Goal: Task Accomplishment & Management: Use online tool/utility

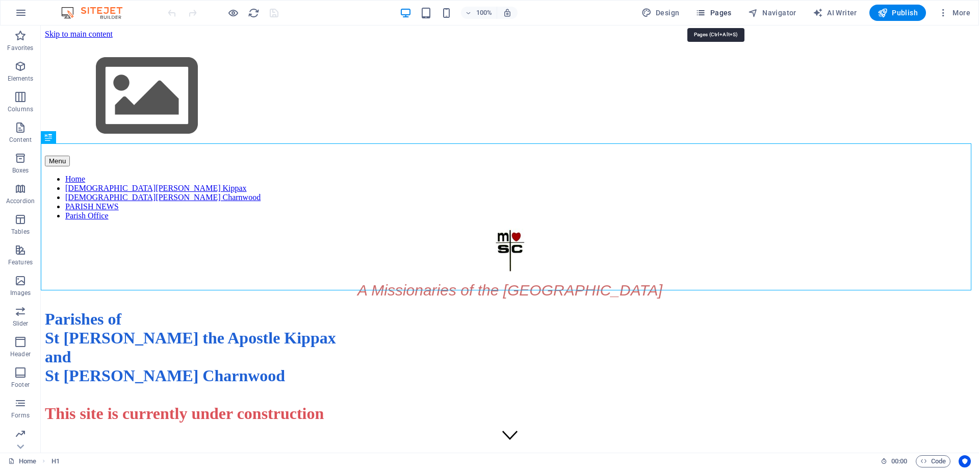
click at [701, 14] on icon "button" at bounding box center [701, 13] width 10 height 10
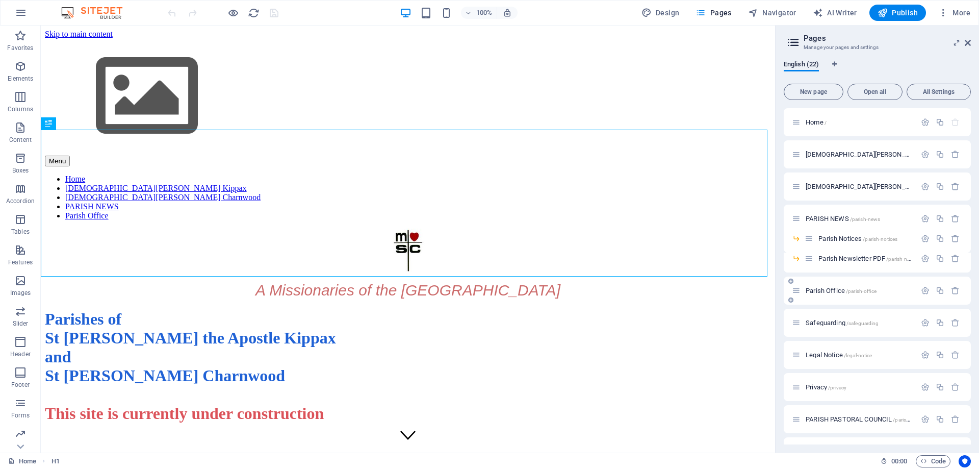
click at [834, 284] on div "Parish Office /parish-office" at bounding box center [877, 290] width 187 height 28
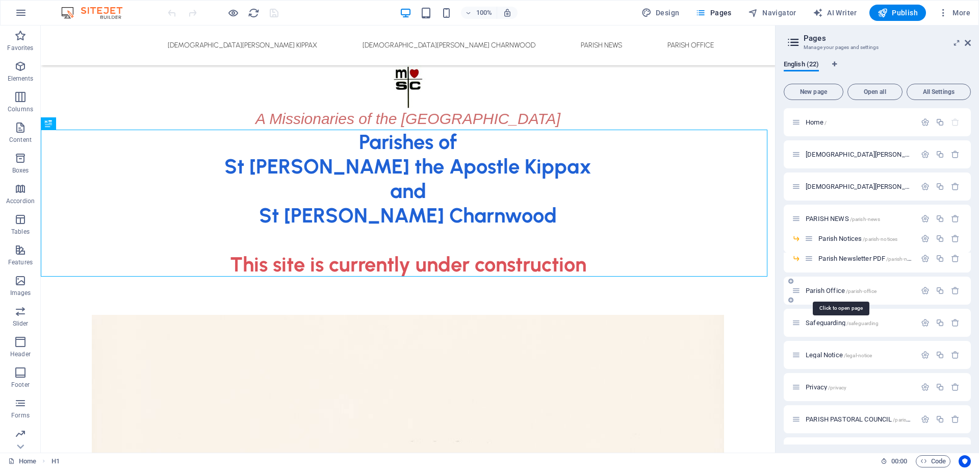
click at [840, 292] on span "Parish Office /parish-office" at bounding box center [841, 291] width 71 height 8
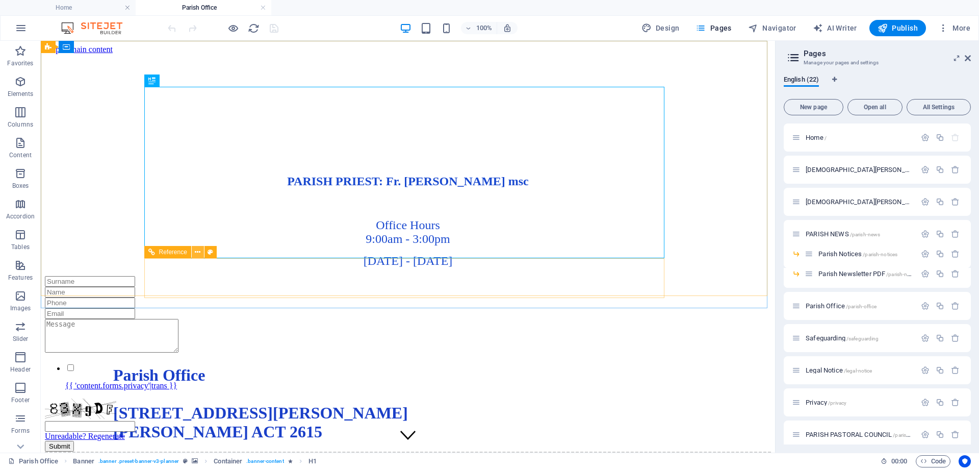
click at [198, 252] on icon at bounding box center [198, 252] width 6 height 11
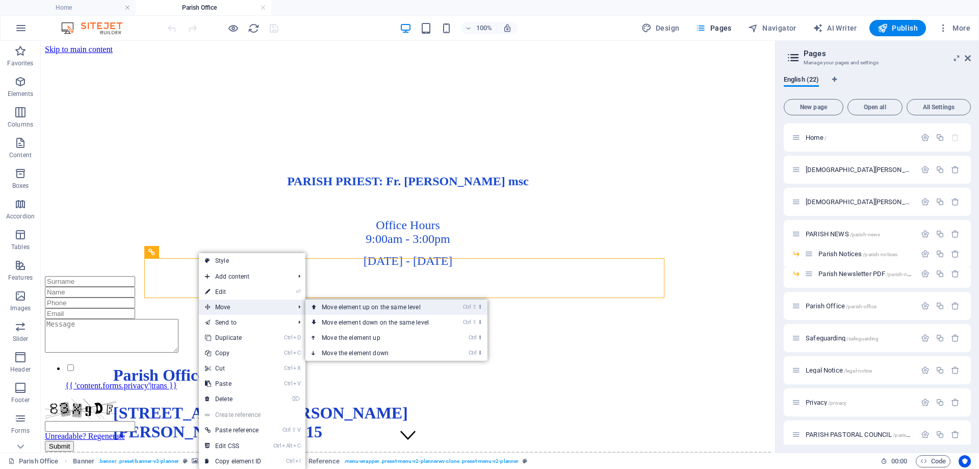
click at [346, 307] on link "Ctrl ⇧ ⬆ Move element up on the same level" at bounding box center [377, 306] width 144 height 15
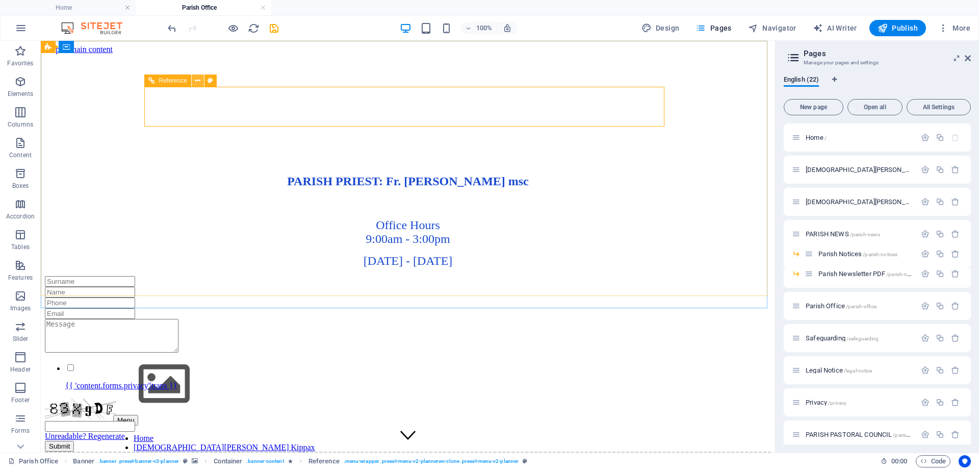
click at [199, 79] on icon at bounding box center [198, 80] width 6 height 11
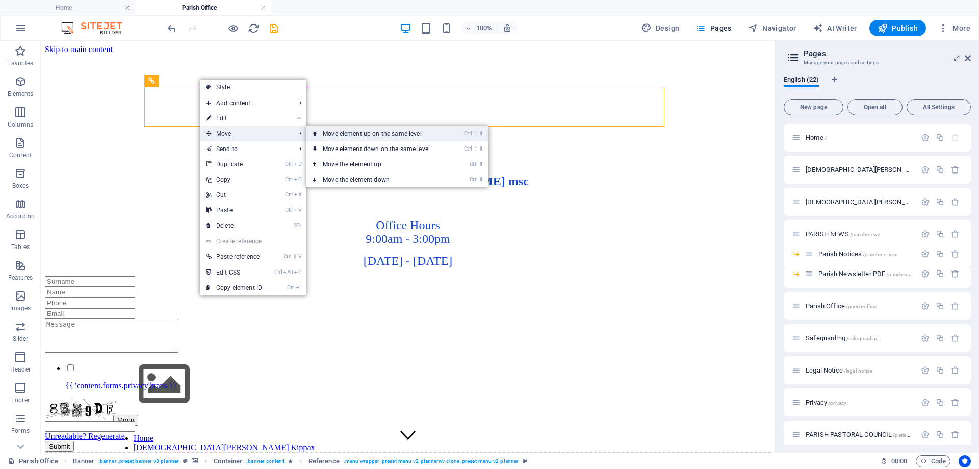
click at [371, 136] on link "Ctrl ⇧ ⬆ Move element up on the same level" at bounding box center [378, 133] width 144 height 15
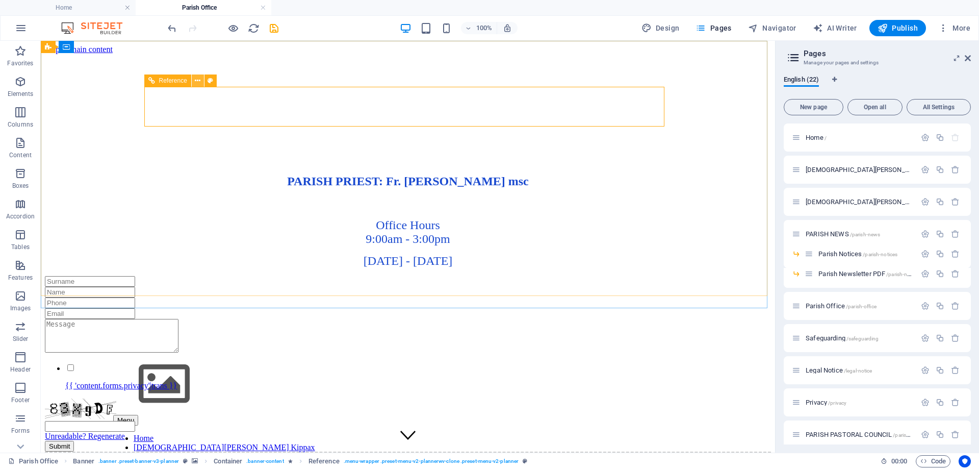
click at [200, 82] on icon at bounding box center [198, 80] width 6 height 11
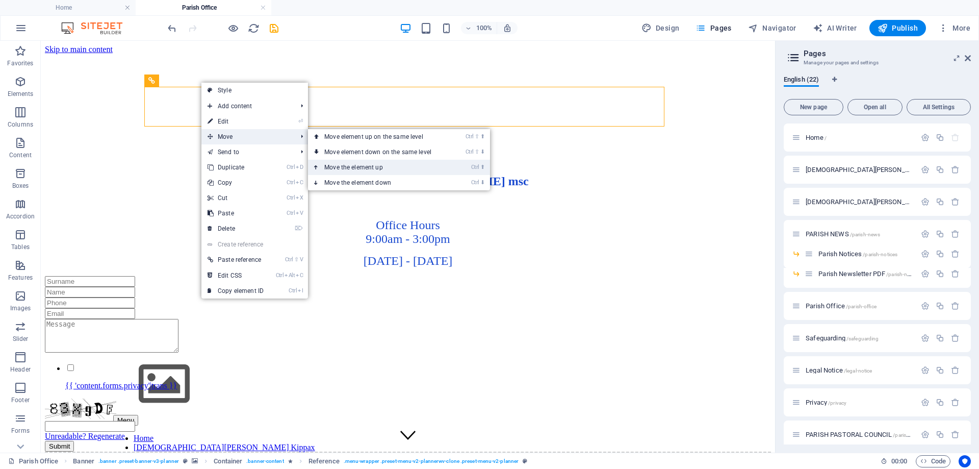
click at [338, 166] on link "Ctrl ⬆ Move the element up" at bounding box center [380, 167] width 144 height 15
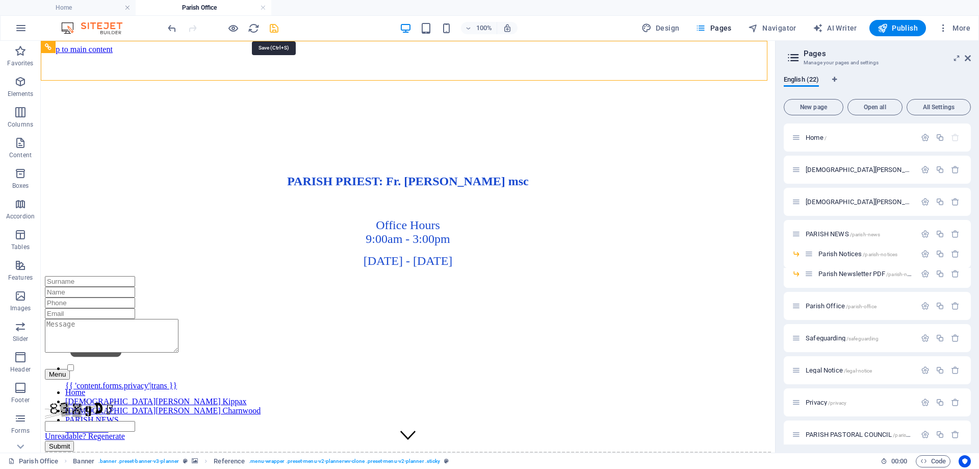
click at [273, 24] on icon "save" at bounding box center [274, 28] width 12 height 12
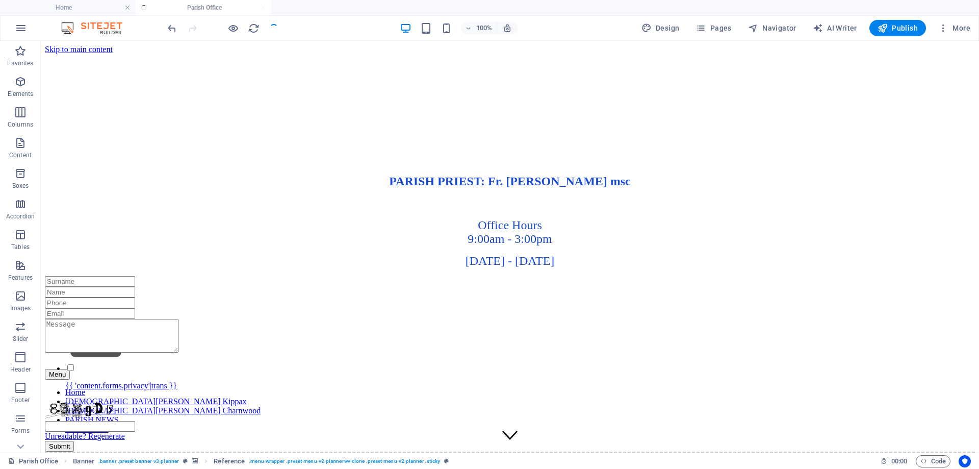
checkbox input "false"
click at [713, 27] on span "Pages" at bounding box center [714, 28] width 36 height 10
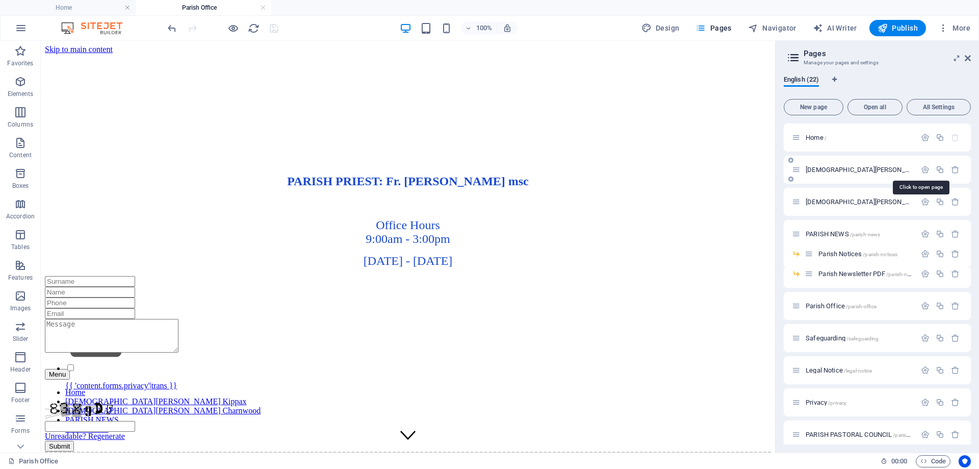
click at [848, 169] on span "St John the Apostle Catholic Church Kippax /st-john-the-apostle-catholic-church…" at bounding box center [961, 170] width 311 height 8
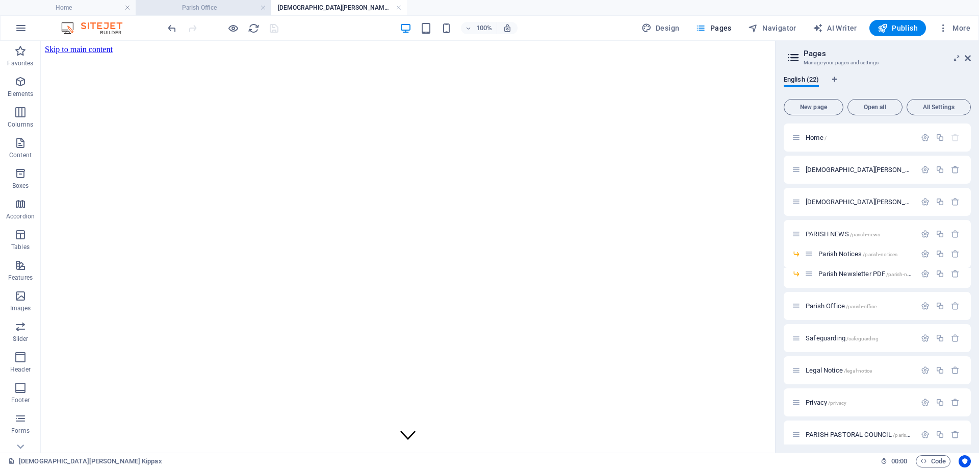
click at [215, 6] on h4 "Parish Office" at bounding box center [204, 7] width 136 height 11
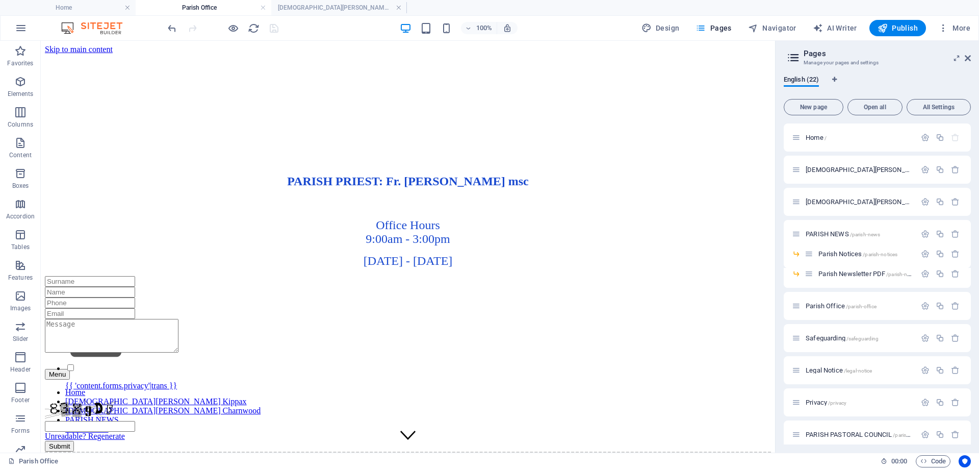
click at [83, 10] on h4 "Home" at bounding box center [68, 7] width 136 height 11
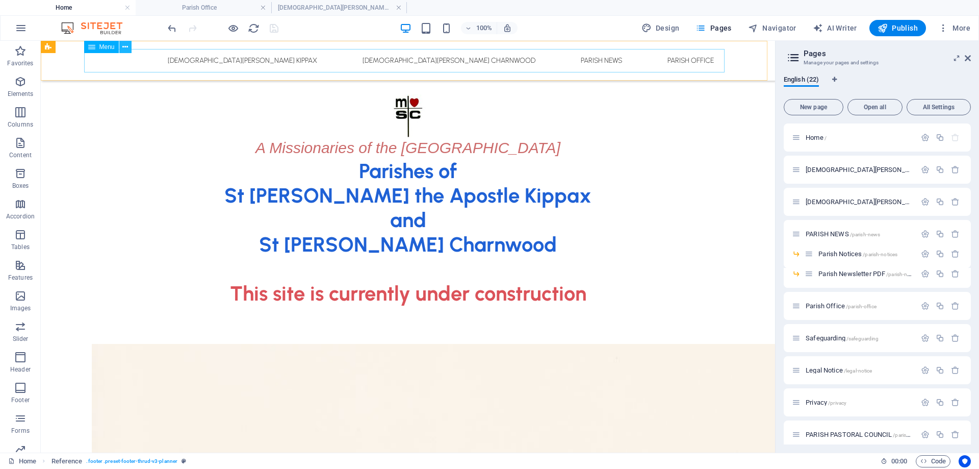
click at [127, 47] on icon at bounding box center [125, 47] width 6 height 11
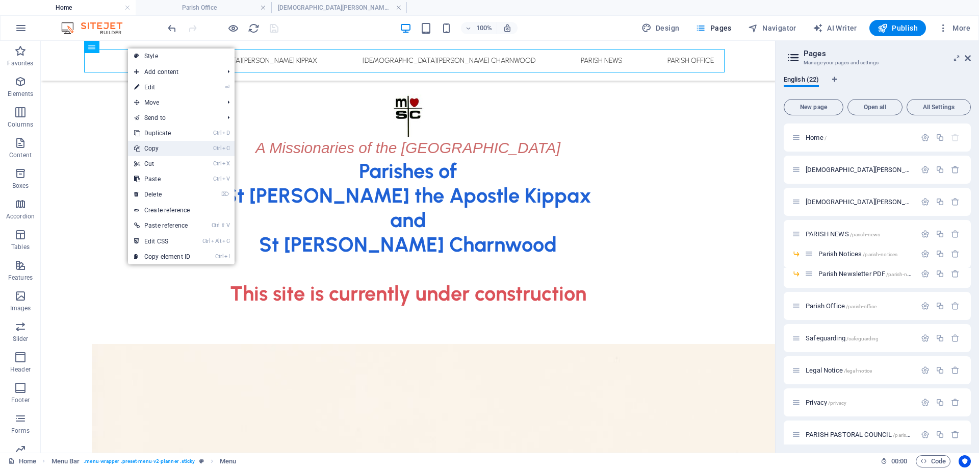
click at [164, 148] on link "Ctrl C Copy" at bounding box center [162, 148] width 68 height 15
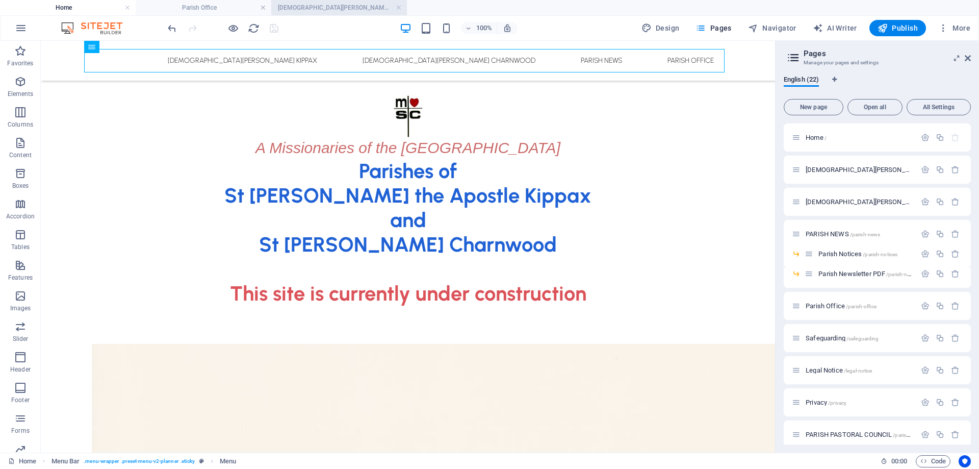
click at [356, 6] on h4 "[DEMOGRAPHIC_DATA][PERSON_NAME] Kippax" at bounding box center [339, 7] width 136 height 11
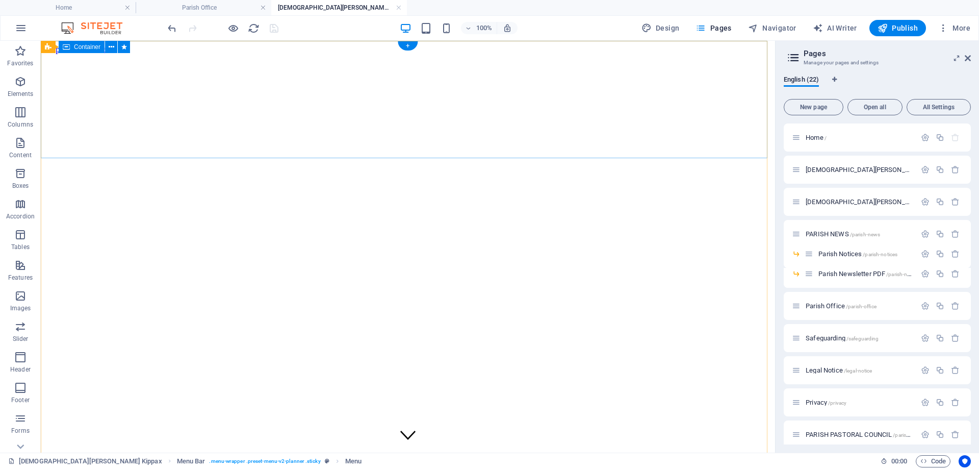
click at [300, 54] on figure at bounding box center [408, 54] width 726 height 0
click at [830, 304] on span "Parish Office /parish-office" at bounding box center [841, 306] width 71 height 8
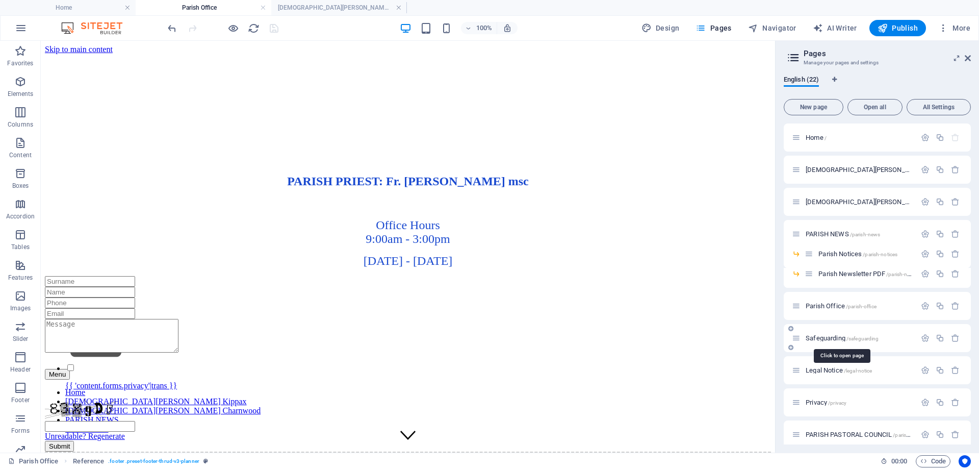
click at [829, 335] on span "Safeguarding /safeguarding" at bounding box center [842, 338] width 73 height 8
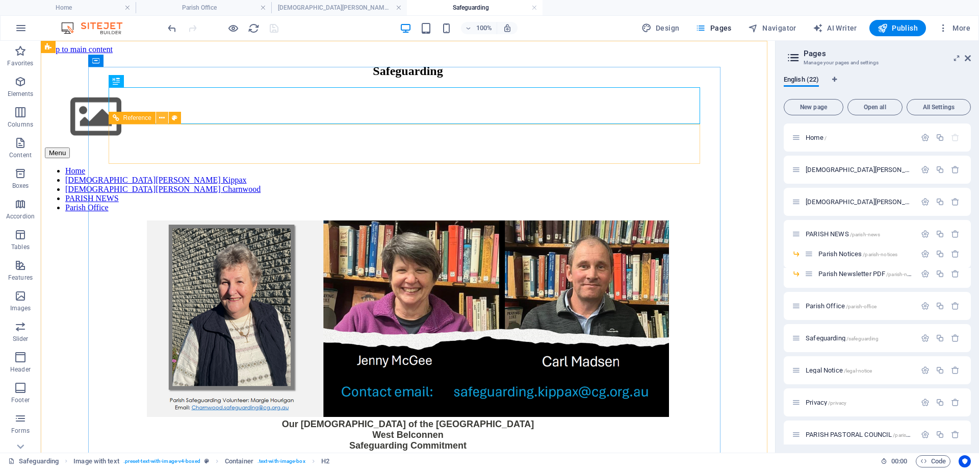
click at [163, 119] on icon at bounding box center [162, 118] width 6 height 11
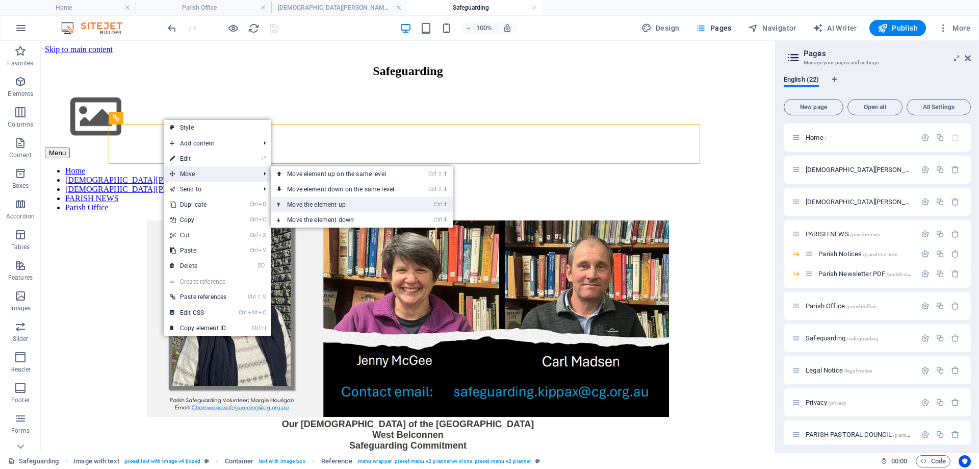
click at [319, 202] on link "Ctrl ⬆ Move the element up" at bounding box center [343, 204] width 144 height 15
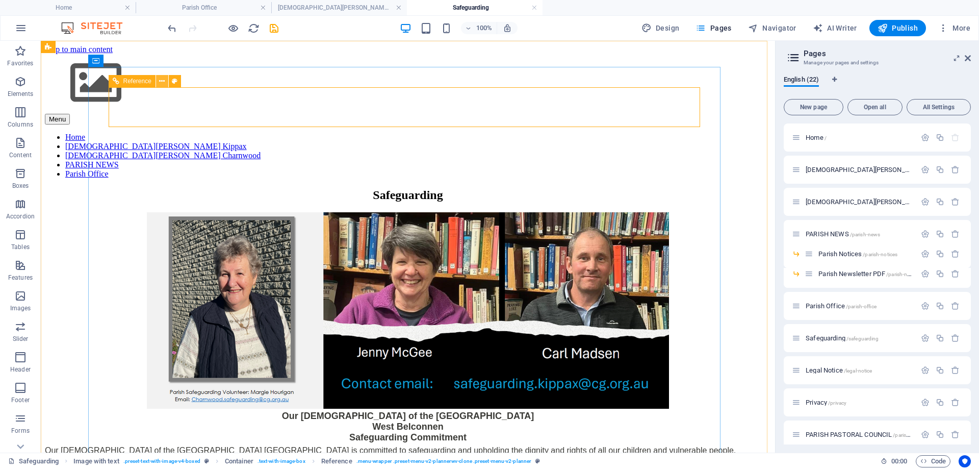
click at [162, 83] on icon at bounding box center [162, 81] width 6 height 11
click at [162, 82] on icon at bounding box center [162, 81] width 6 height 11
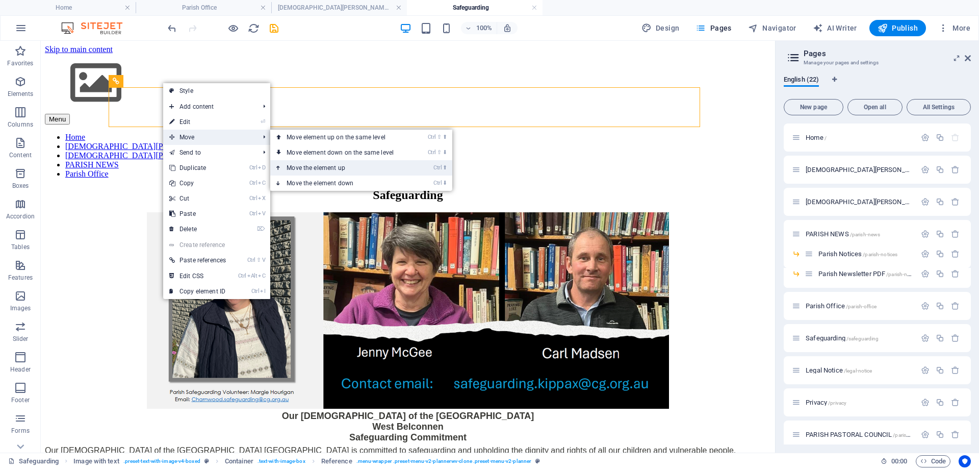
click at [312, 166] on link "Ctrl ⬆ Move the element up" at bounding box center [342, 167] width 144 height 15
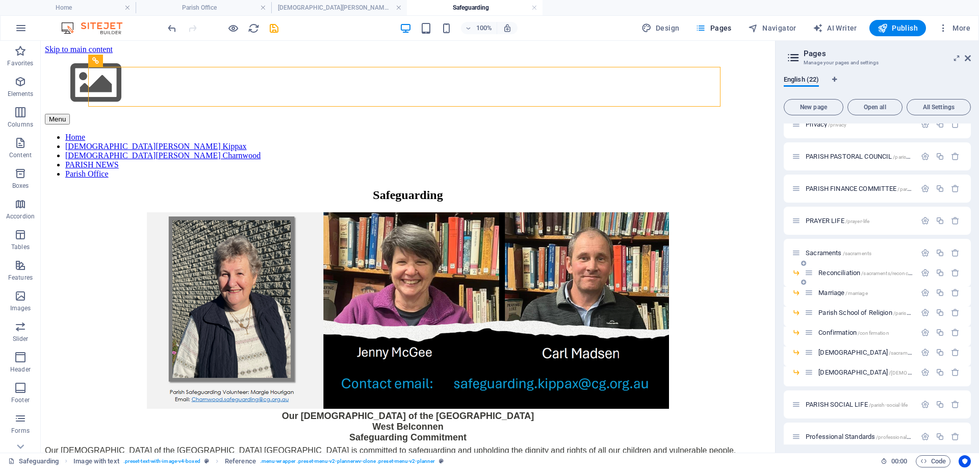
scroll to position [288, 0]
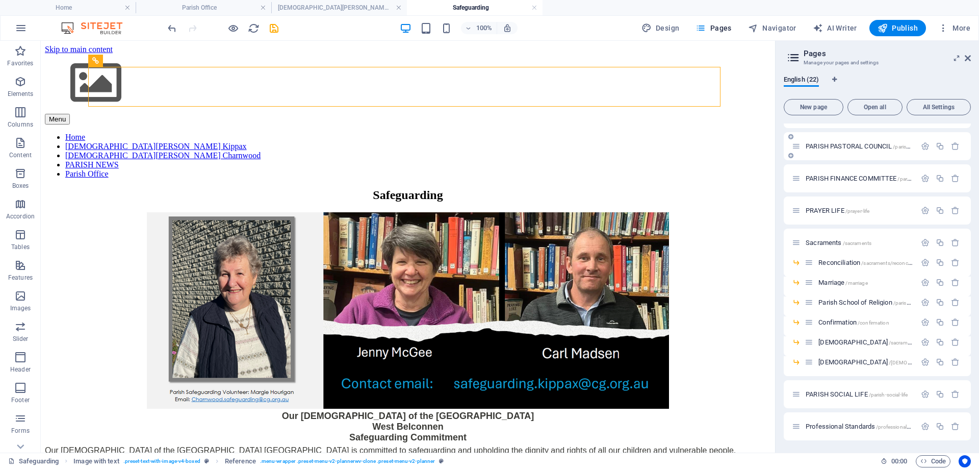
click at [829, 146] on span "PARISH PASTORAL COUNCIL /parish-pastoral-council" at bounding box center [877, 146] width 142 height 8
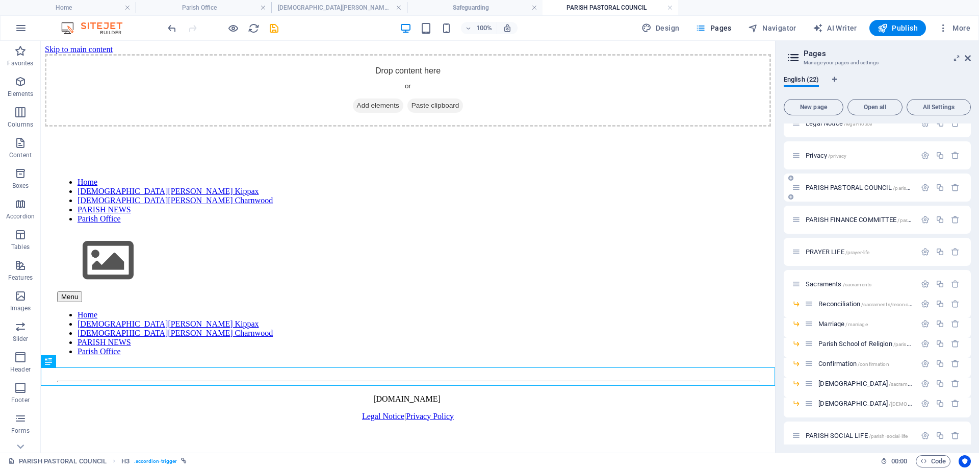
scroll to position [0, 0]
click at [94, 377] on icon at bounding box center [95, 379] width 6 height 11
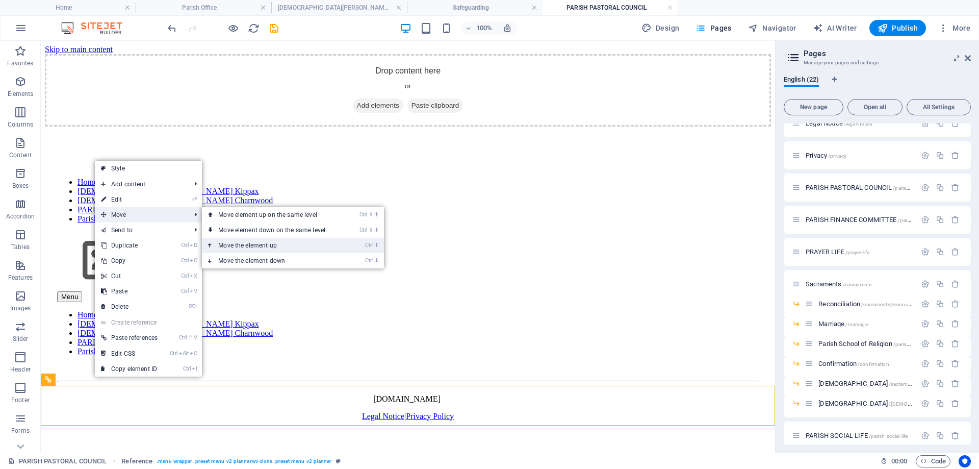
click at [234, 244] on link "Ctrl ⬆ Move the element up" at bounding box center [274, 245] width 144 height 15
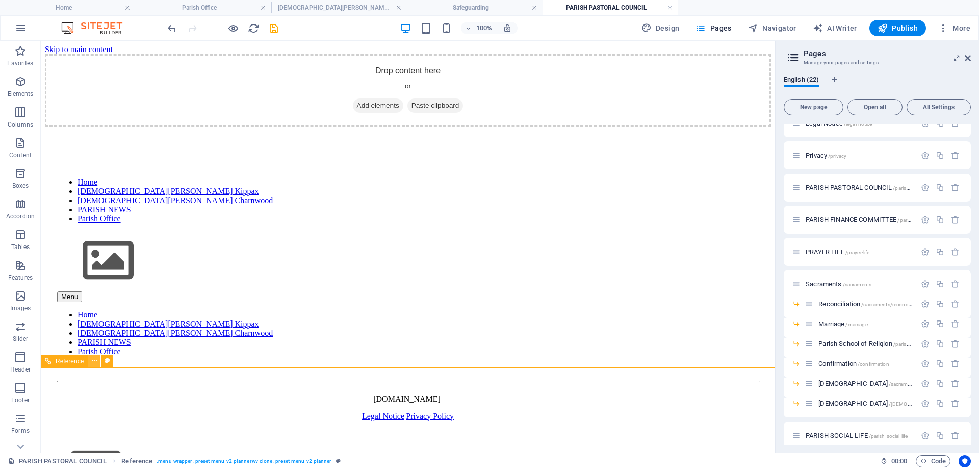
click at [94, 359] on icon at bounding box center [95, 360] width 6 height 11
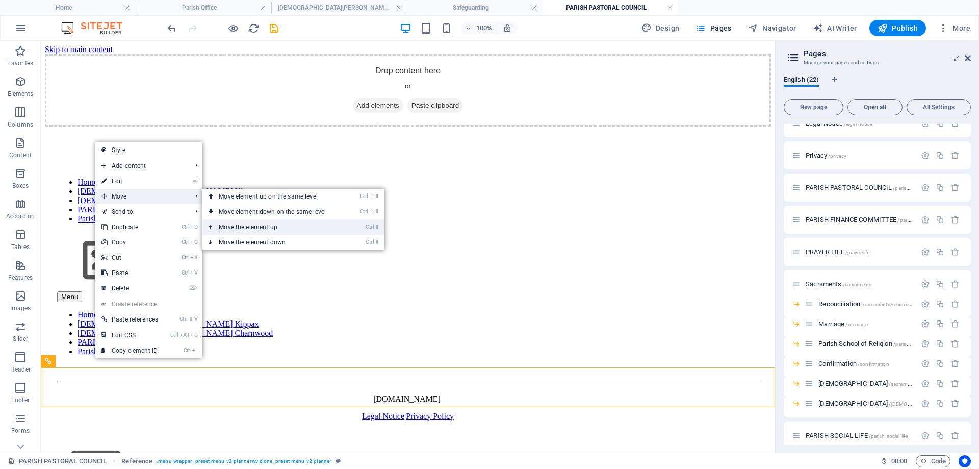
click at [241, 226] on link "Ctrl ⬆ Move the element up" at bounding box center [274, 226] width 144 height 15
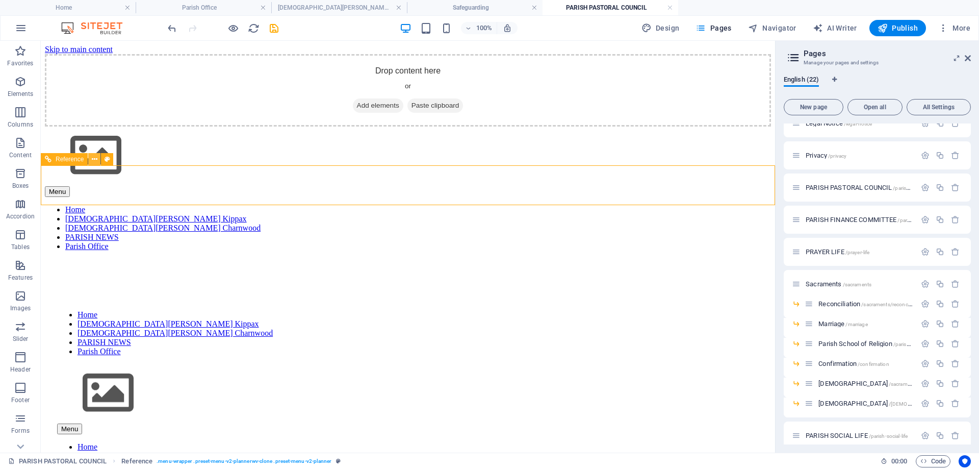
click at [96, 159] on icon at bounding box center [95, 159] width 6 height 11
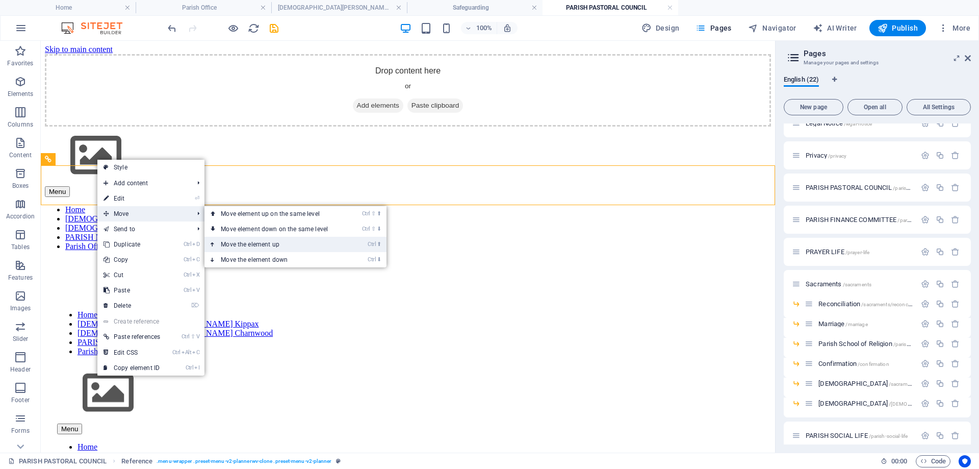
click at [251, 242] on link "Ctrl ⬆ Move the element up" at bounding box center [276, 244] width 144 height 15
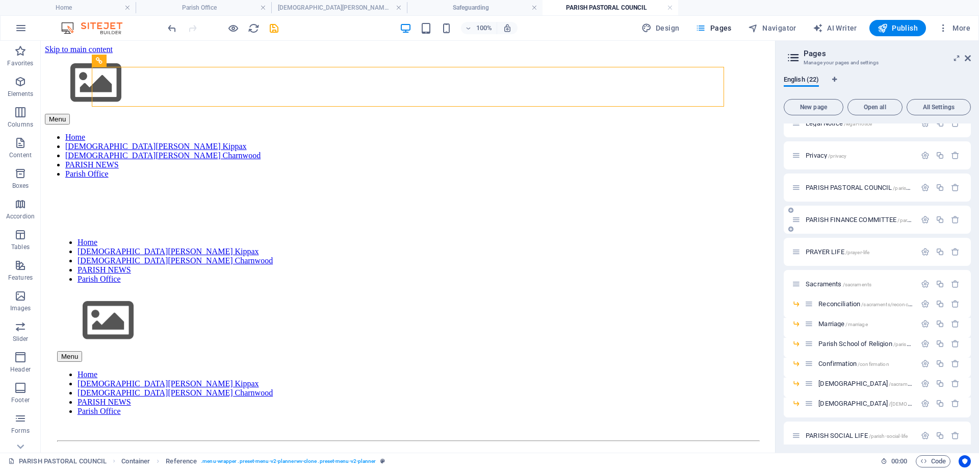
click at [845, 219] on span "PARISH FINANCE COMMITTEE /parish-finance-committee" at bounding box center [882, 220] width 153 height 8
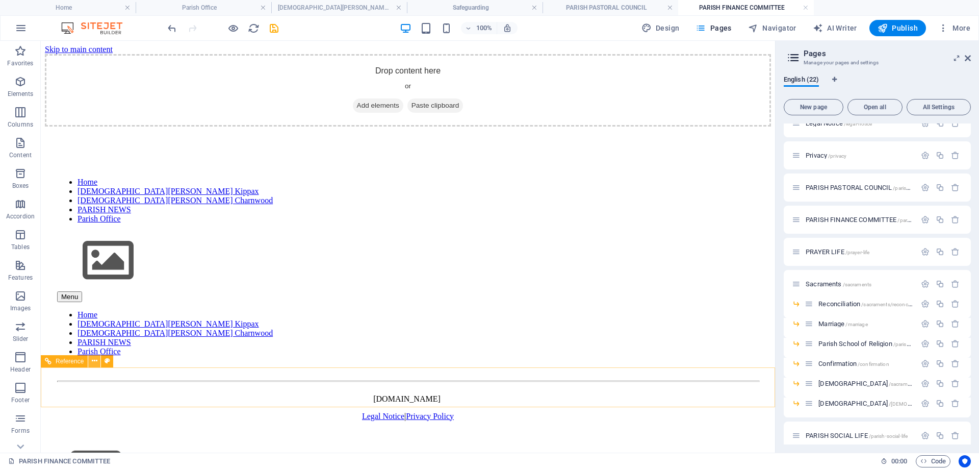
click at [96, 363] on icon at bounding box center [95, 360] width 6 height 11
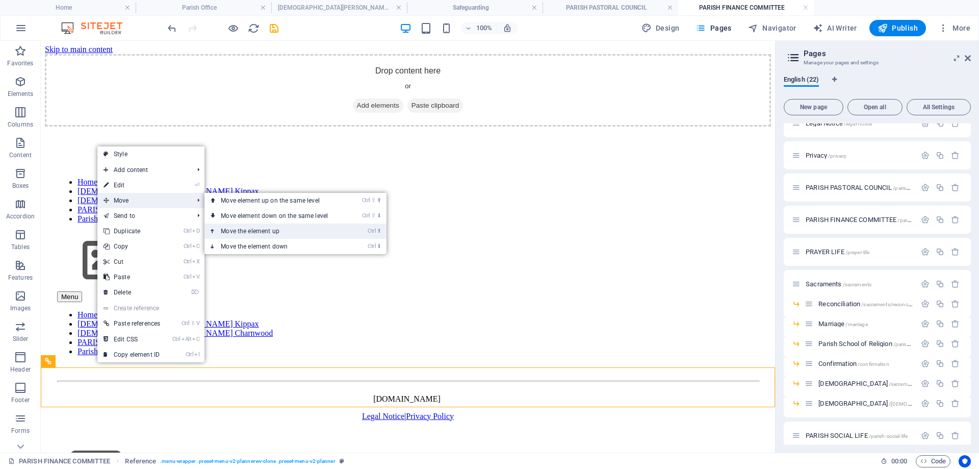
click at [254, 230] on link "Ctrl ⬆ Move the element up" at bounding box center [276, 230] width 144 height 15
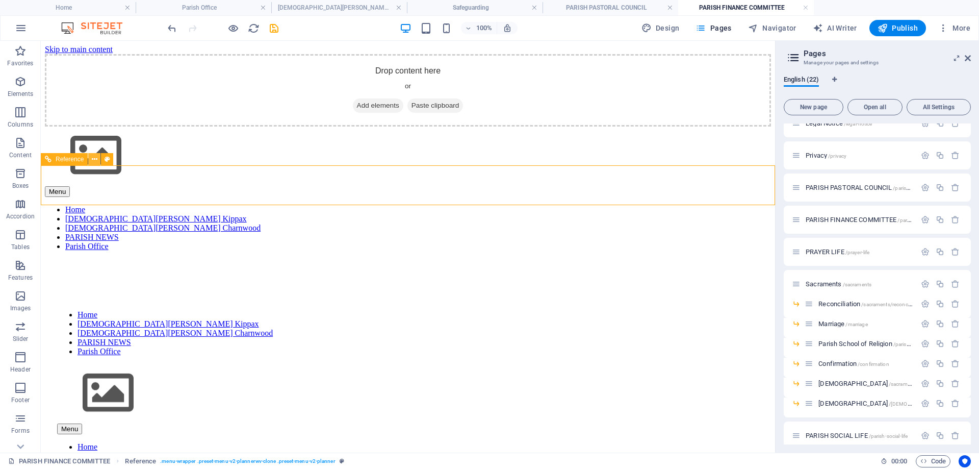
click at [96, 159] on icon at bounding box center [95, 159] width 6 height 11
click at [93, 162] on icon at bounding box center [95, 159] width 6 height 11
click at [59, 178] on div "Menu Home St John the Apostle Catholic Church Kippax St Thomas Aquinas Catholic…" at bounding box center [408, 188] width 726 height 124
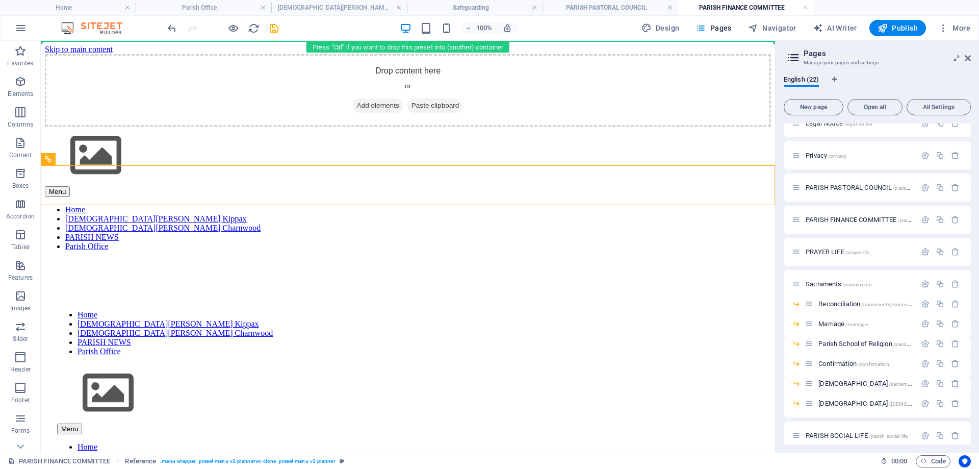
drag, startPoint x: 99, startPoint y: 198, endPoint x: 72, endPoint y: 53, distance: 147.8
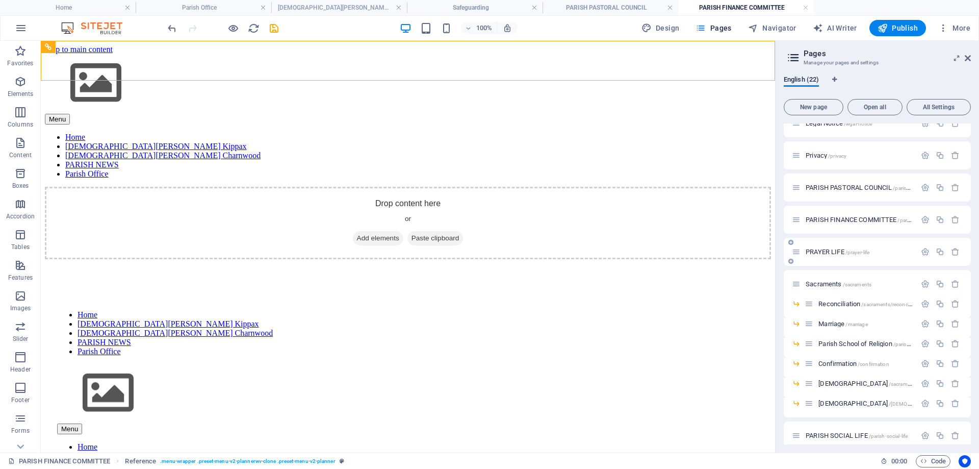
click at [827, 250] on span "PRAYER LIFE /prayer-life" at bounding box center [838, 252] width 64 height 8
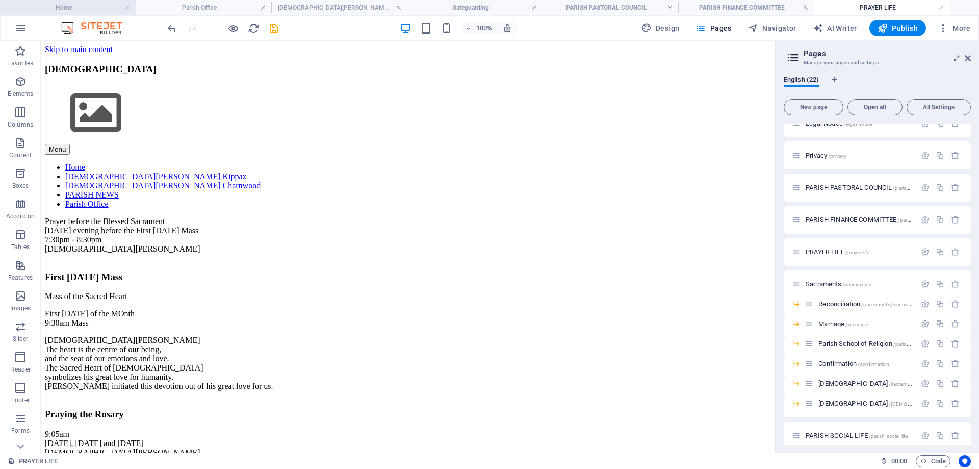
click at [89, 10] on h4 "Home" at bounding box center [68, 7] width 136 height 11
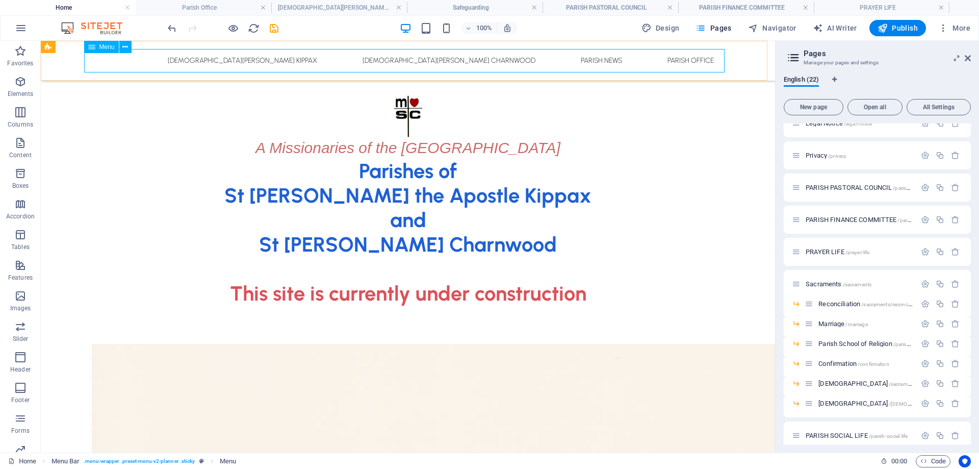
click at [104, 47] on span "Menu" at bounding box center [106, 47] width 15 height 6
click at [126, 50] on icon at bounding box center [125, 47] width 6 height 11
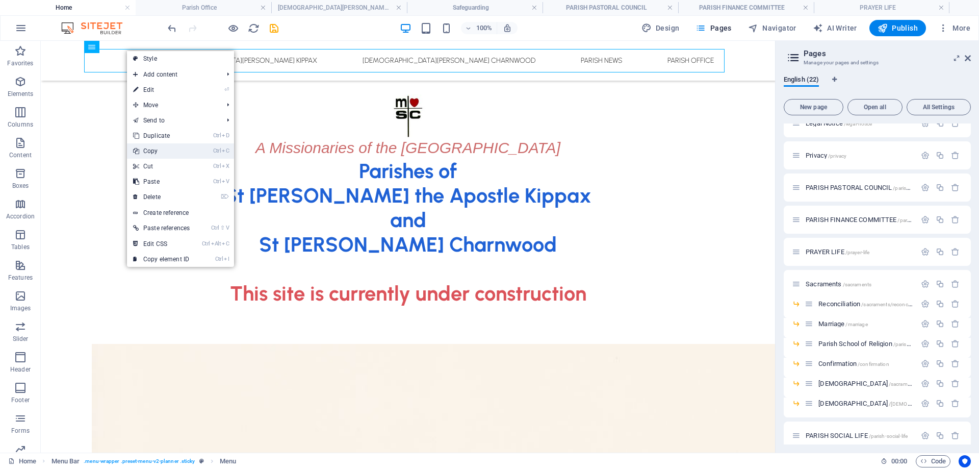
click at [157, 148] on link "Ctrl C Copy" at bounding box center [161, 150] width 69 height 15
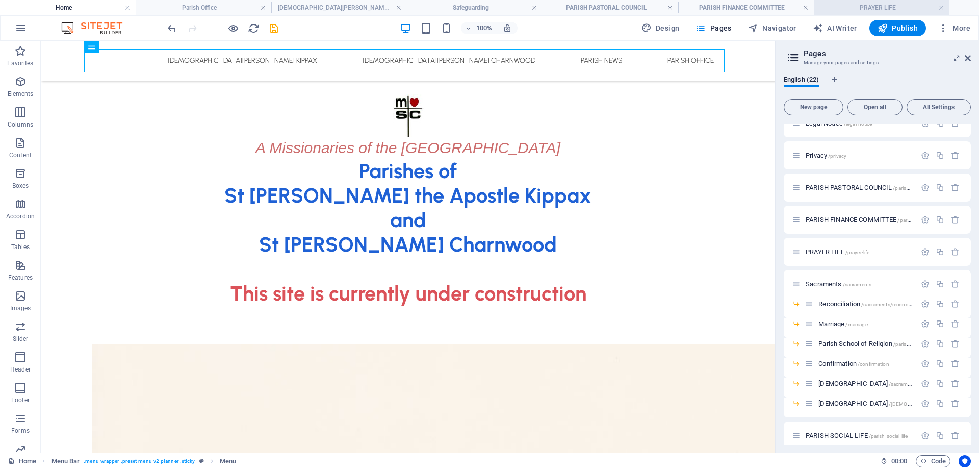
click at [858, 8] on h4 "PRAYER LIFE" at bounding box center [882, 7] width 136 height 11
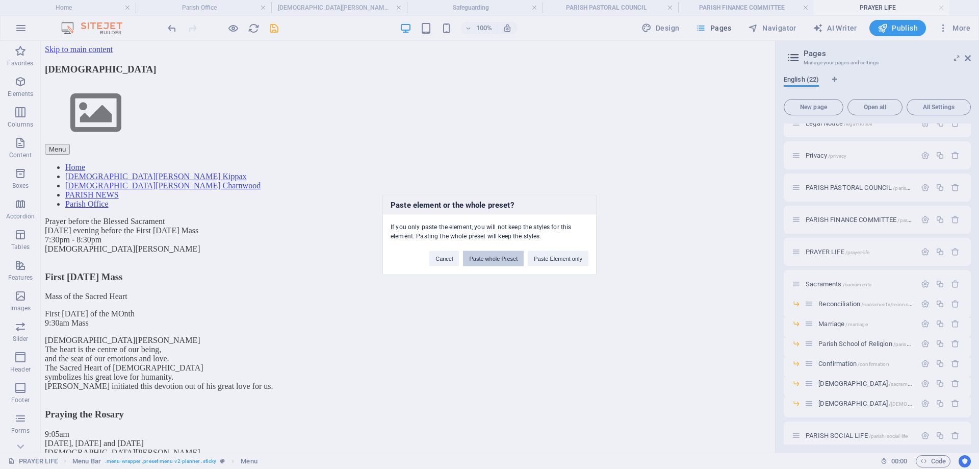
click at [502, 258] on button "Paste whole Preset" at bounding box center [493, 257] width 61 height 15
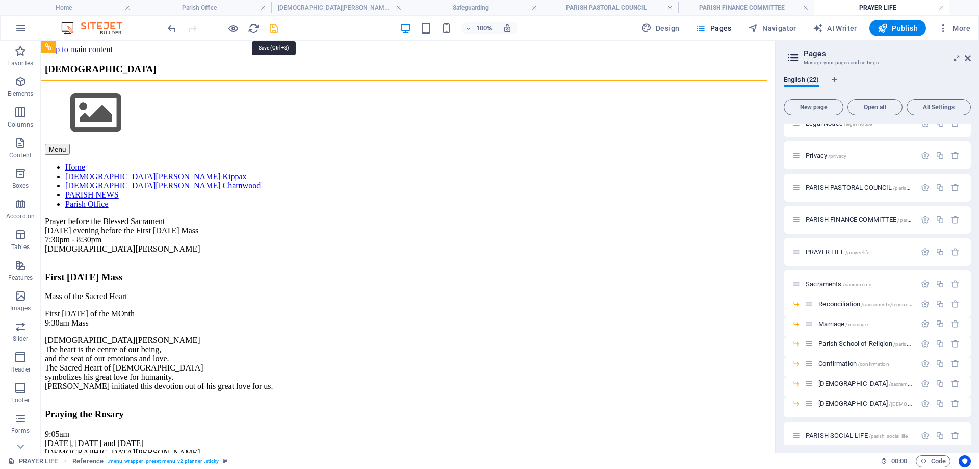
click at [276, 29] on icon "save" at bounding box center [274, 28] width 12 height 12
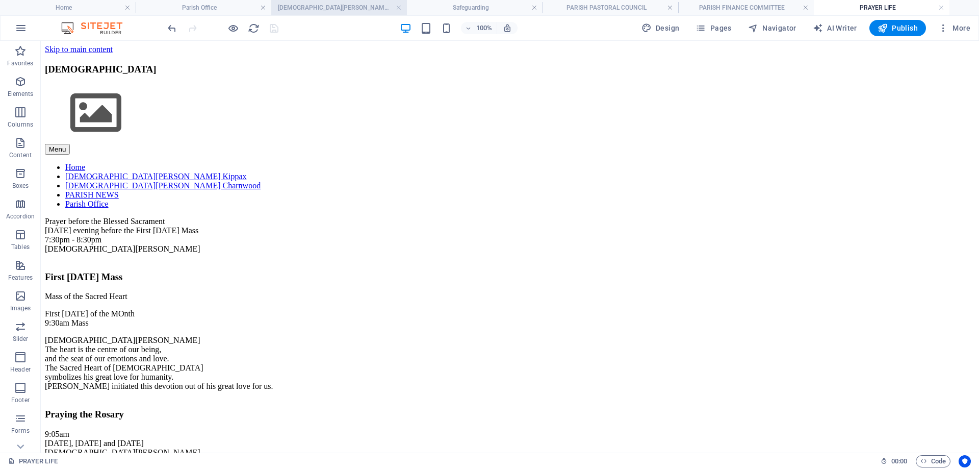
click at [317, 9] on h4 "[DEMOGRAPHIC_DATA][PERSON_NAME] Kippax" at bounding box center [339, 7] width 136 height 11
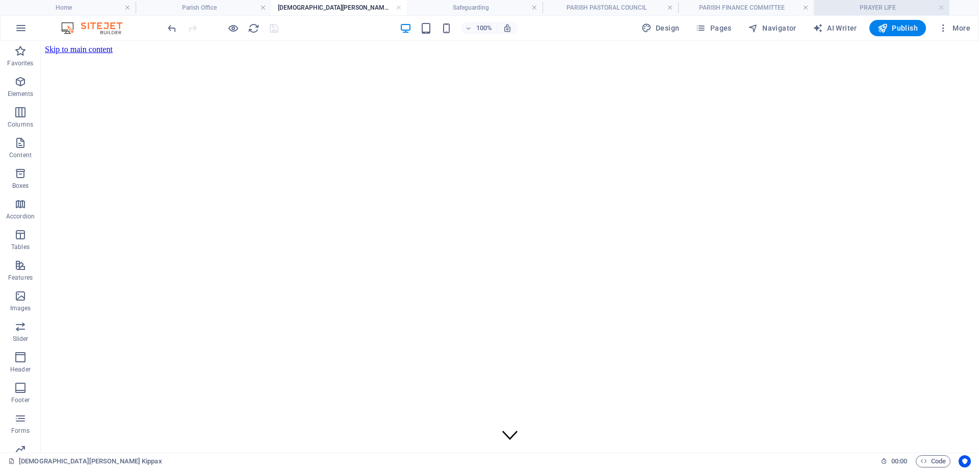
click at [828, 7] on h4 "PRAYER LIFE" at bounding box center [882, 7] width 136 height 11
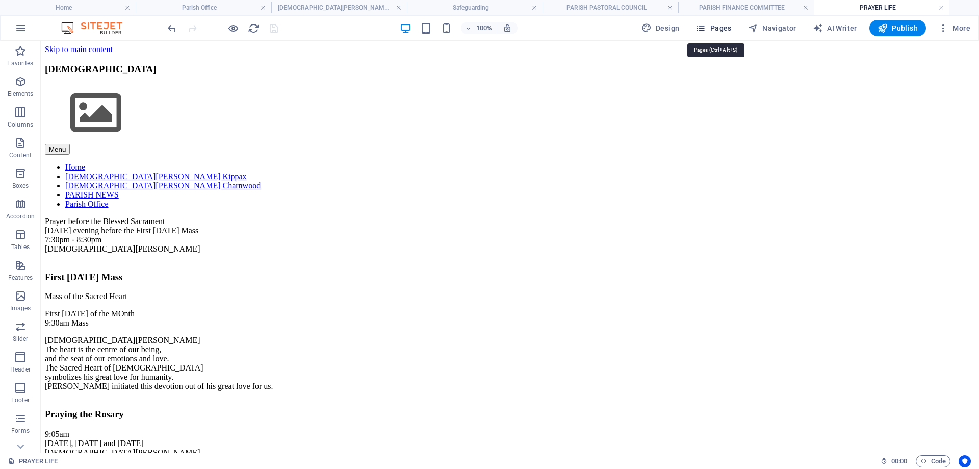
click at [717, 23] on span "Pages" at bounding box center [714, 28] width 36 height 10
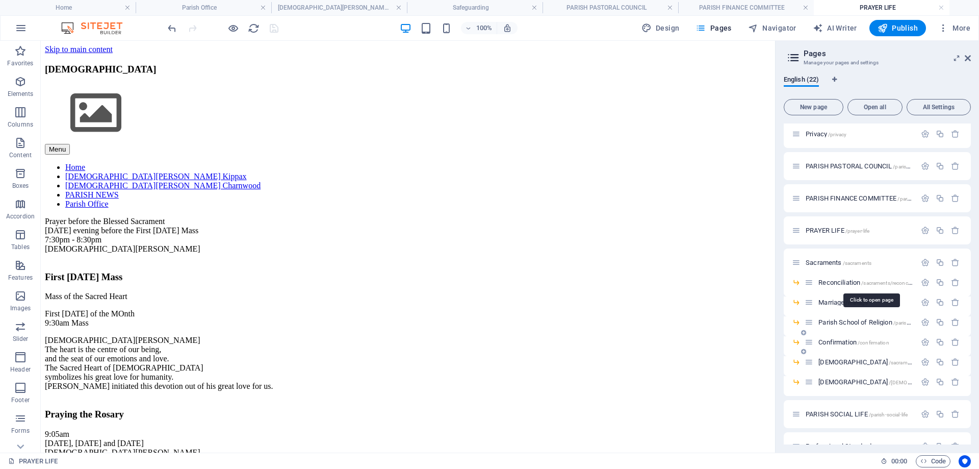
scroll to position [288, 0]
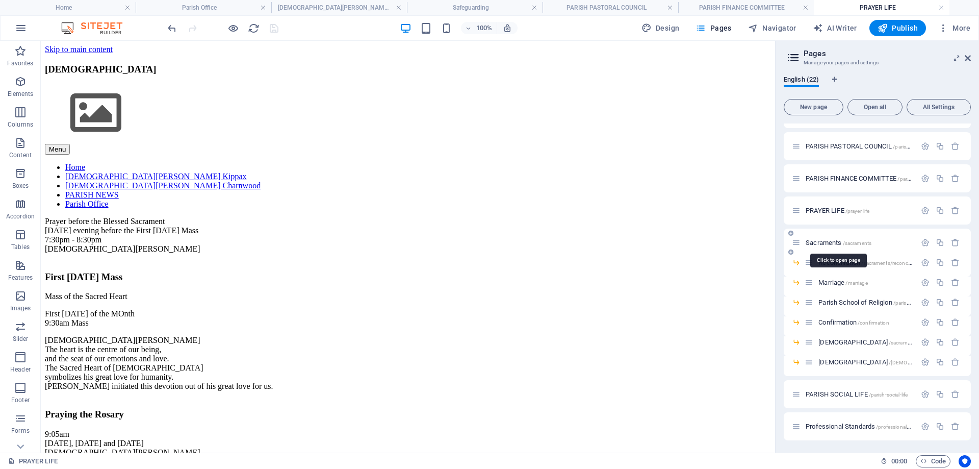
click at [828, 240] on span "Sacraments /sacraments" at bounding box center [839, 243] width 66 height 8
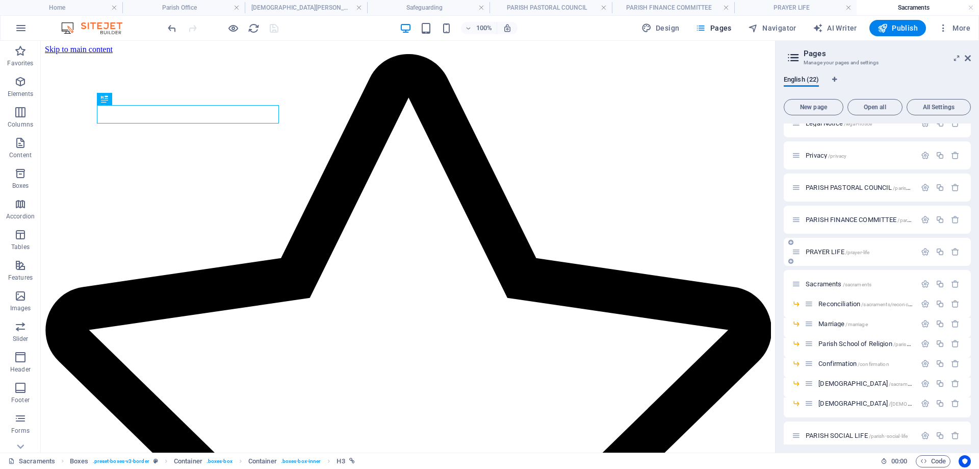
scroll to position [0, 0]
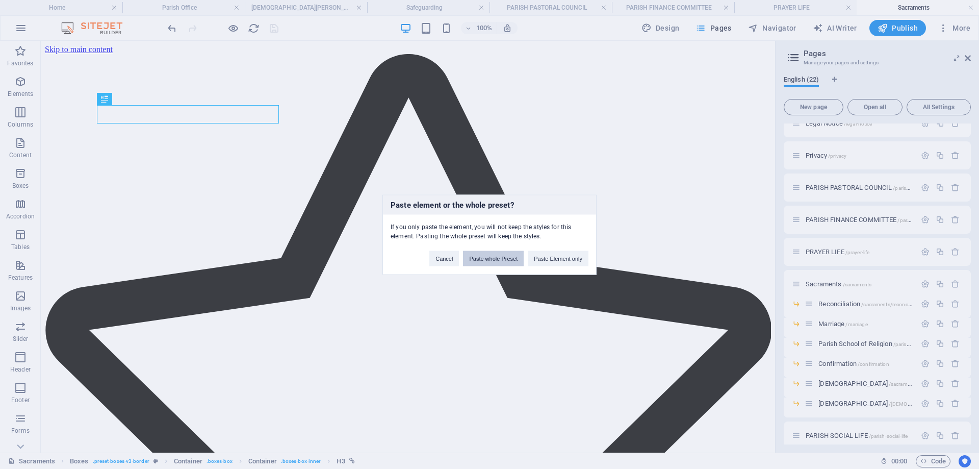
click at [493, 255] on button "Paste whole Preset" at bounding box center [493, 257] width 61 height 15
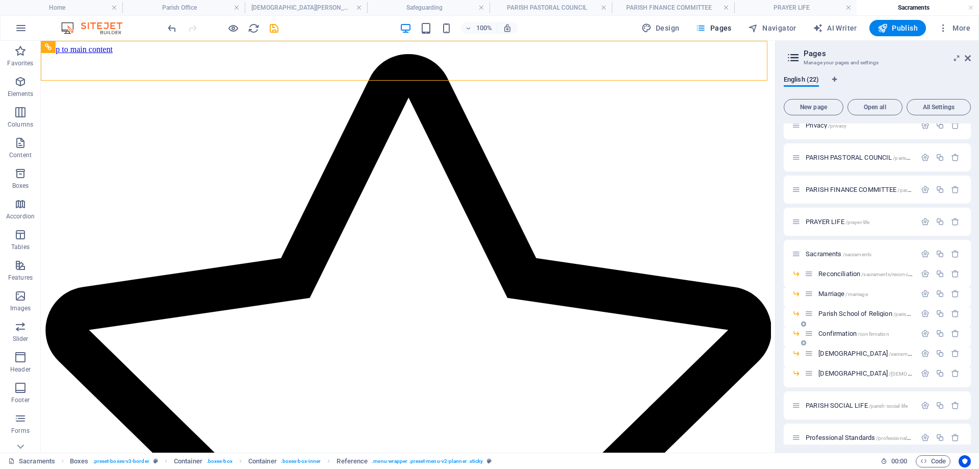
scroll to position [288, 0]
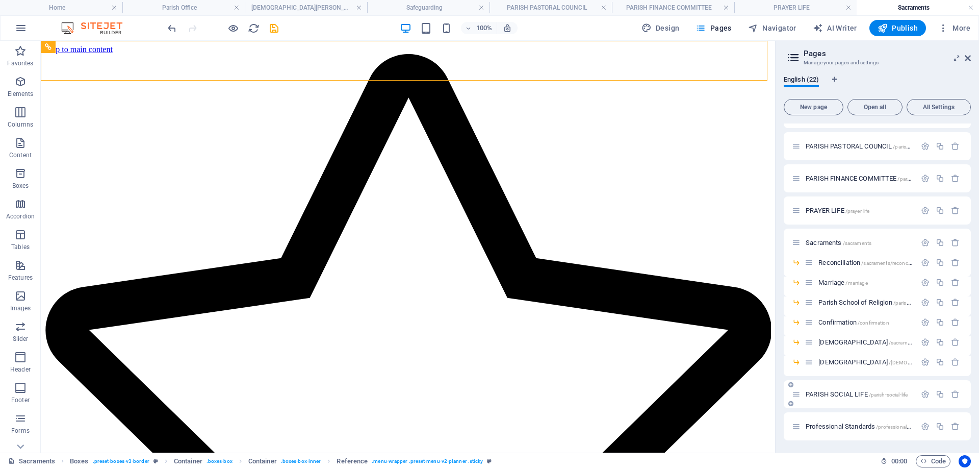
click at [840, 390] on div "PARISH SOCIAL LIFE /parish-social-life" at bounding box center [854, 394] width 124 height 12
click at [839, 394] on span "PARISH SOCIAL LIFE /parish-social-life" at bounding box center [857, 394] width 102 height 8
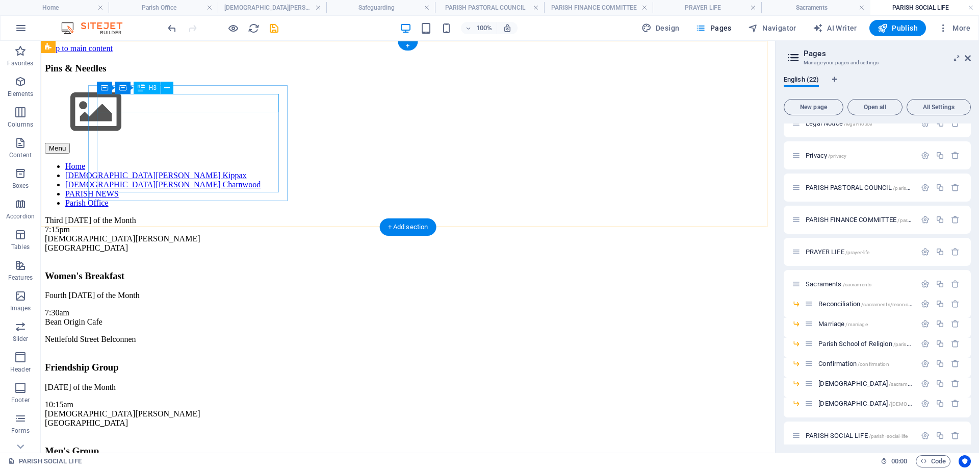
scroll to position [0, 0]
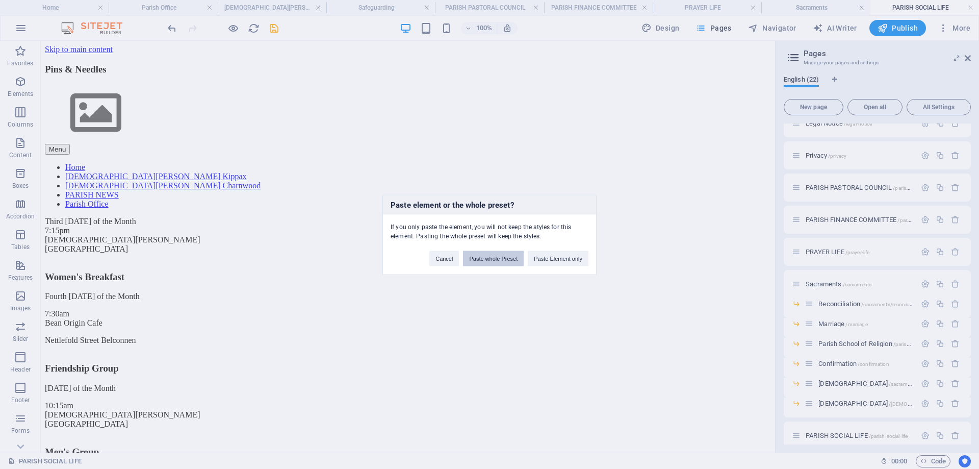
click at [488, 259] on button "Paste whole Preset" at bounding box center [493, 257] width 61 height 15
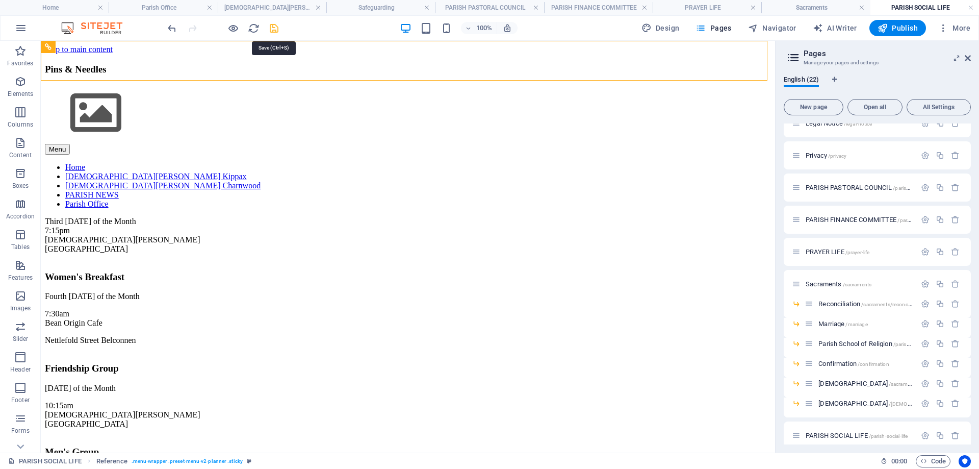
click at [273, 25] on icon "save" at bounding box center [274, 28] width 12 height 12
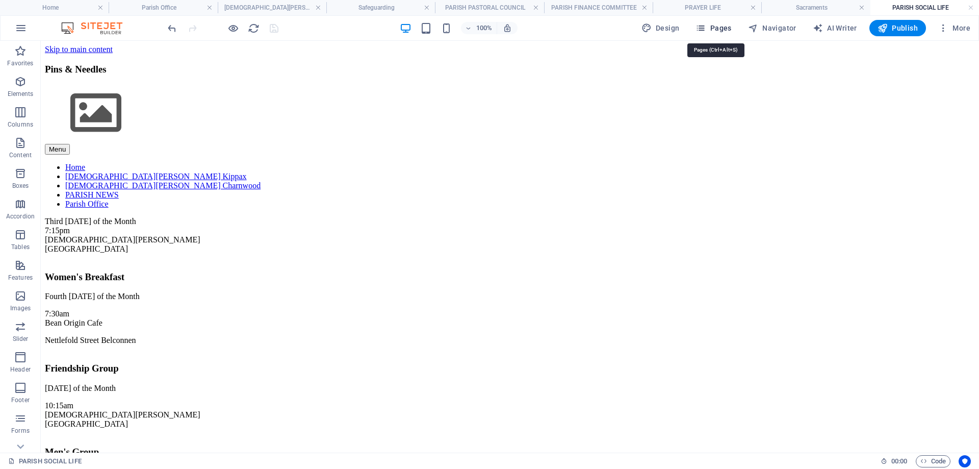
click at [719, 27] on span "Pages" at bounding box center [714, 28] width 36 height 10
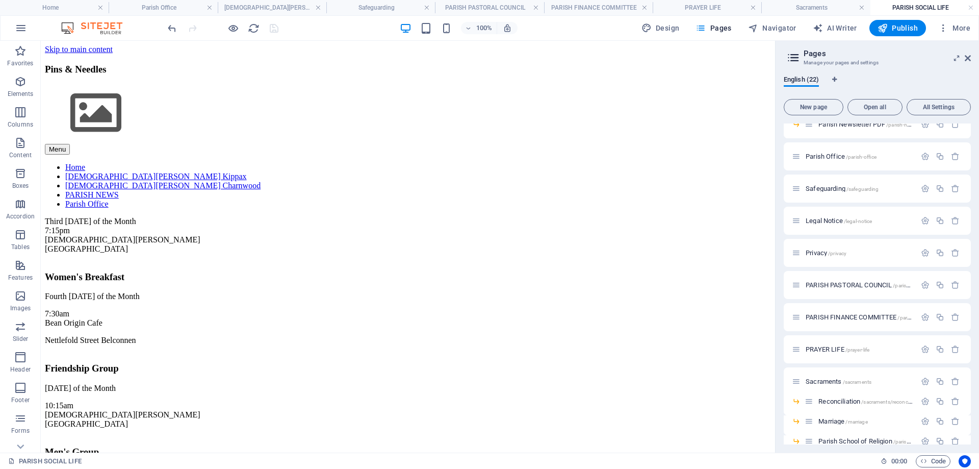
scroll to position [288, 0]
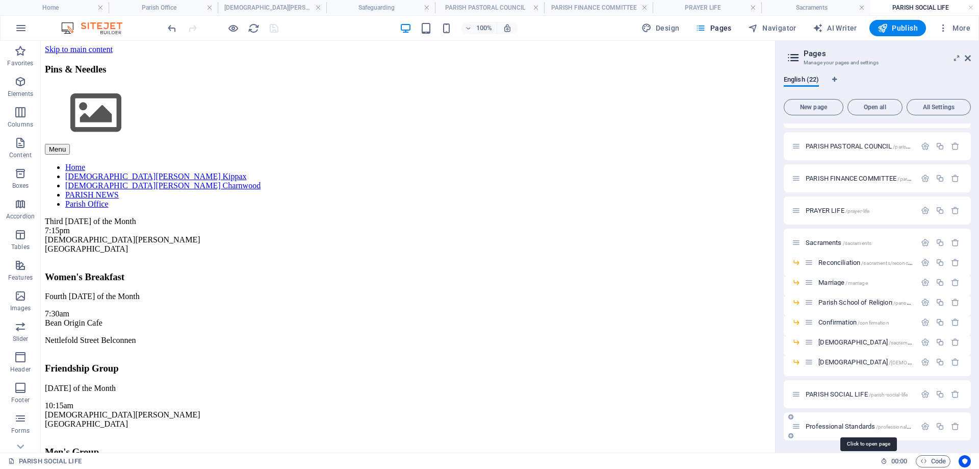
click at [844, 425] on span "Professional Standards /professional-standards" at bounding box center [868, 426] width 125 height 8
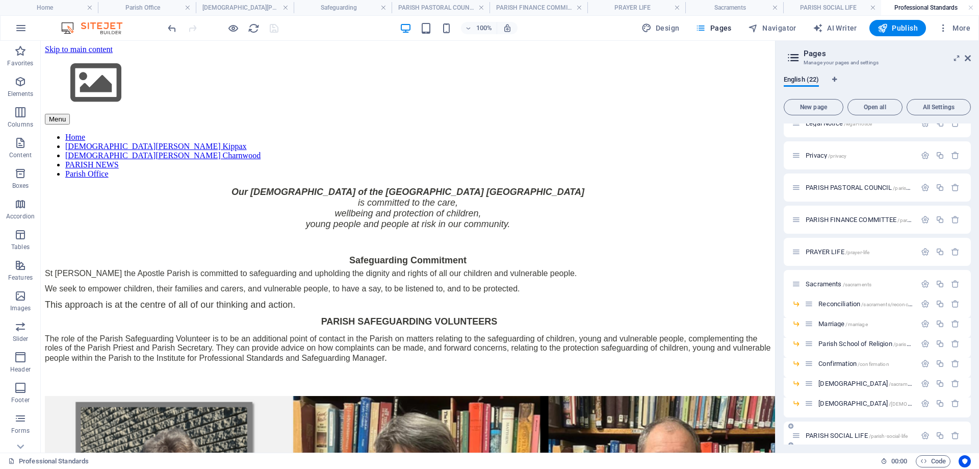
scroll to position [0, 0]
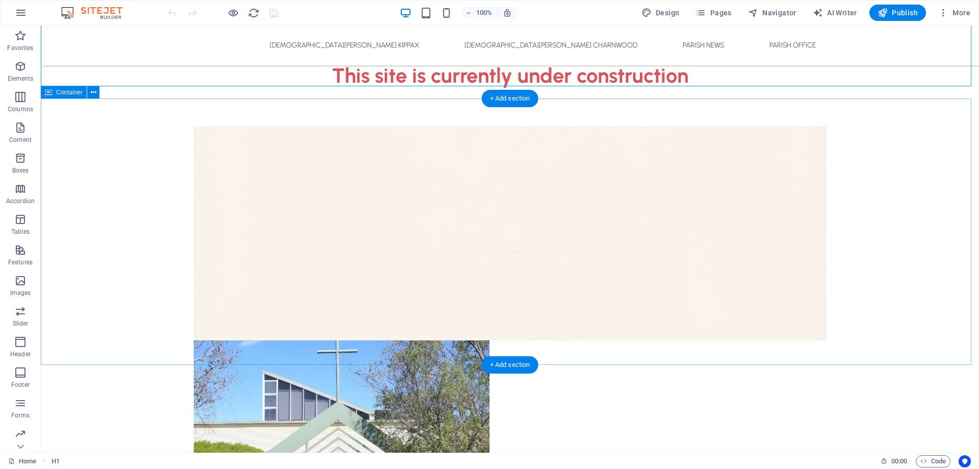
scroll to position [204, 0]
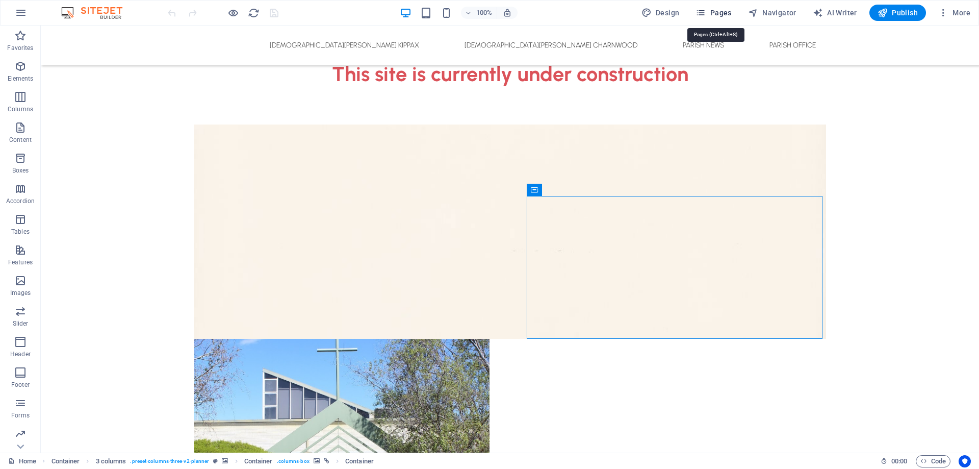
click at [712, 13] on span "Pages" at bounding box center [714, 13] width 36 height 10
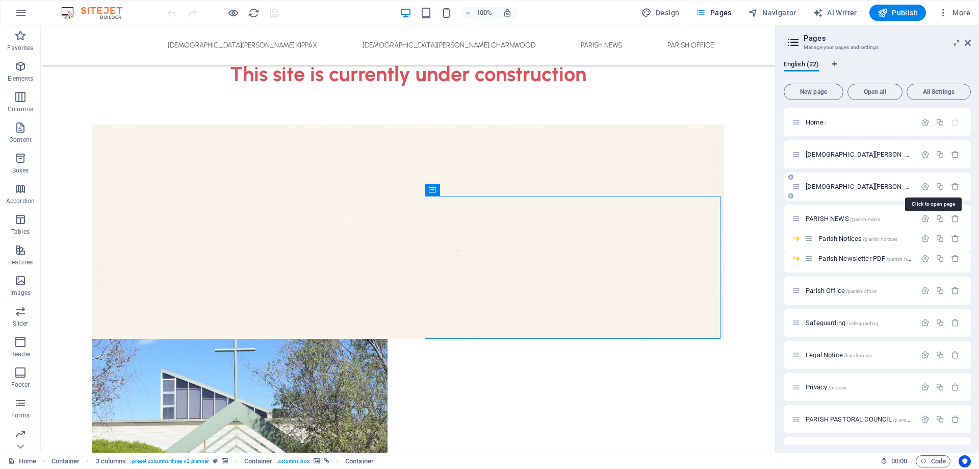
click at [846, 185] on span "St Thomas Aquinas Catholic Church Charnwood /st-thomas-aquinas-catholic-church-…" at bounding box center [960, 187] width 308 height 8
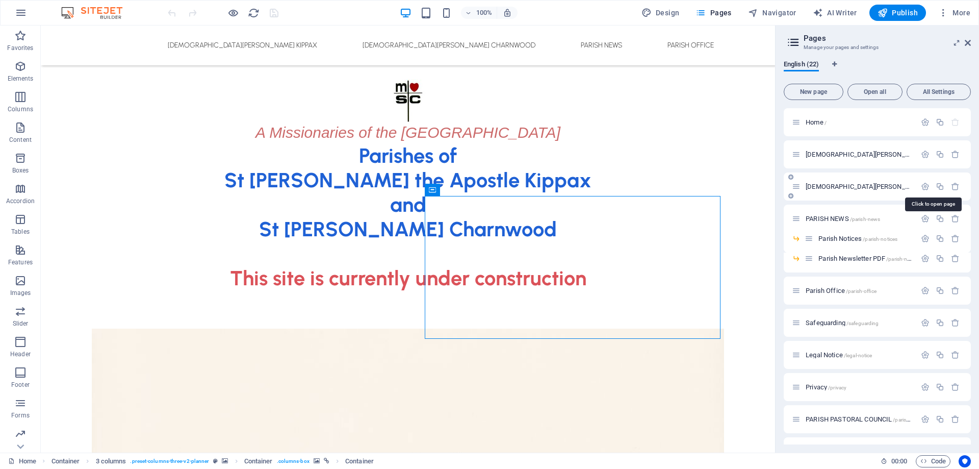
click at [846, 185] on div "St Thomas Aquinas Catholic Church Charnwood /st-thomas-aquinas-catholic-church-…" at bounding box center [877, 186] width 187 height 28
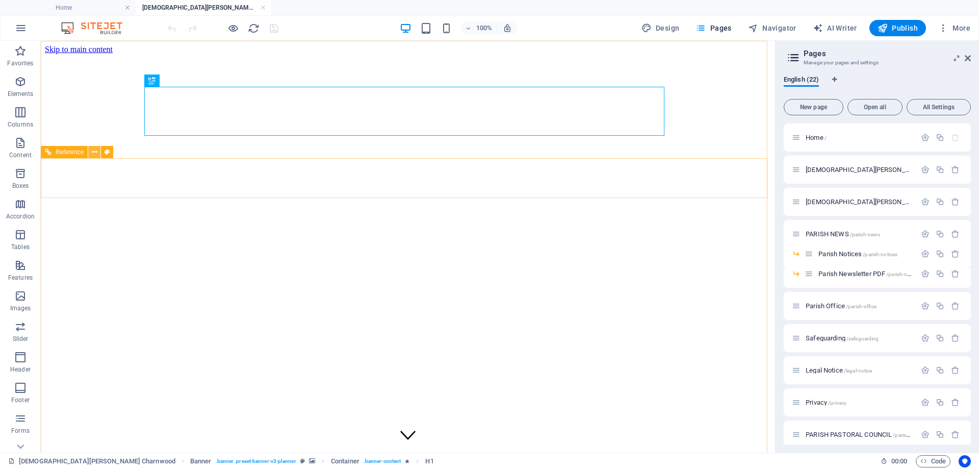
click at [94, 154] on icon at bounding box center [95, 152] width 6 height 11
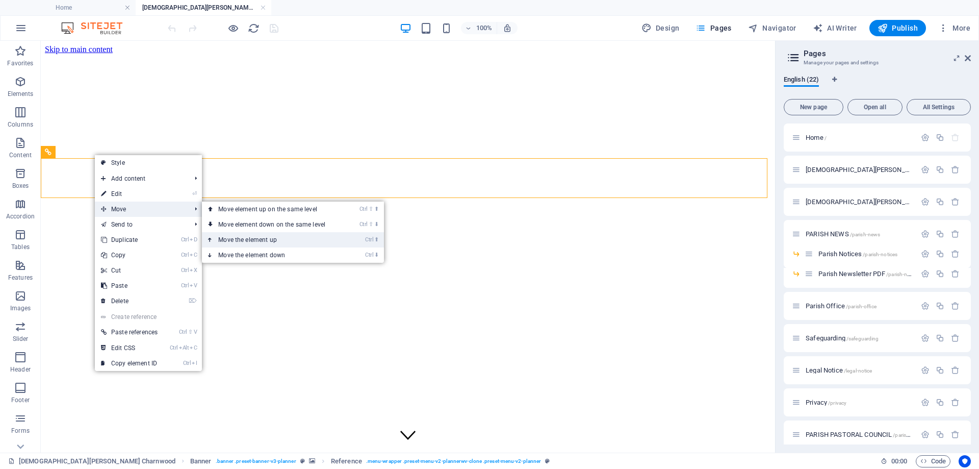
click at [243, 237] on link "Ctrl ⬆ Move the element up" at bounding box center [274, 239] width 144 height 15
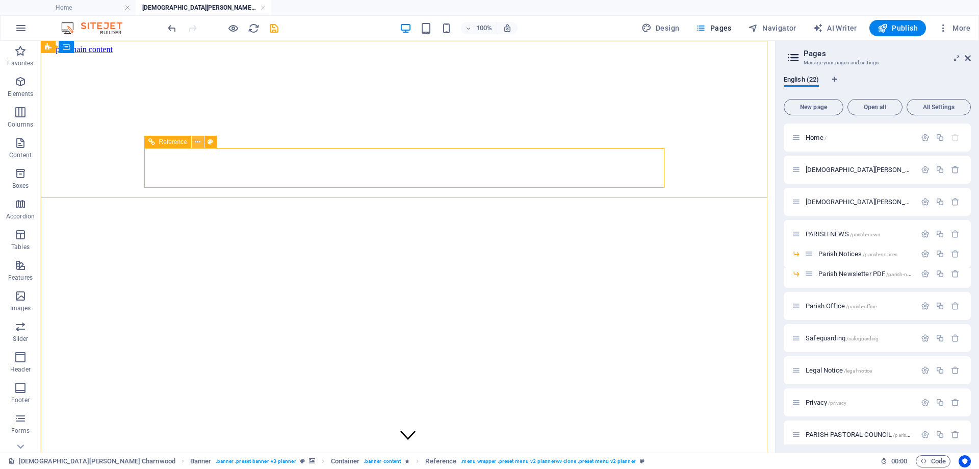
click at [196, 142] on icon at bounding box center [198, 142] width 6 height 11
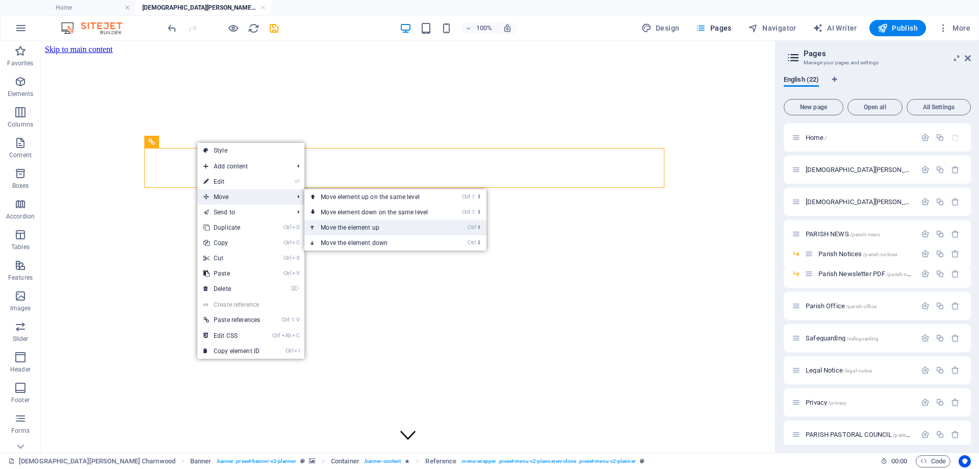
click at [337, 227] on link "Ctrl ⬆ Move the element up" at bounding box center [376, 227] width 144 height 15
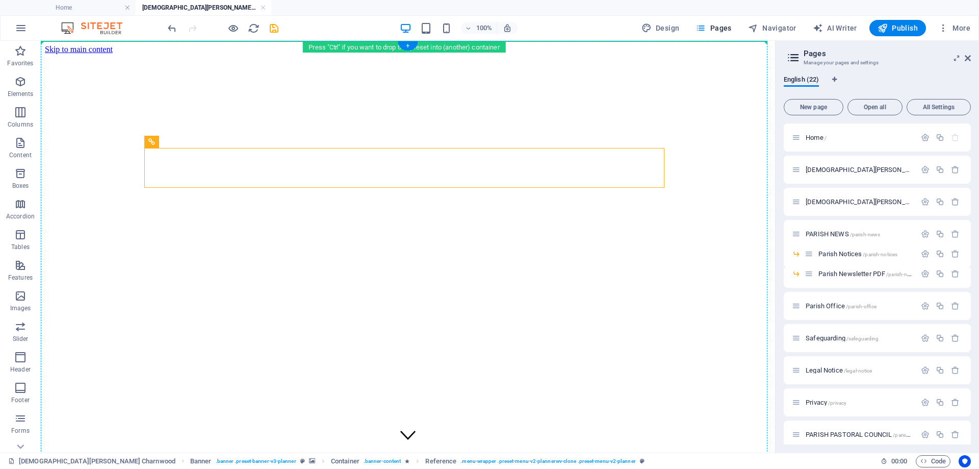
drag, startPoint x: 204, startPoint y: 182, endPoint x: 109, endPoint y: 56, distance: 157.7
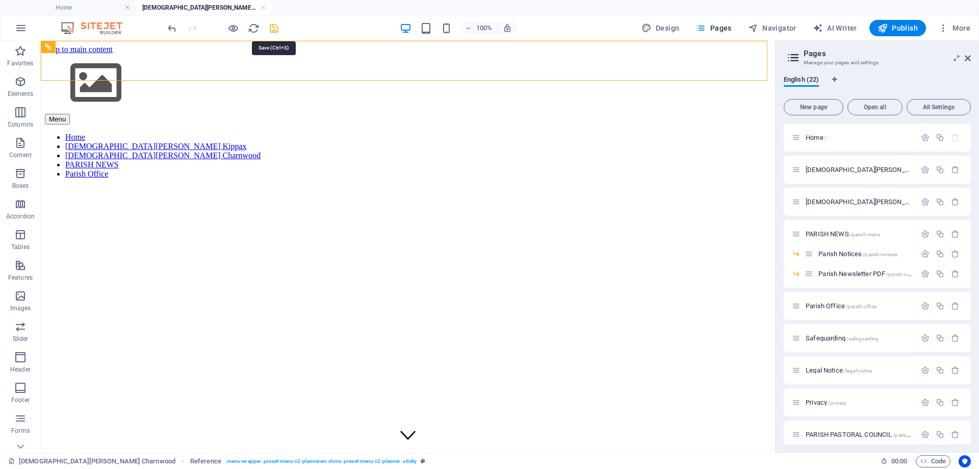
click at [275, 30] on icon "save" at bounding box center [274, 28] width 12 height 12
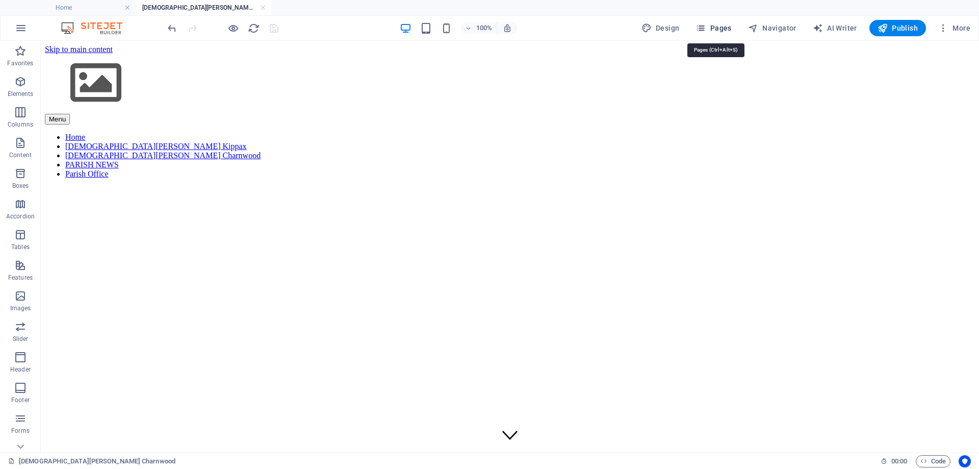
click at [719, 27] on span "Pages" at bounding box center [714, 28] width 36 height 10
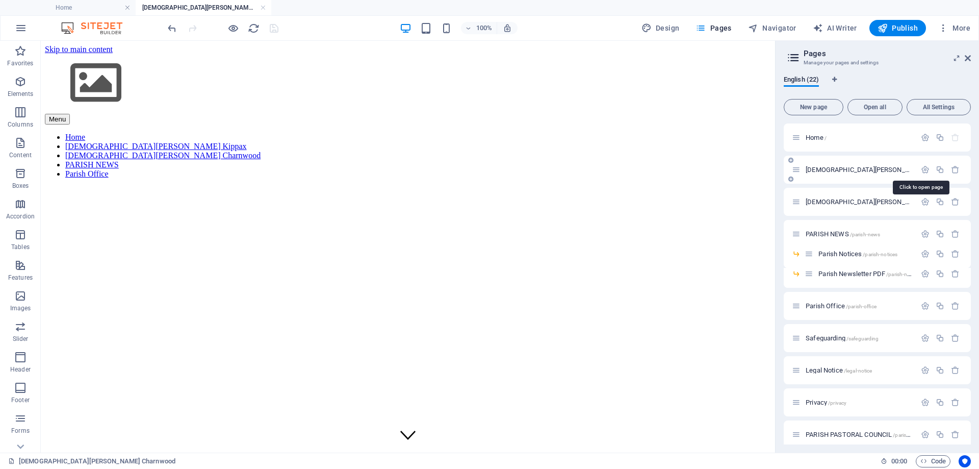
click at [829, 166] on span "St John the Apostle Catholic Church Kippax /st-john-the-apostle-catholic-church…" at bounding box center [961, 170] width 311 height 8
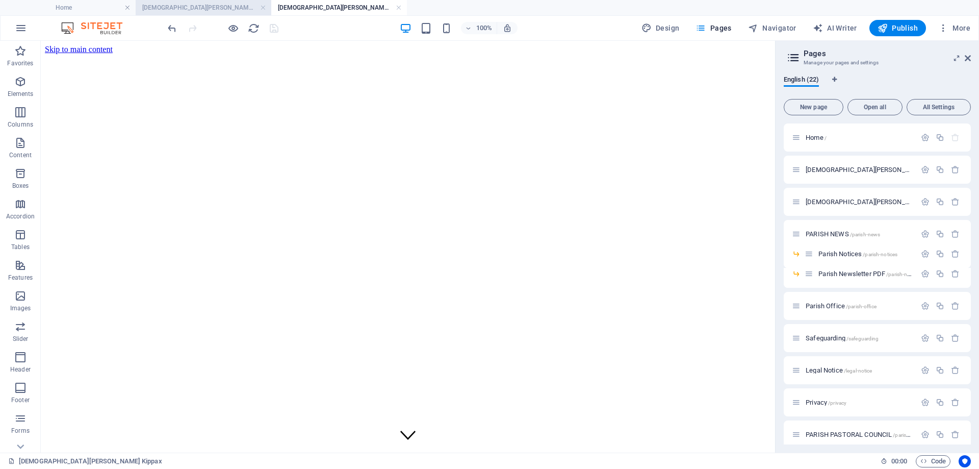
click at [222, 10] on h4 "[DEMOGRAPHIC_DATA][PERSON_NAME] Charnwood" at bounding box center [204, 7] width 136 height 11
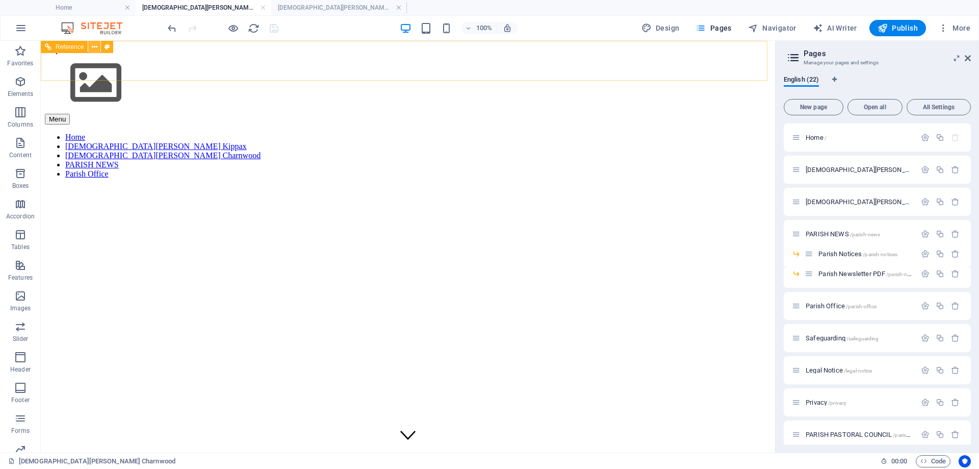
click at [93, 46] on icon at bounding box center [95, 47] width 6 height 11
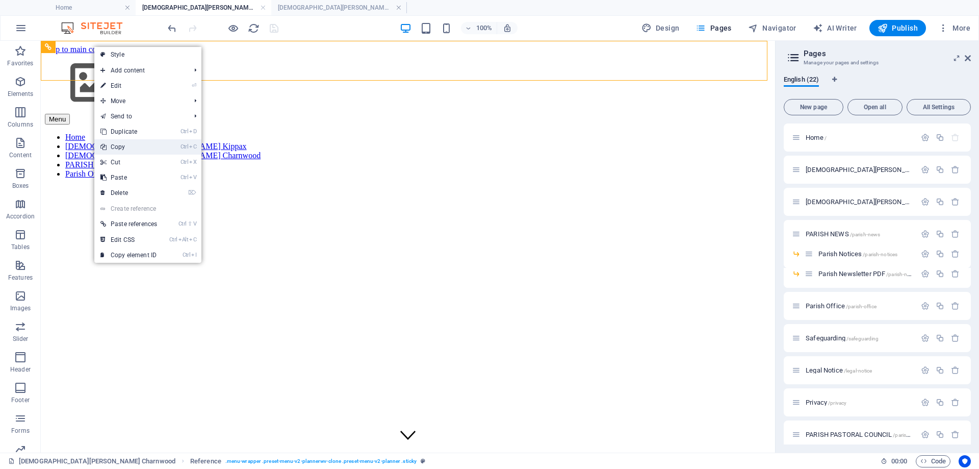
click at [126, 148] on link "Ctrl C Copy" at bounding box center [128, 146] width 69 height 15
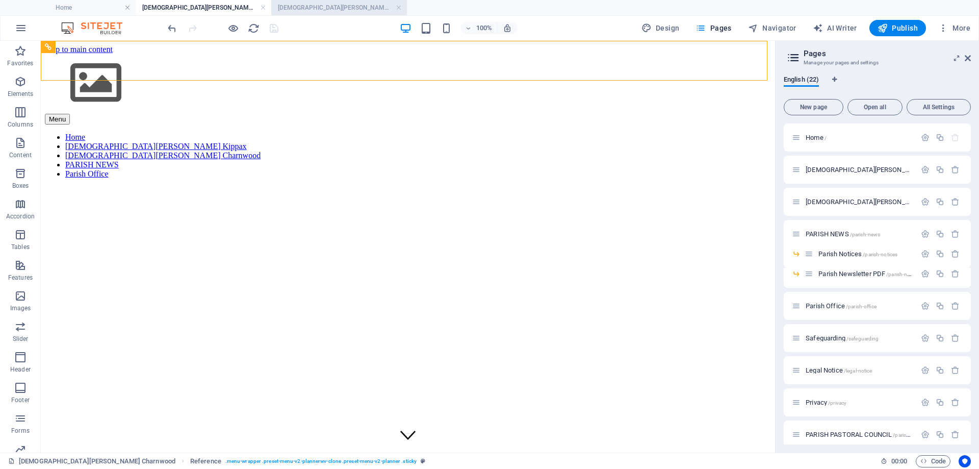
click at [331, 2] on li "[DEMOGRAPHIC_DATA][PERSON_NAME] Kippax" at bounding box center [339, 7] width 136 height 15
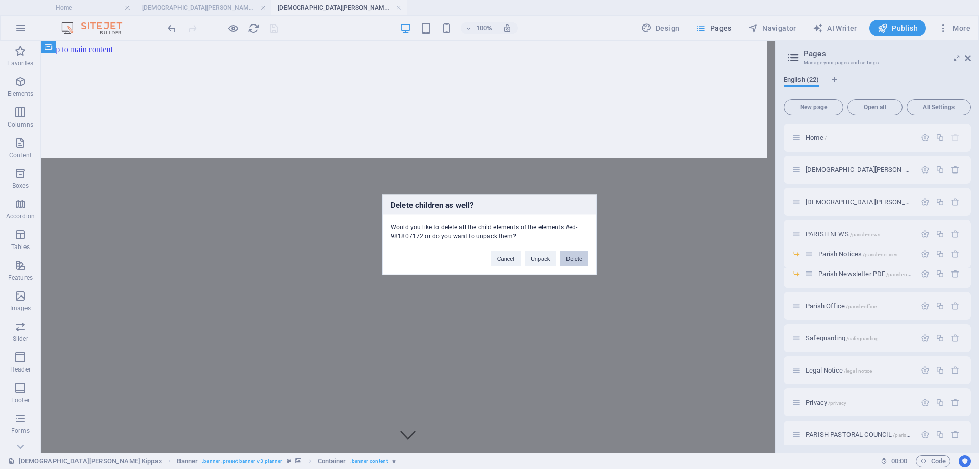
click at [577, 260] on button "Delete" at bounding box center [574, 257] width 29 height 15
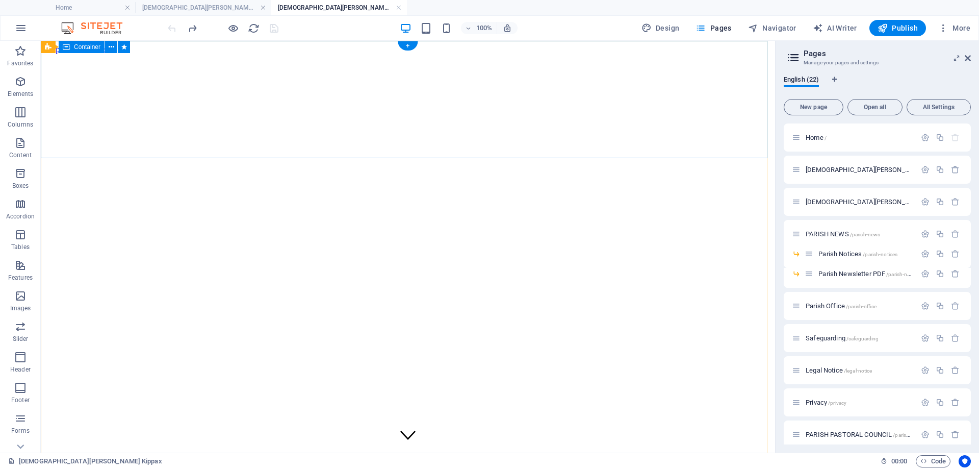
click at [86, 47] on icon at bounding box center [86, 47] width 6 height 11
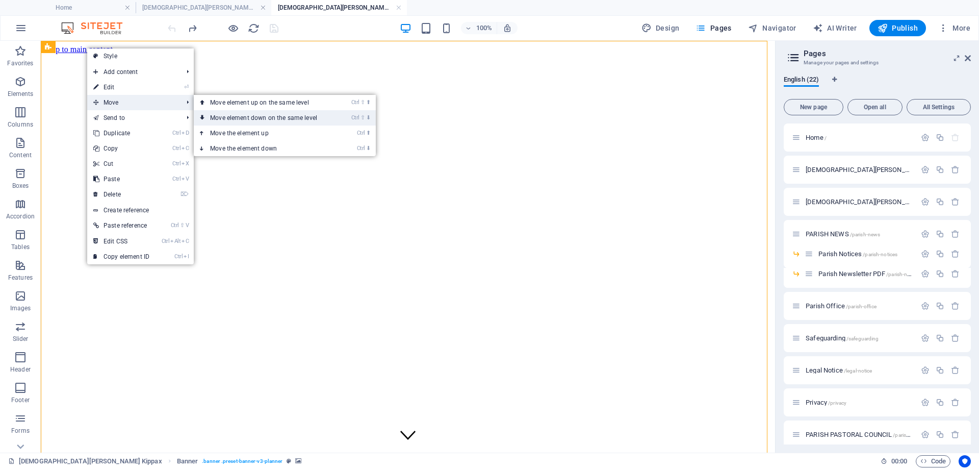
click at [244, 114] on link "Ctrl ⇧ ⬇ Move element down on the same level" at bounding box center [266, 117] width 144 height 15
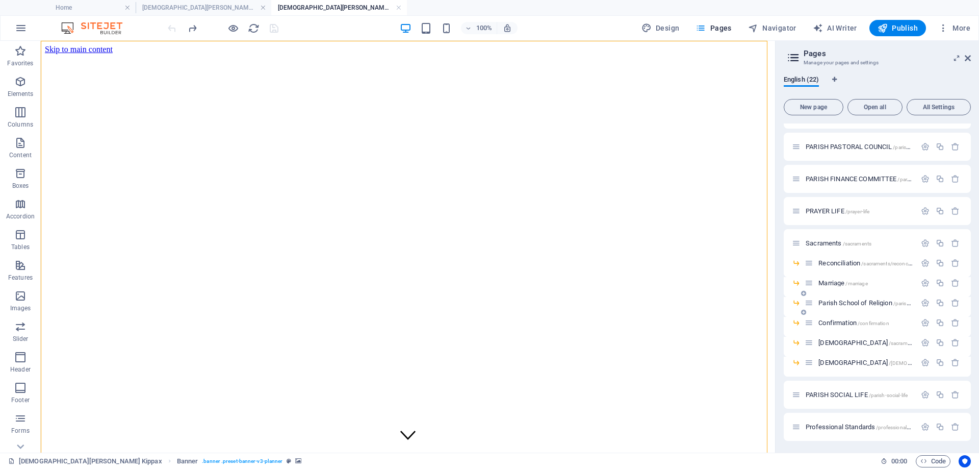
scroll to position [288, 0]
click at [843, 393] on span "PARISH SOCIAL LIFE /parish-social-life" at bounding box center [857, 394] width 102 height 8
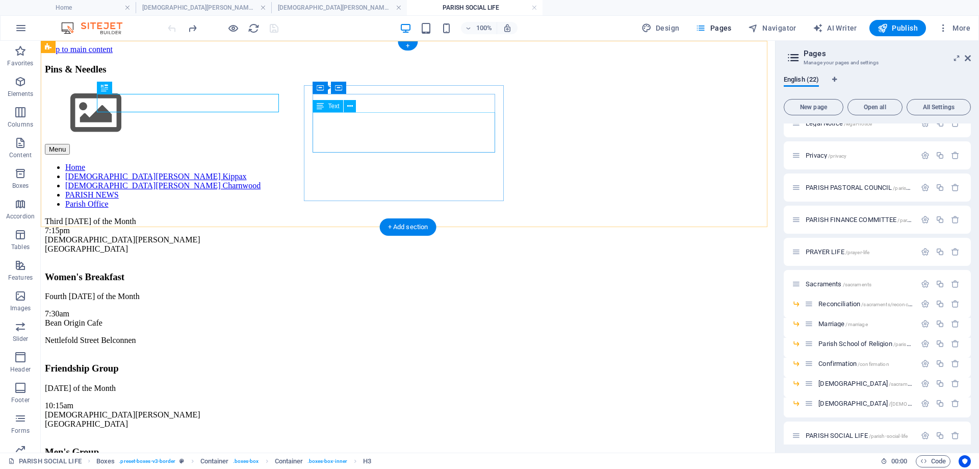
scroll to position [0, 0]
click at [148, 56] on div "Pins & Needles Menu Home St John the Apostle Catholic Church Kippax St Thomas A…" at bounding box center [408, 245] width 726 height 382
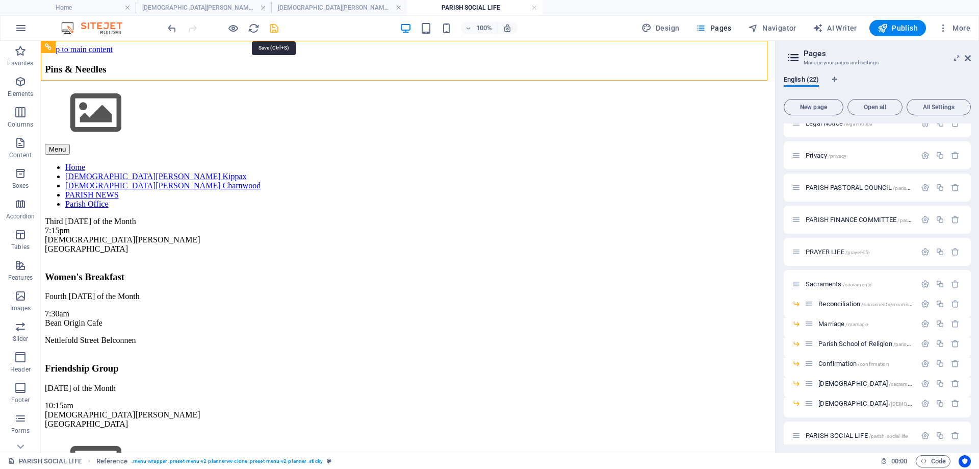
click at [275, 28] on icon "save" at bounding box center [274, 28] width 12 height 12
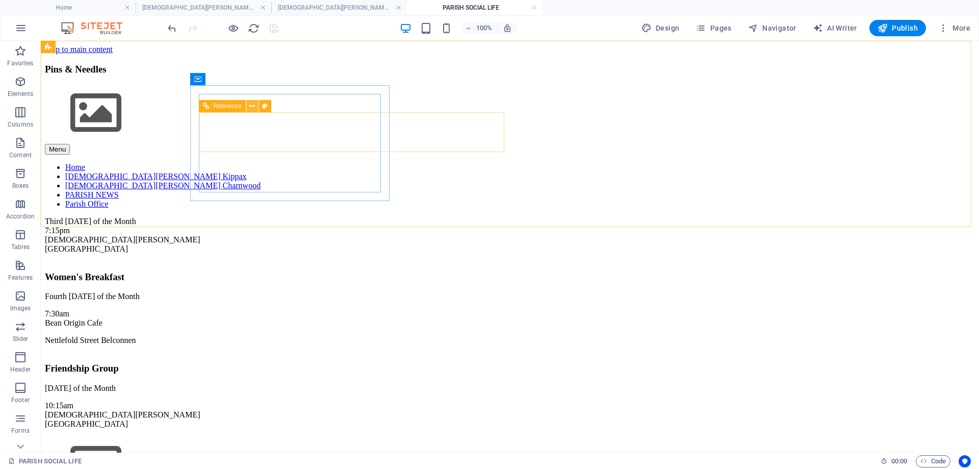
click at [256, 105] on button at bounding box center [252, 106] width 12 height 12
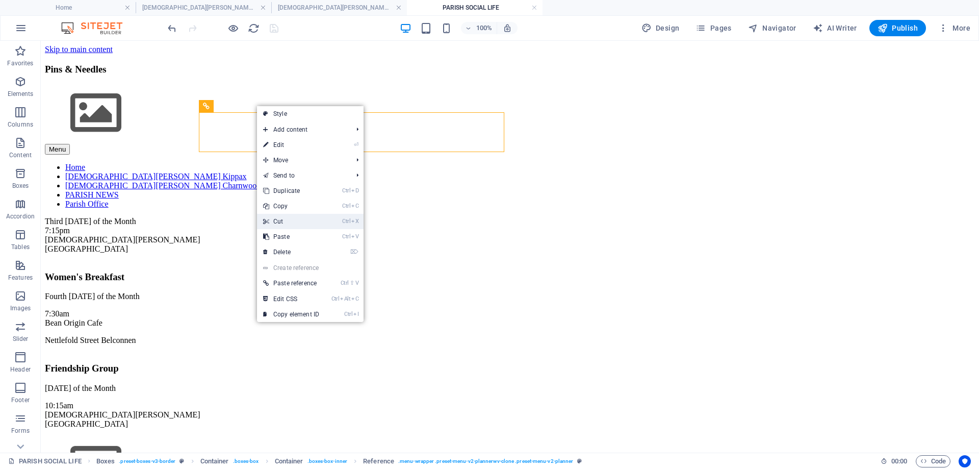
click at [288, 218] on link "Ctrl X Cut" at bounding box center [291, 221] width 68 height 15
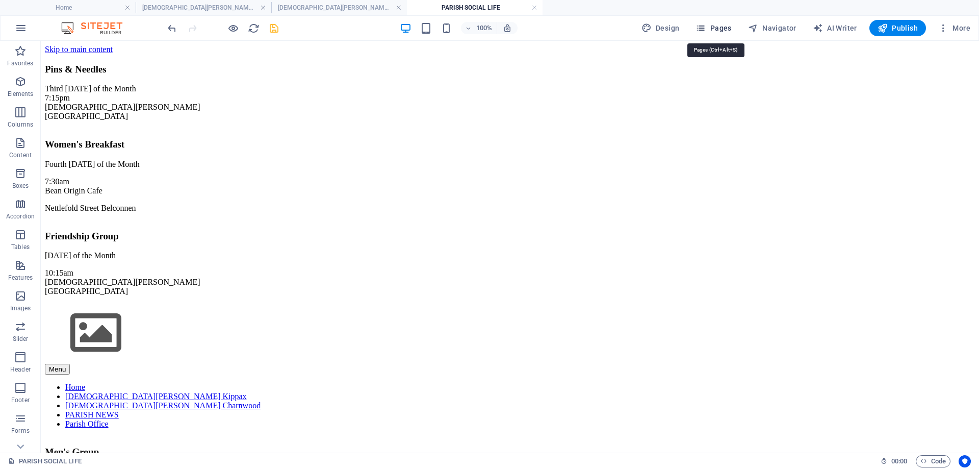
click at [706, 31] on icon "button" at bounding box center [701, 28] width 10 height 10
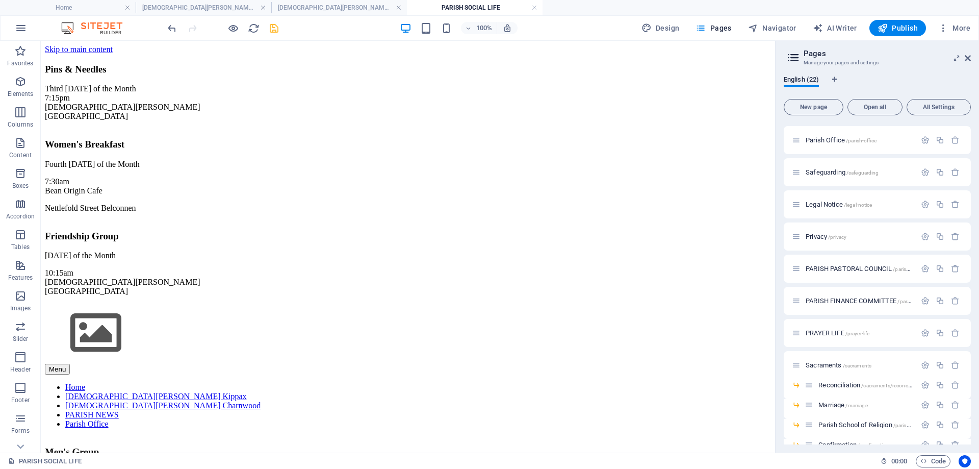
scroll to position [288, 0]
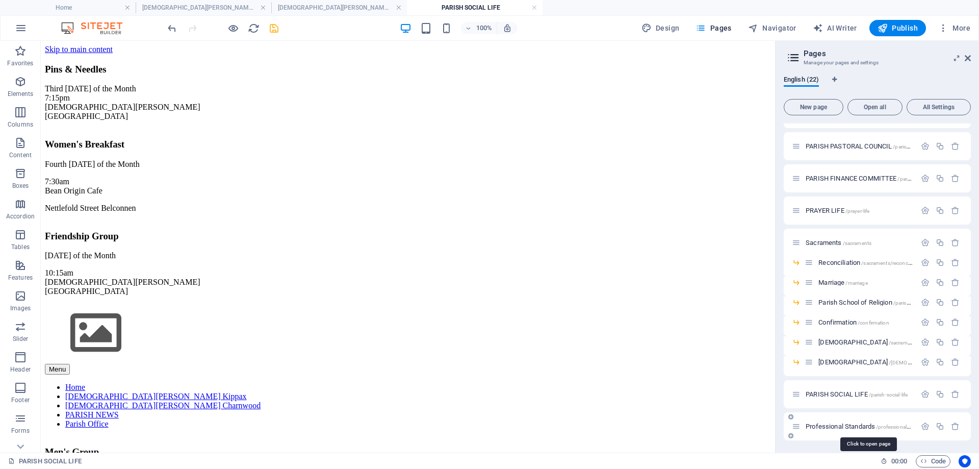
click at [840, 423] on span "Professional Standards /professional-standards" at bounding box center [868, 426] width 125 height 8
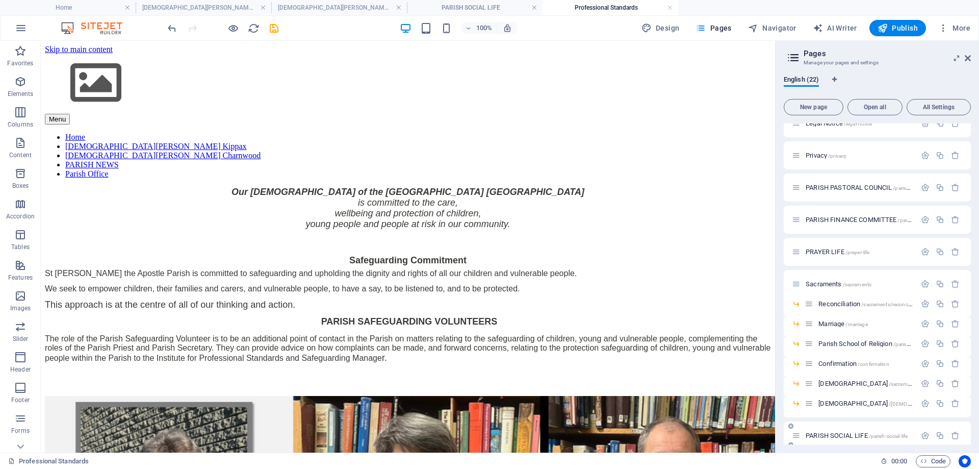
scroll to position [0, 0]
click at [823, 249] on span "PRAYER LIFE /prayer-life" at bounding box center [838, 252] width 64 height 8
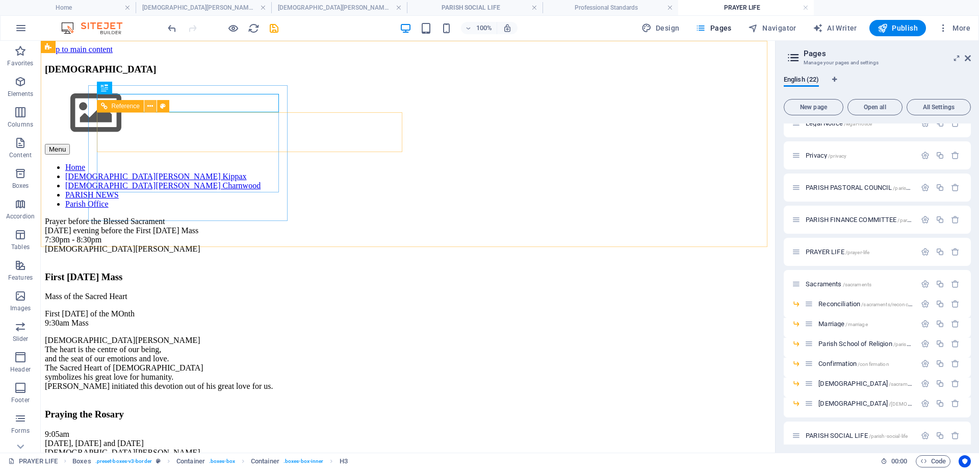
click at [151, 106] on icon at bounding box center [150, 106] width 6 height 11
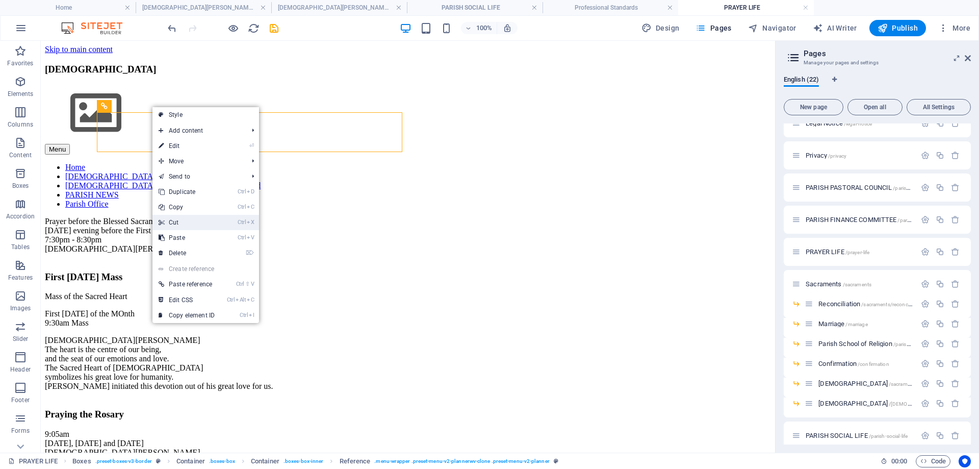
drag, startPoint x: 186, startPoint y: 216, endPoint x: 126, endPoint y: 50, distance: 175.5
click at [186, 216] on link "Ctrl X Cut" at bounding box center [186, 222] width 68 height 15
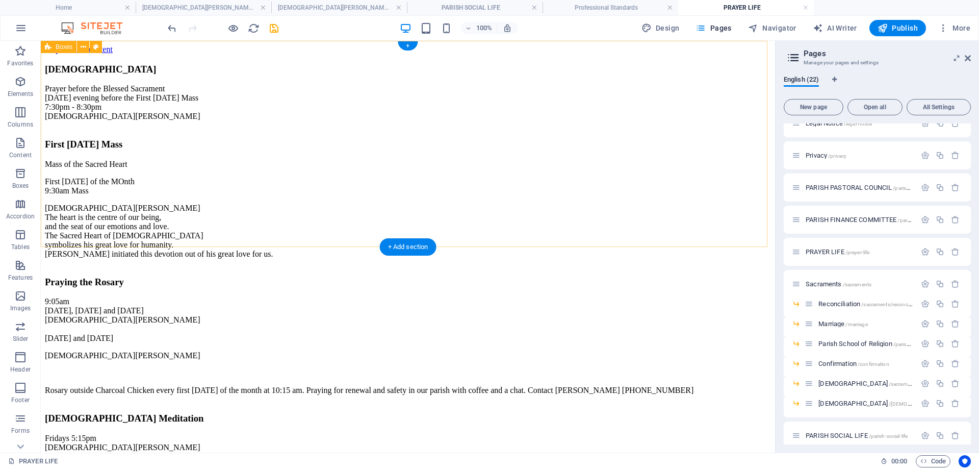
click at [172, 54] on div "Gethsemane Prayer before the Blessed Sacrament Thursday evening before the Firs…" at bounding box center [408, 228] width 726 height 349
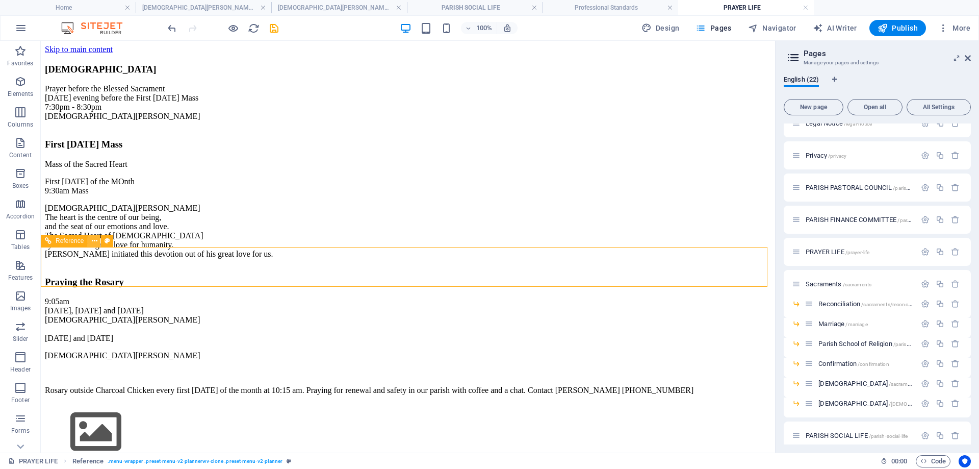
click at [93, 243] on icon at bounding box center [95, 241] width 6 height 11
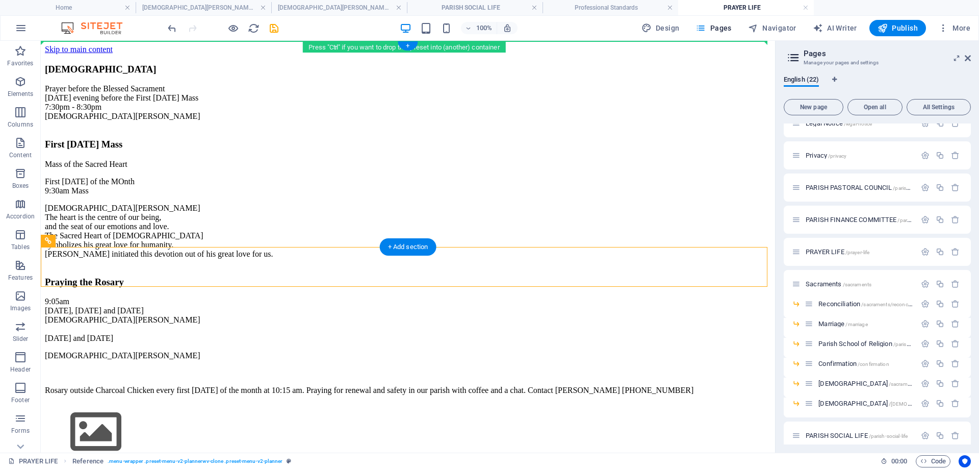
drag, startPoint x: 102, startPoint y: 281, endPoint x: 95, endPoint y: 48, distance: 233.1
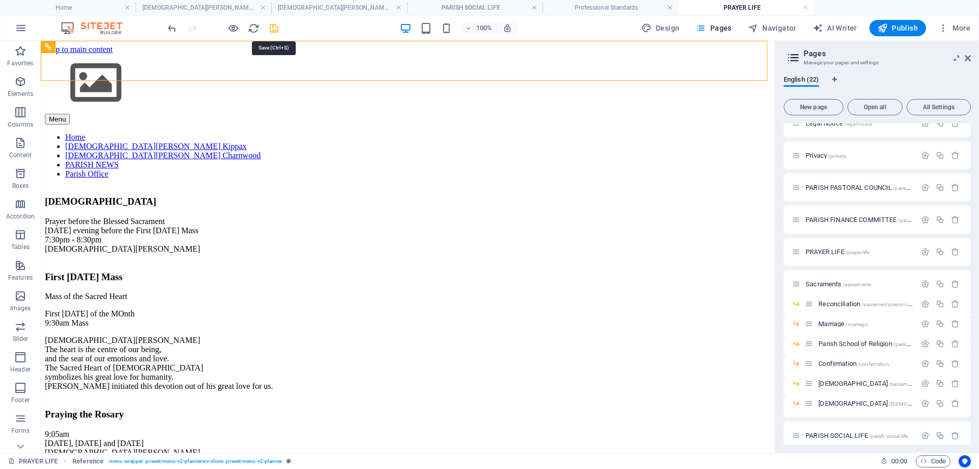
click at [273, 28] on icon "save" at bounding box center [274, 28] width 12 height 12
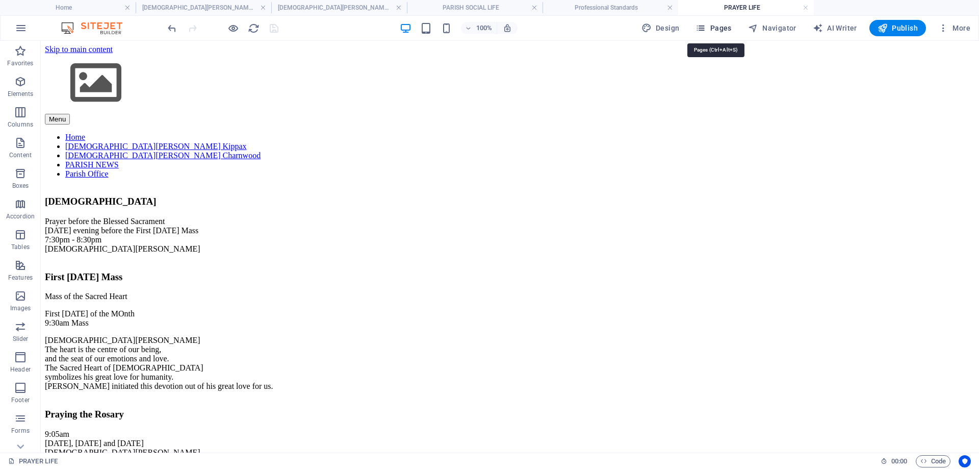
click at [724, 28] on span "Pages" at bounding box center [714, 28] width 36 height 10
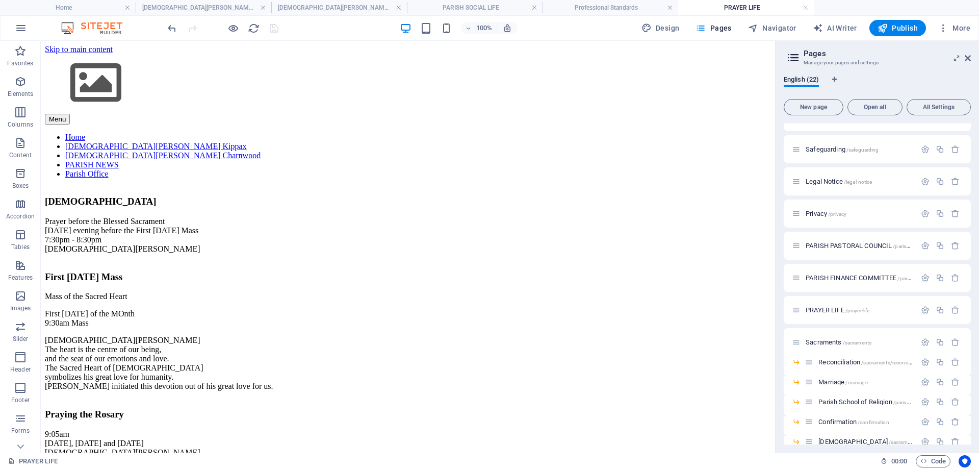
scroll to position [204, 0]
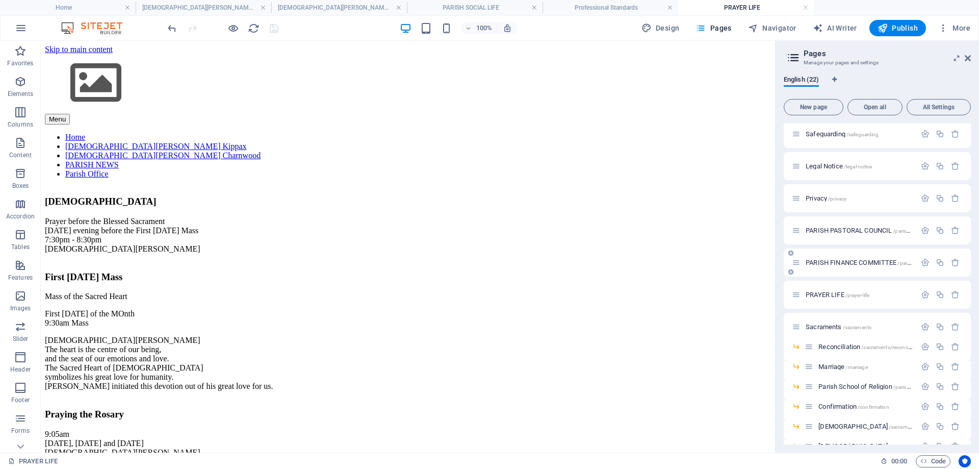
click at [842, 259] on div "PARISH FINANCE COMMITTEE /parish-finance-committee" at bounding box center [854, 262] width 124 height 12
click at [841, 261] on span "PARISH FINANCE COMMITTEE /parish-finance-committee" at bounding box center [882, 263] width 153 height 8
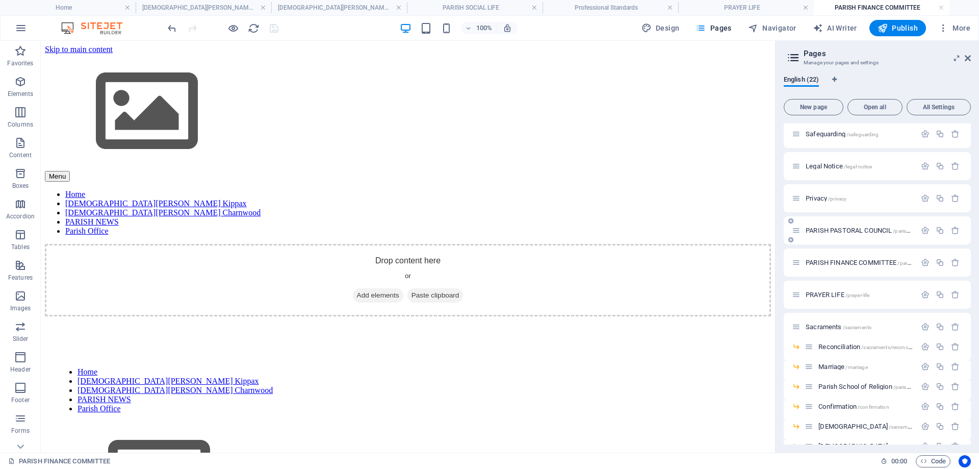
scroll to position [0, 0]
click at [824, 232] on span "PARISH PASTORAL COUNCIL /parish-pastoral-council" at bounding box center [877, 230] width 142 height 8
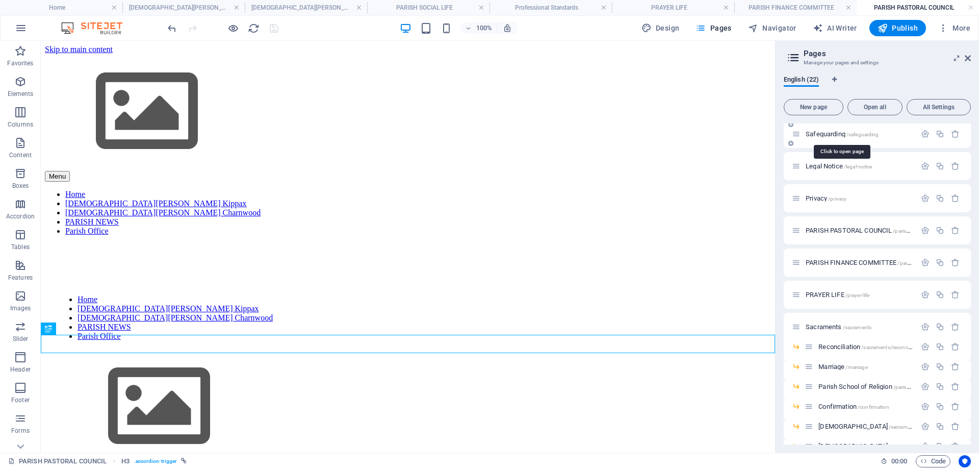
click at [827, 132] on span "Safeguarding /safeguarding" at bounding box center [842, 134] width 73 height 8
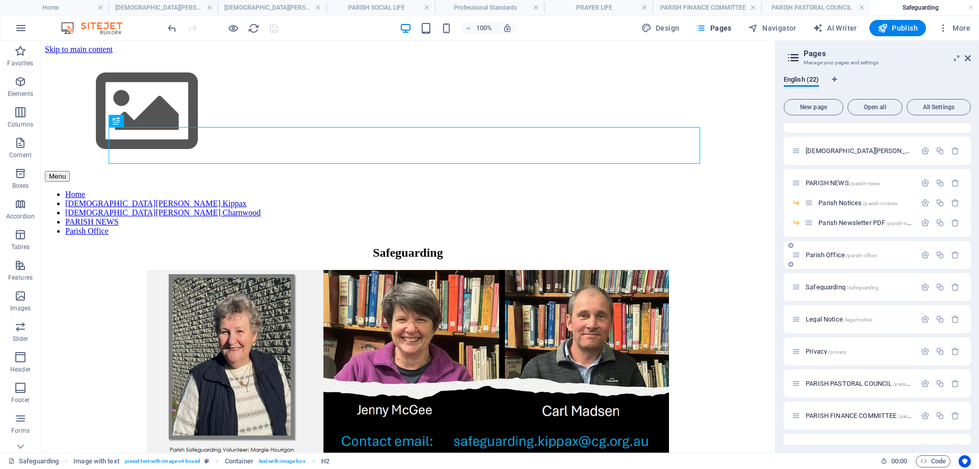
click at [821, 254] on span "Parish Office /parish-office" at bounding box center [841, 255] width 71 height 8
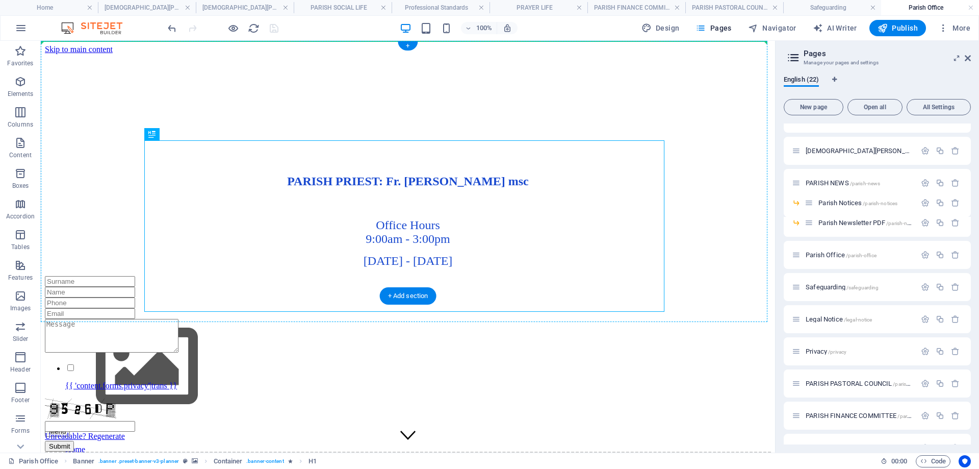
drag, startPoint x: 198, startPoint y: 174, endPoint x: 158, endPoint y: 123, distance: 65.7
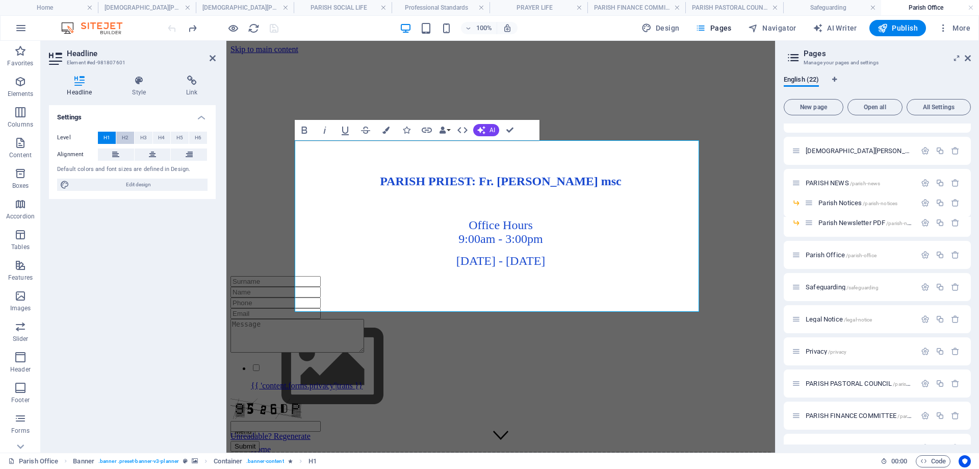
click at [126, 139] on span "H2" at bounding box center [125, 138] width 7 height 12
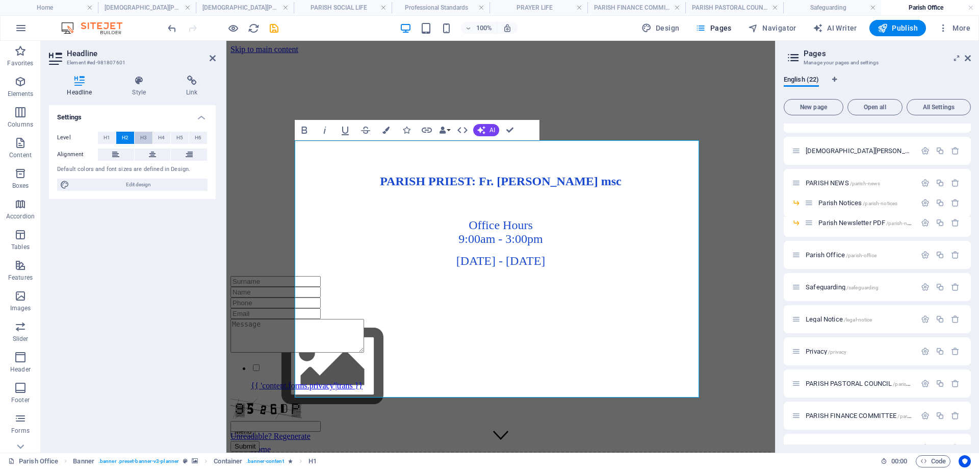
click at [144, 136] on span "H3" at bounding box center [143, 138] width 7 height 12
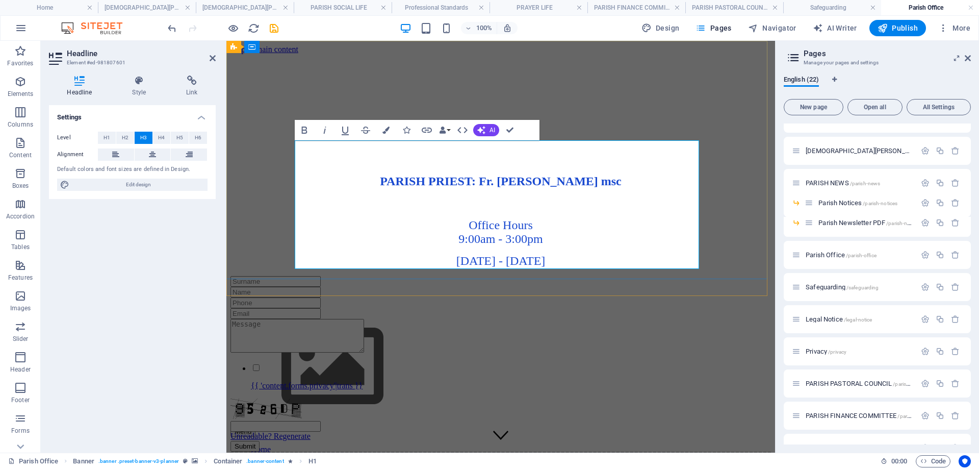
drag, startPoint x: 451, startPoint y: 149, endPoint x: 570, endPoint y: 149, distance: 118.8
drag, startPoint x: 423, startPoint y: 184, endPoint x: 586, endPoint y: 260, distance: 180.0
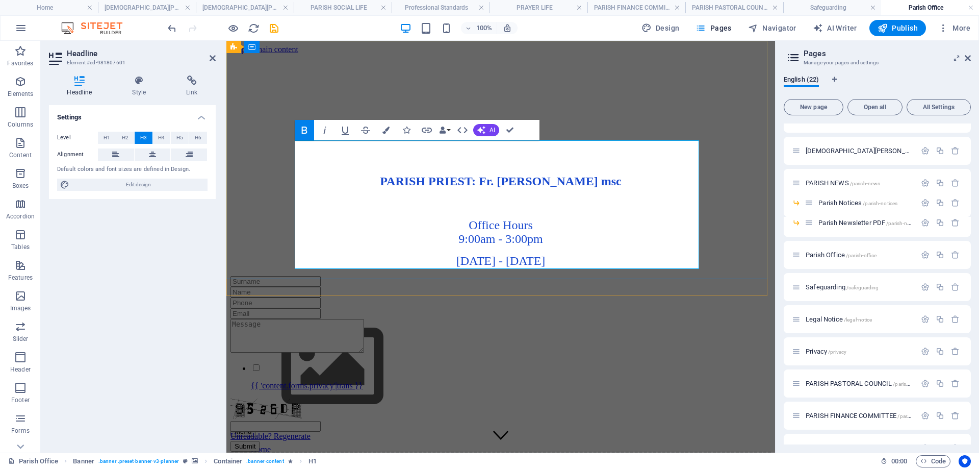
click at [305, 130] on icon "button" at bounding box center [305, 129] width 6 height 7
drag, startPoint x: 442, startPoint y: 150, endPoint x: 559, endPoint y: 161, distance: 117.8
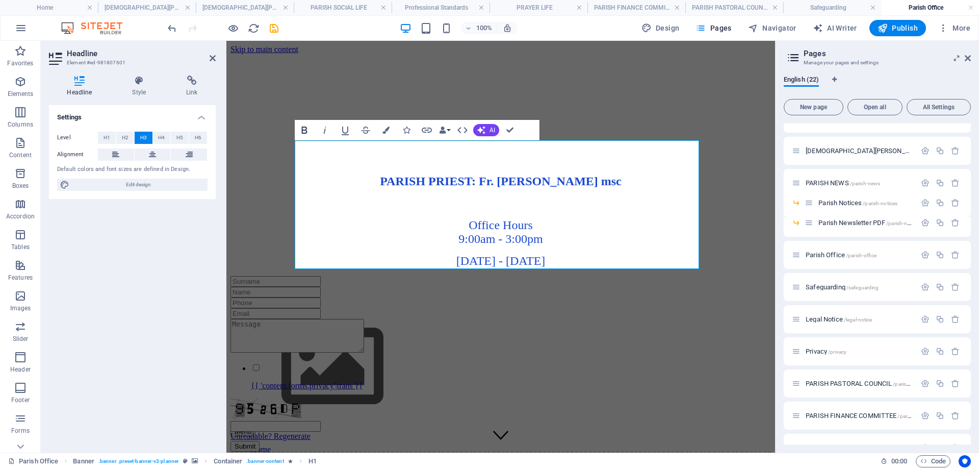
click at [306, 131] on icon "button" at bounding box center [304, 130] width 12 height 12
click at [275, 28] on icon "save" at bounding box center [274, 28] width 12 height 12
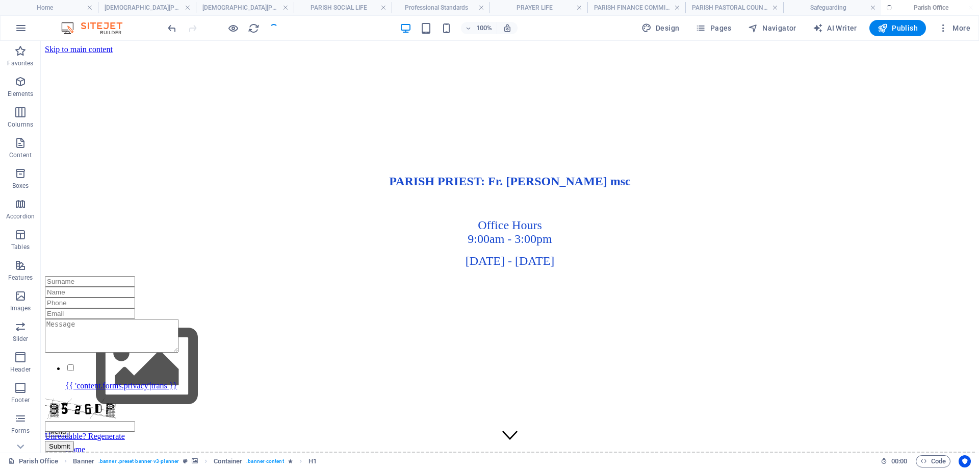
checkbox input "false"
click at [711, 32] on span "Pages" at bounding box center [714, 28] width 36 height 10
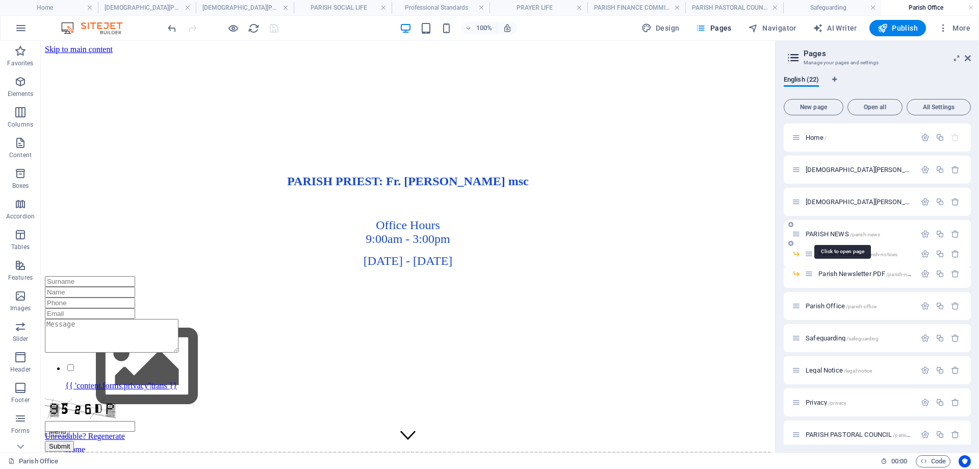
click at [834, 233] on span "PARISH NEWS /parish-news" at bounding box center [843, 234] width 74 height 8
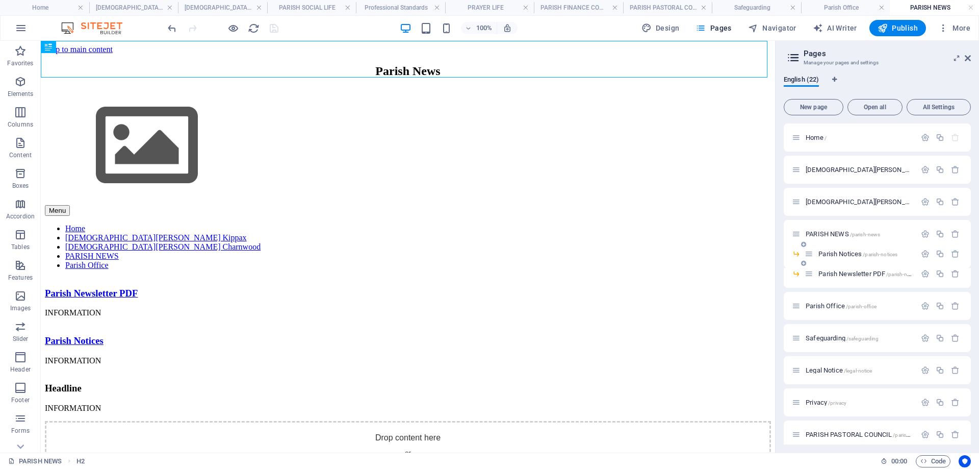
click at [837, 252] on span "Parish Notices /parish-notices" at bounding box center [857, 254] width 79 height 8
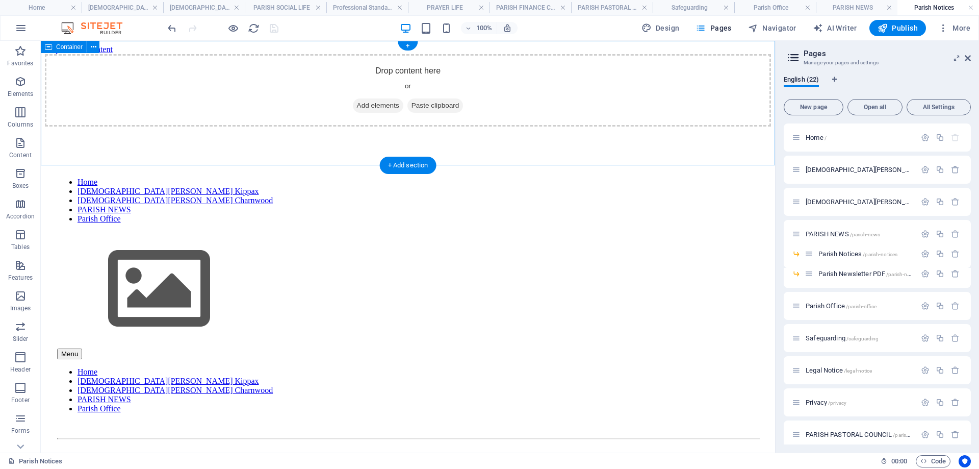
click at [280, 57] on div "Drop content here or Add elements Paste clipboard" at bounding box center [408, 90] width 726 height 72
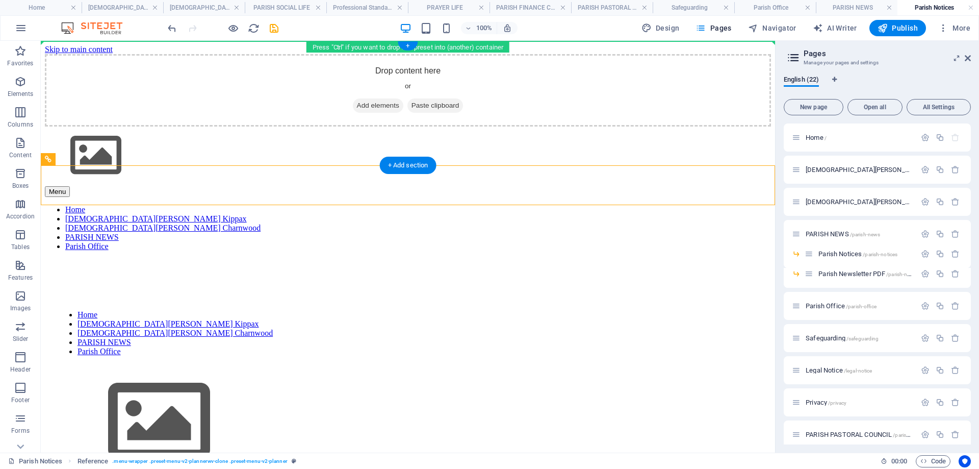
drag, startPoint x: 97, startPoint y: 197, endPoint x: 85, endPoint y: 68, distance: 129.1
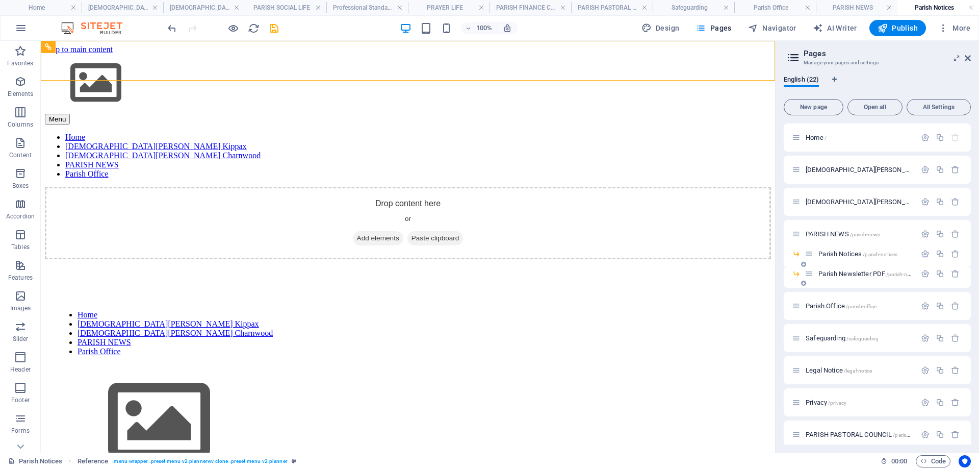
click at [858, 273] on span "Parish Newsletter PDF /parish-newsletter-pdf" at bounding box center [877, 274] width 119 height 8
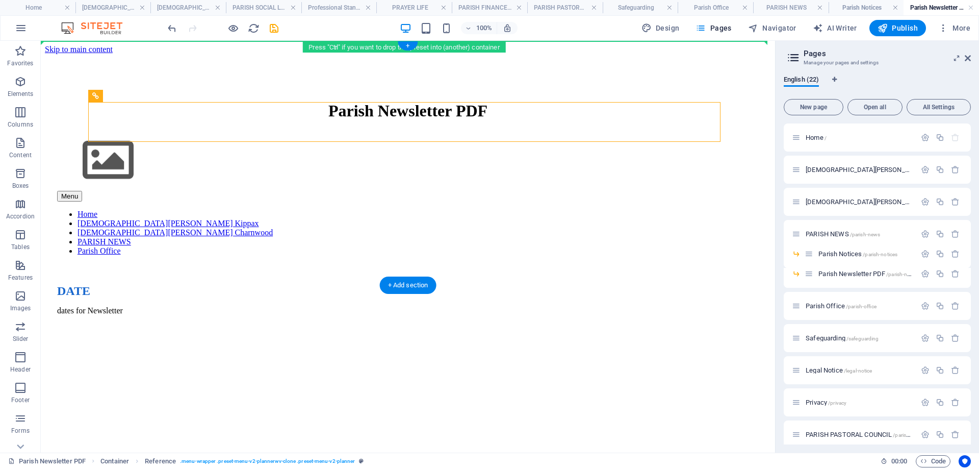
drag, startPoint x: 152, startPoint y: 139, endPoint x: 99, endPoint y: 57, distance: 98.2
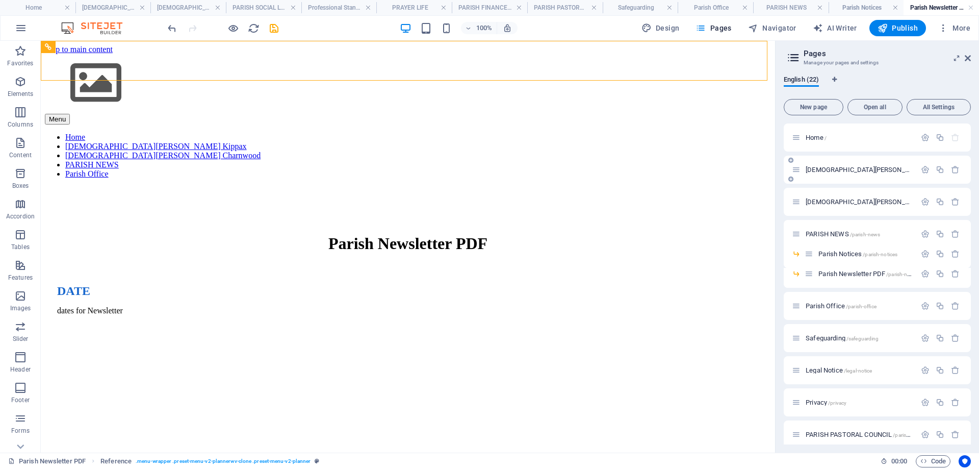
click at [843, 169] on span "St John the Apostle Catholic Church Kippax /st-john-the-apostle-catholic-church…" at bounding box center [961, 170] width 311 height 8
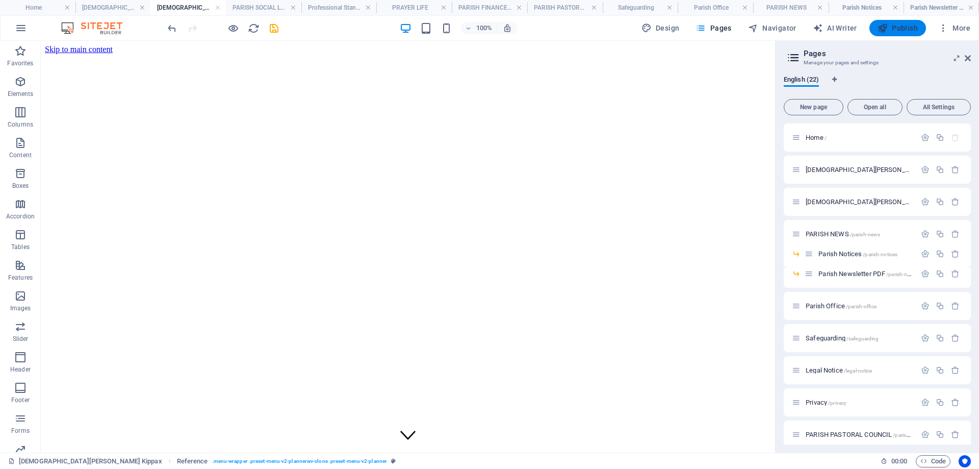
click at [902, 30] on span "Publish" at bounding box center [898, 28] width 40 height 10
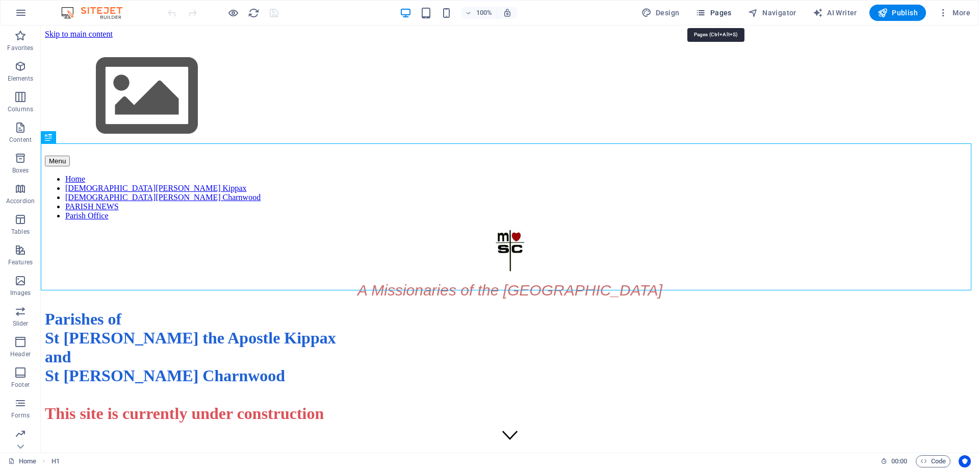
click at [714, 14] on span "Pages" at bounding box center [714, 13] width 36 height 10
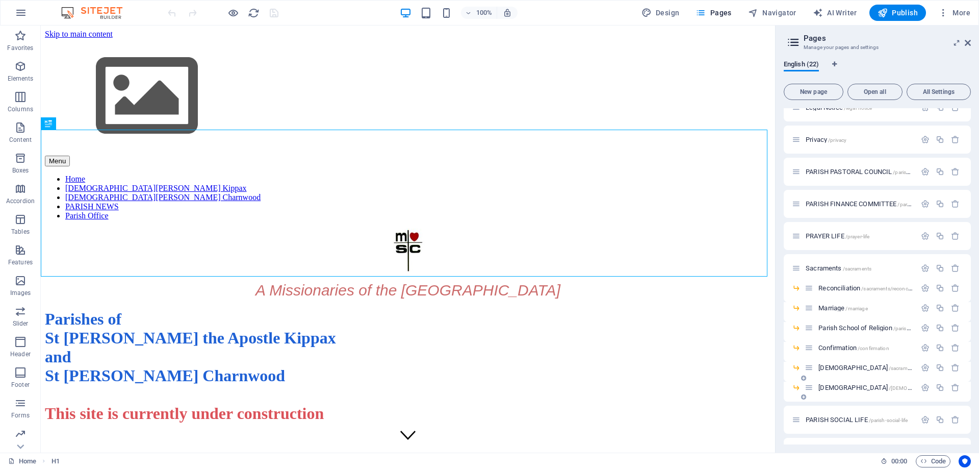
scroll to position [273, 0]
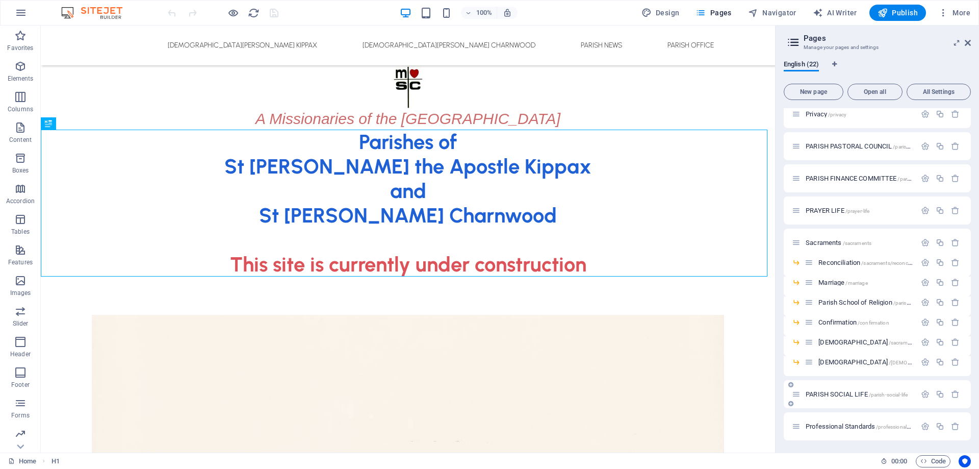
click at [842, 396] on span "PARISH SOCIAL LIFE /parish-social-life" at bounding box center [857, 394] width 102 height 8
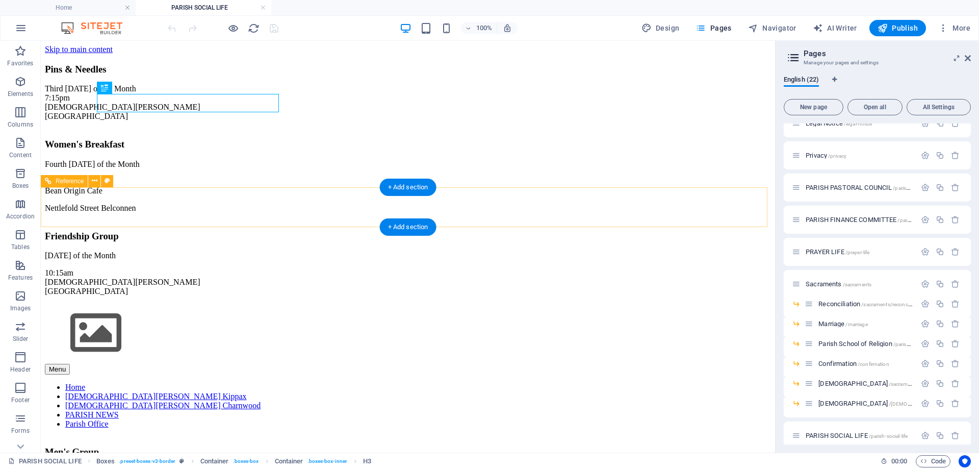
scroll to position [0, 0]
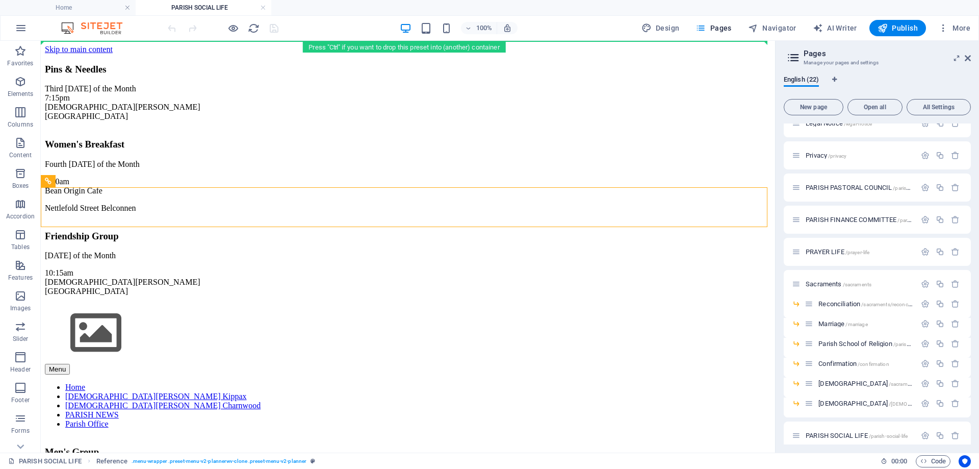
drag, startPoint x: 109, startPoint y: 220, endPoint x: 92, endPoint y: 51, distance: 169.6
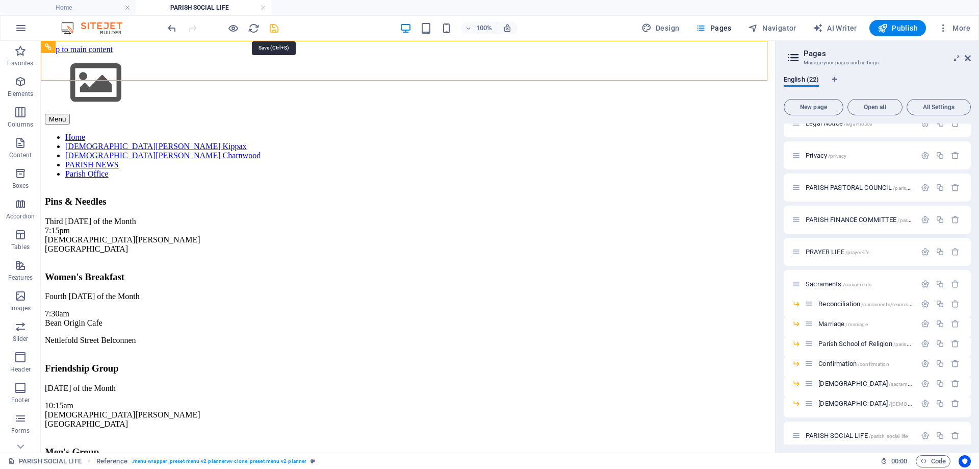
click at [273, 26] on icon "save" at bounding box center [274, 28] width 12 height 12
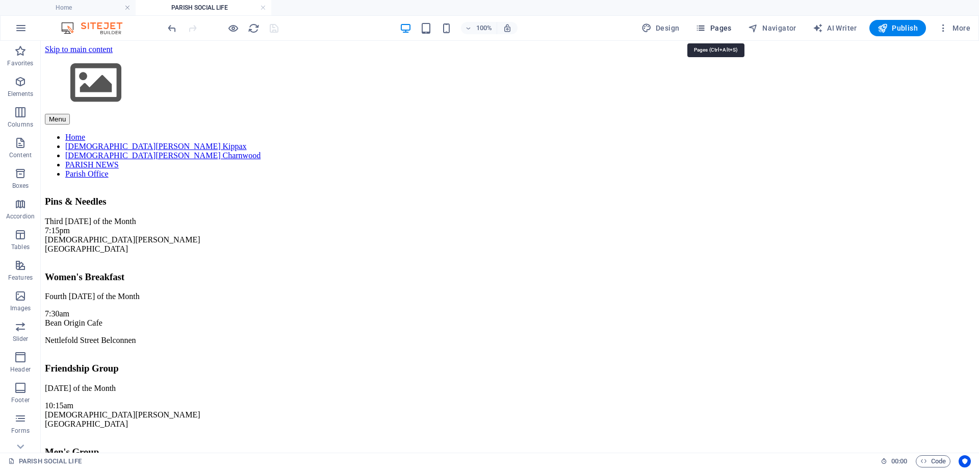
click at [717, 25] on span "Pages" at bounding box center [714, 28] width 36 height 10
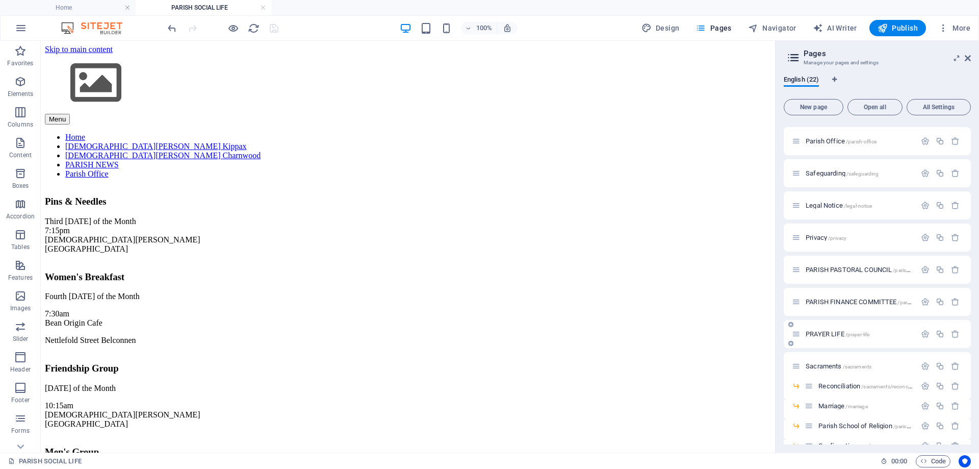
scroll to position [186, 0]
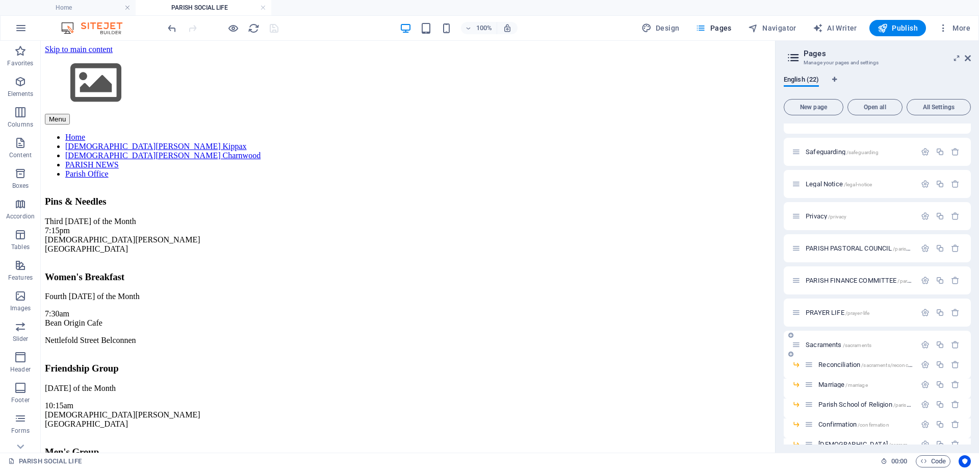
click at [823, 346] on span "Sacraments /sacraments" at bounding box center [839, 345] width 66 height 8
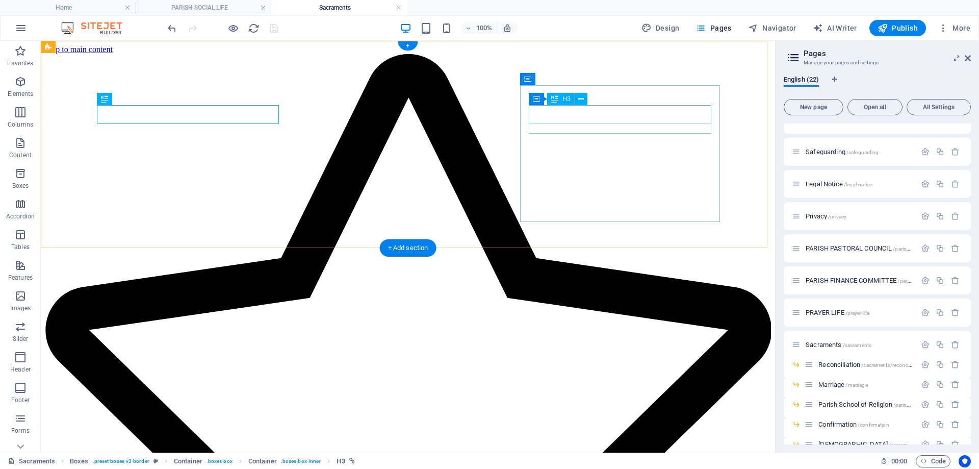
scroll to position [0, 0]
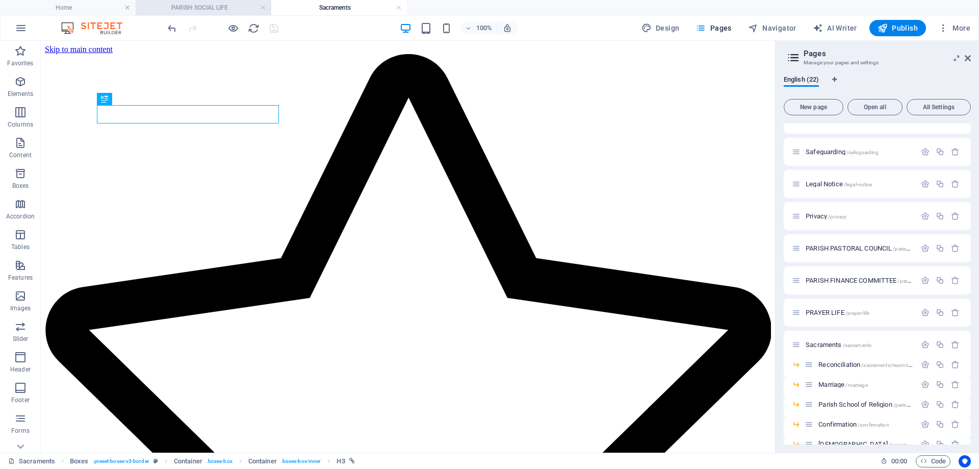
click at [216, 5] on h4 "PARISH SOCIAL LIFE" at bounding box center [204, 7] width 136 height 11
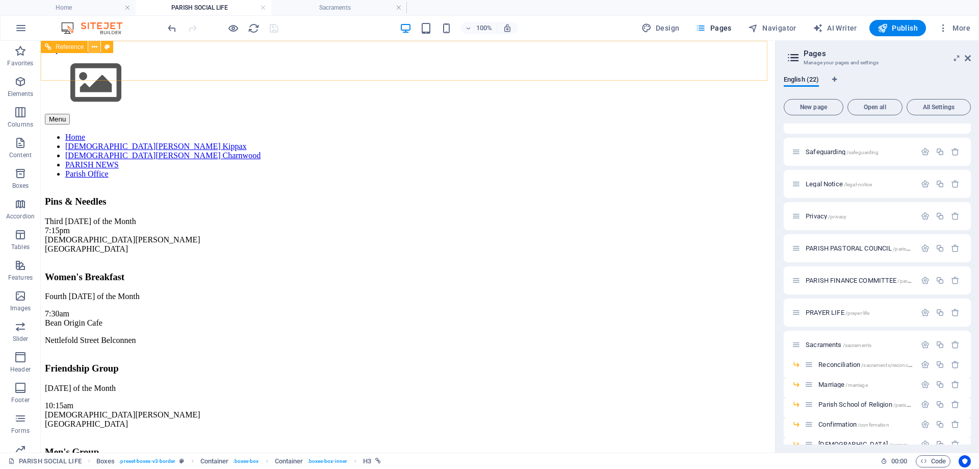
click at [94, 48] on icon at bounding box center [95, 47] width 6 height 11
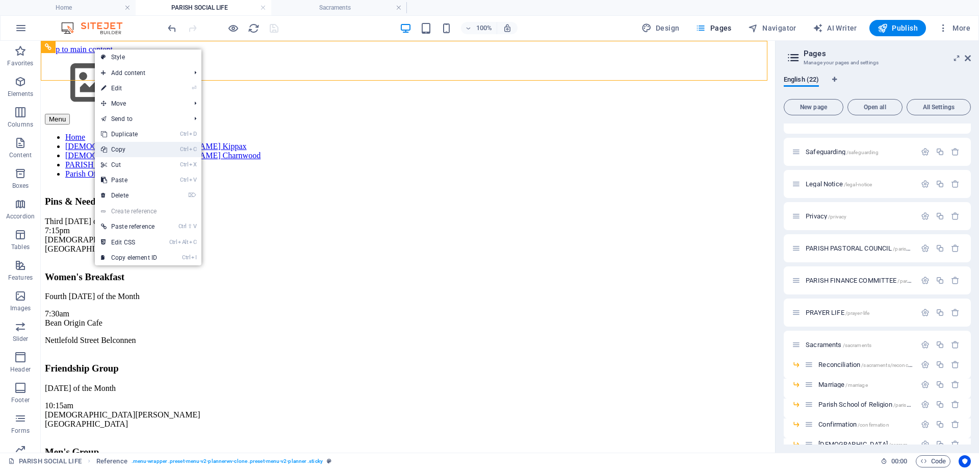
click at [123, 148] on link "Ctrl C Copy" at bounding box center [129, 149] width 68 height 15
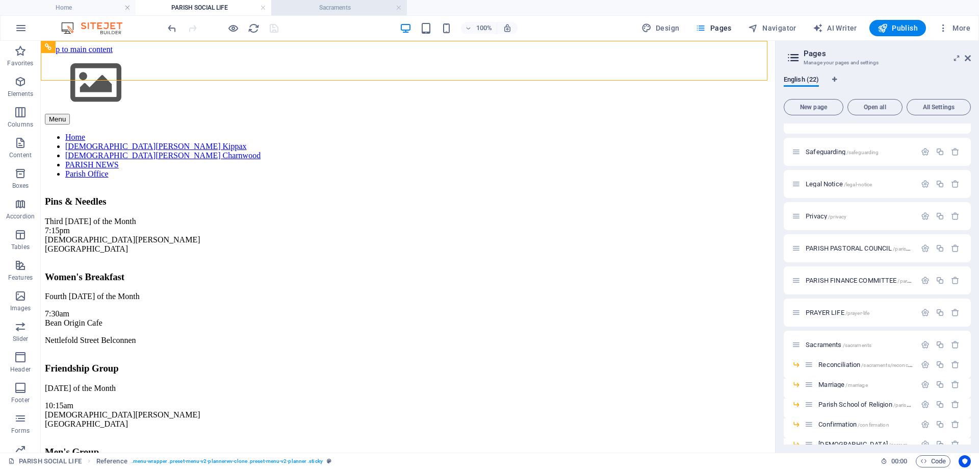
click at [349, 6] on h4 "Sacraments" at bounding box center [339, 7] width 136 height 11
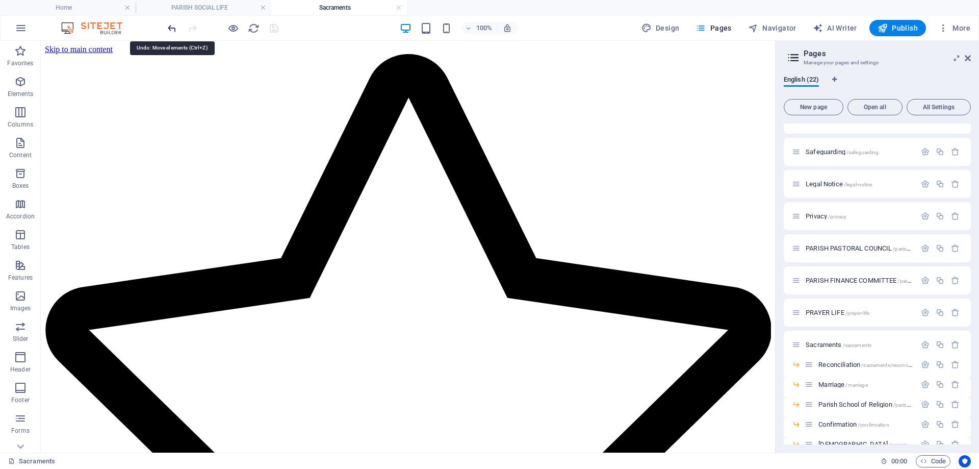
click at [171, 31] on icon "undo" at bounding box center [172, 28] width 12 height 12
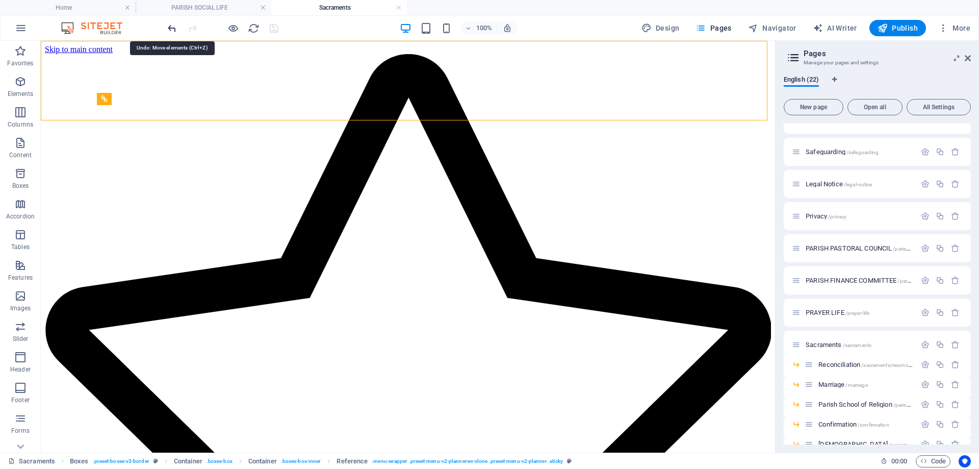
click at [172, 28] on icon "undo" at bounding box center [172, 28] width 12 height 12
click at [170, 30] on icon "undo" at bounding box center [172, 28] width 12 height 12
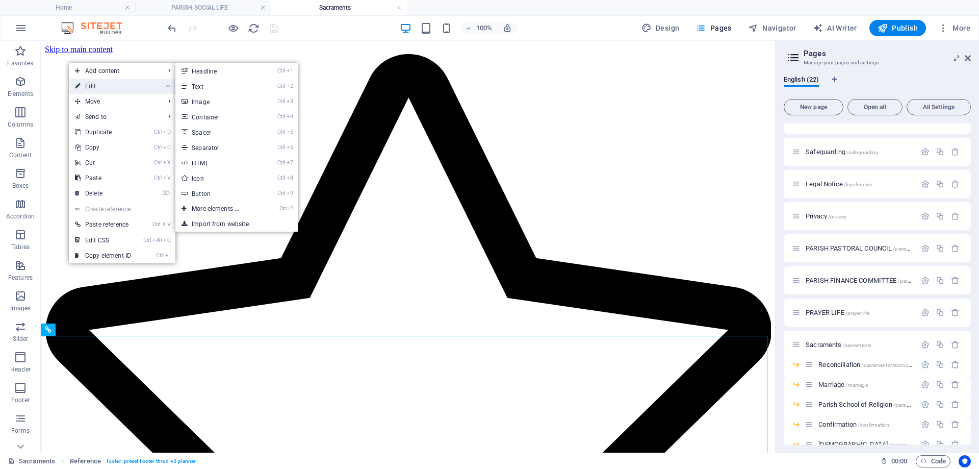
click at [86, 84] on link "⏎ Edit" at bounding box center [103, 86] width 68 height 15
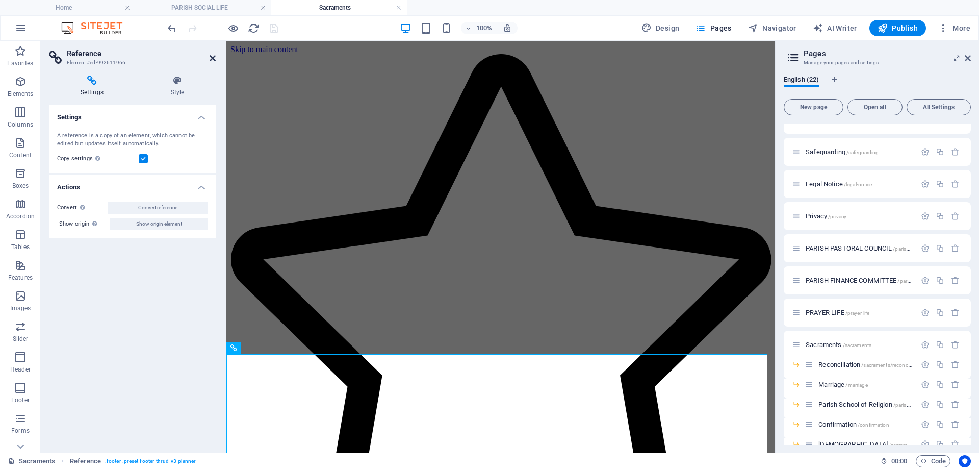
click at [210, 58] on icon at bounding box center [213, 58] width 6 height 8
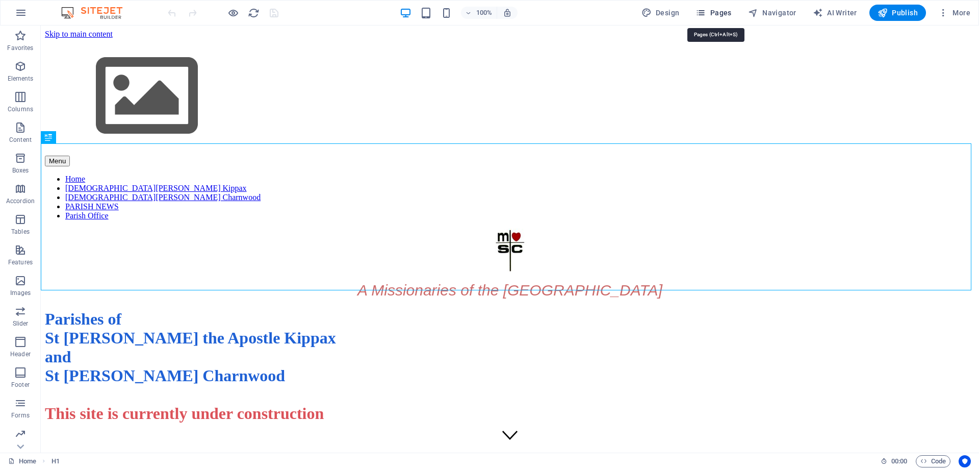
click at [713, 14] on span "Pages" at bounding box center [714, 13] width 36 height 10
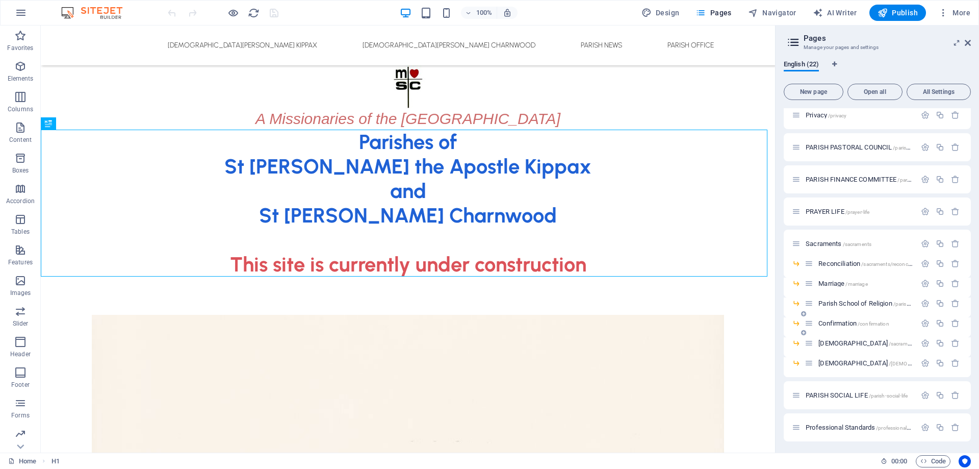
scroll to position [273, 0]
click at [824, 241] on span "Sacraments /sacraments" at bounding box center [839, 243] width 66 height 8
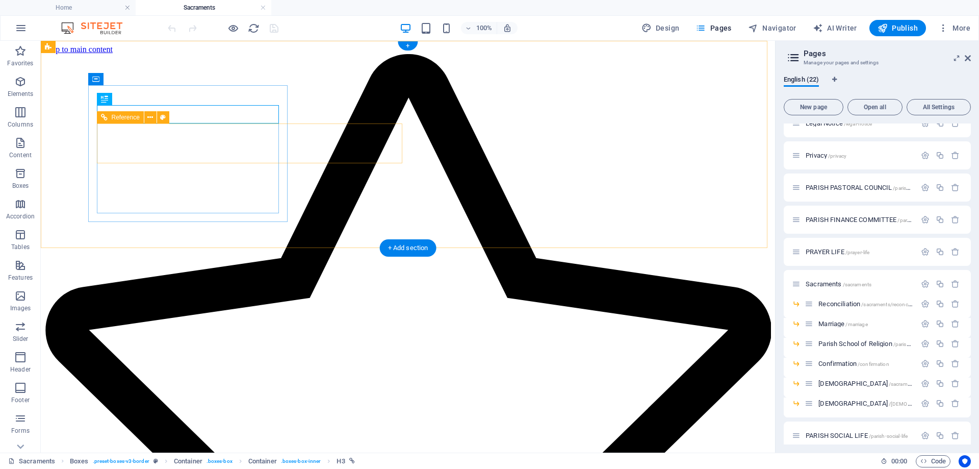
scroll to position [0, 0]
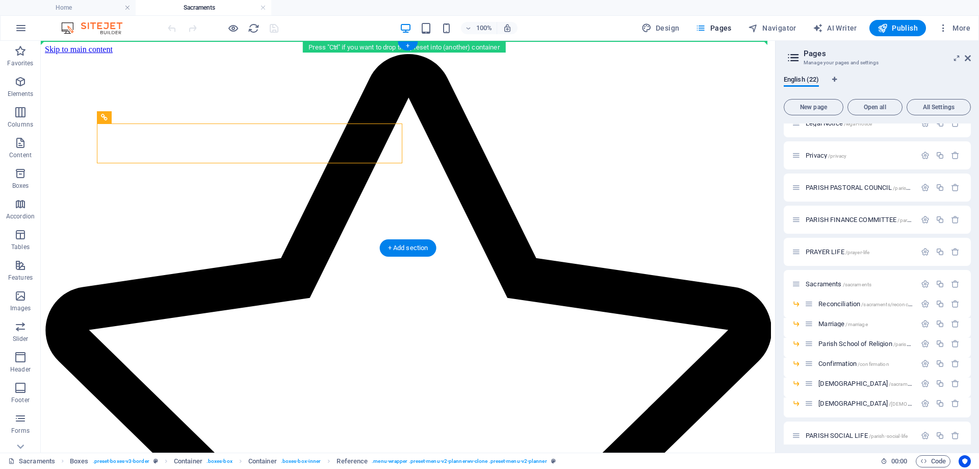
drag, startPoint x: 114, startPoint y: 62, endPoint x: 114, endPoint y: 54, distance: 8.2
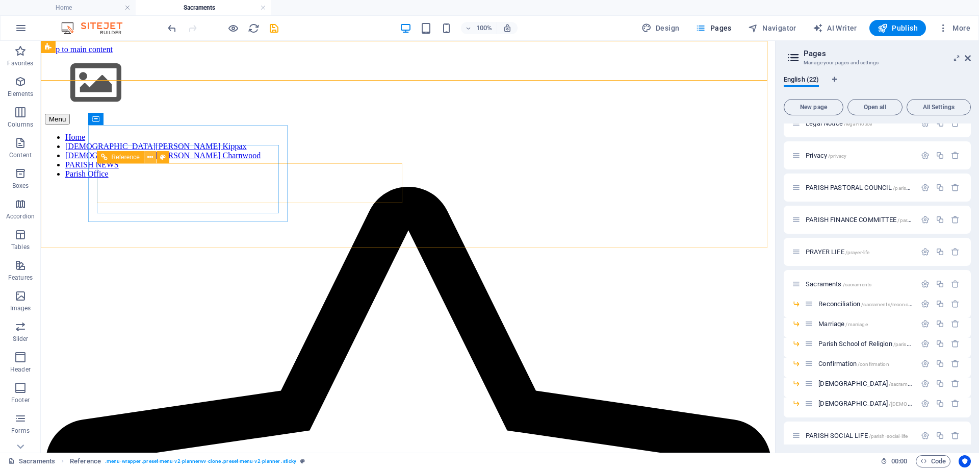
click at [148, 158] on icon at bounding box center [150, 157] width 6 height 11
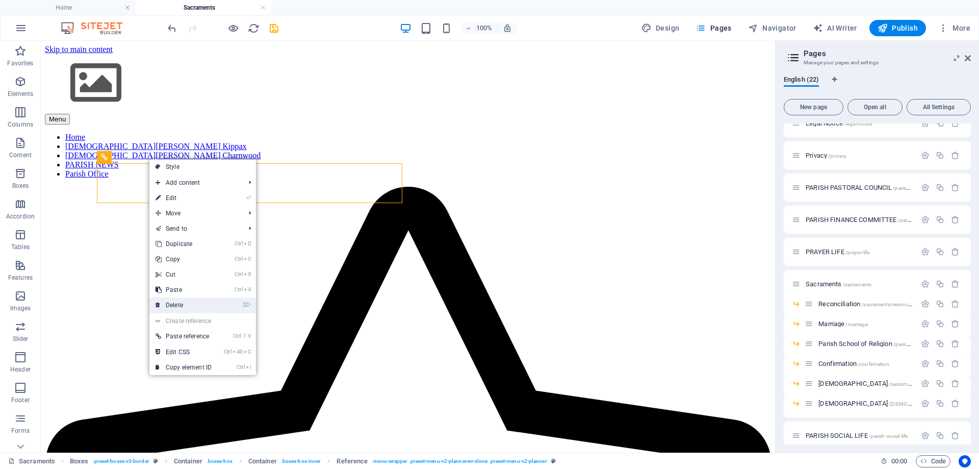
click at [179, 301] on link "⌦ Delete" at bounding box center [183, 304] width 68 height 15
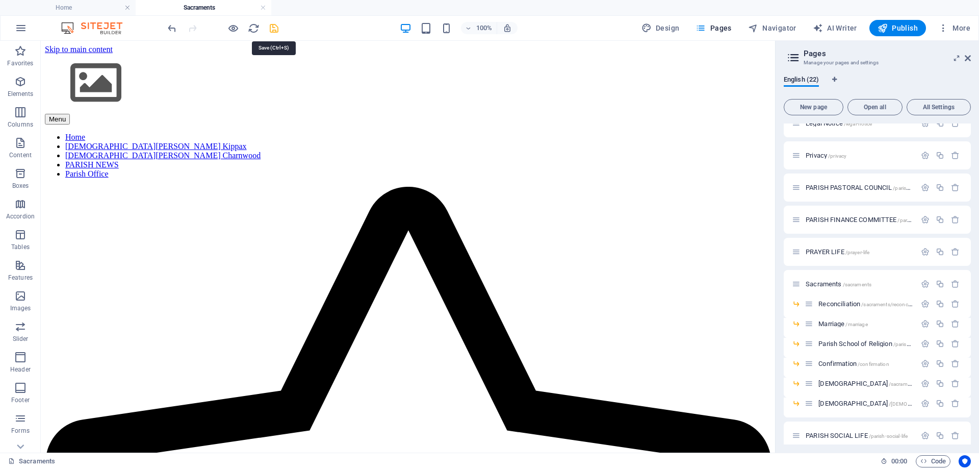
click at [272, 29] on icon "save" at bounding box center [274, 28] width 12 height 12
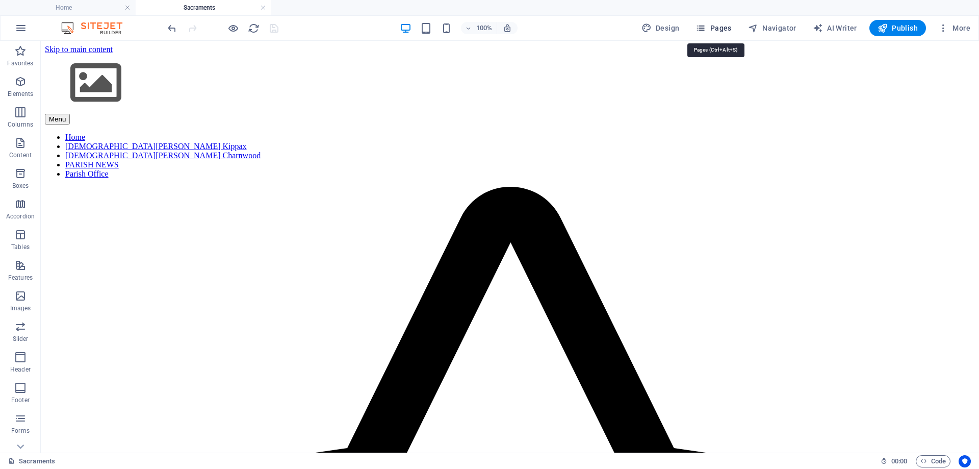
click at [720, 24] on span "Pages" at bounding box center [714, 28] width 36 height 10
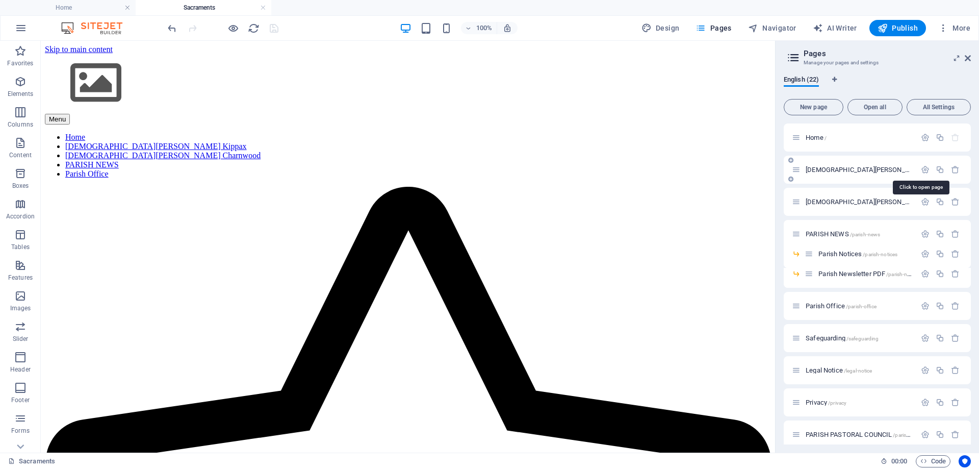
click at [846, 168] on span "[DEMOGRAPHIC_DATA][PERSON_NAME] Kippax /[GEOGRAPHIC_DATA][DEMOGRAPHIC_DATA][PER…" at bounding box center [961, 170] width 311 height 8
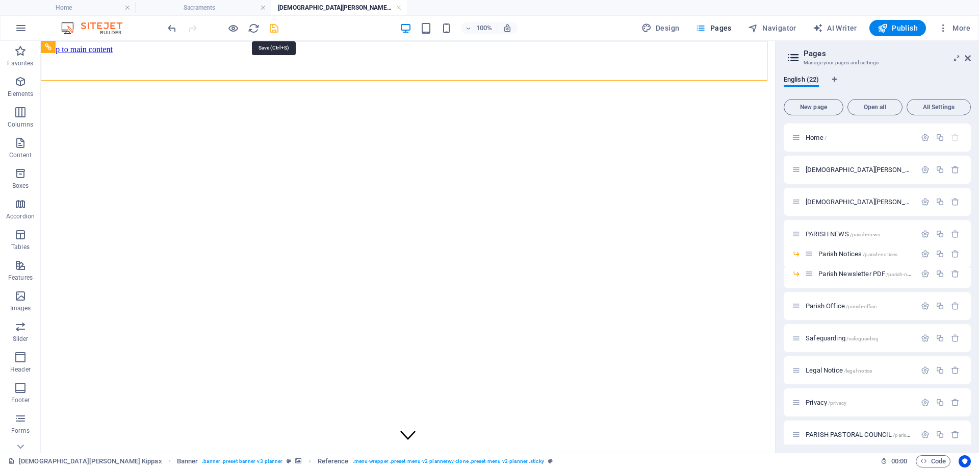
click at [274, 29] on icon "save" at bounding box center [274, 28] width 12 height 12
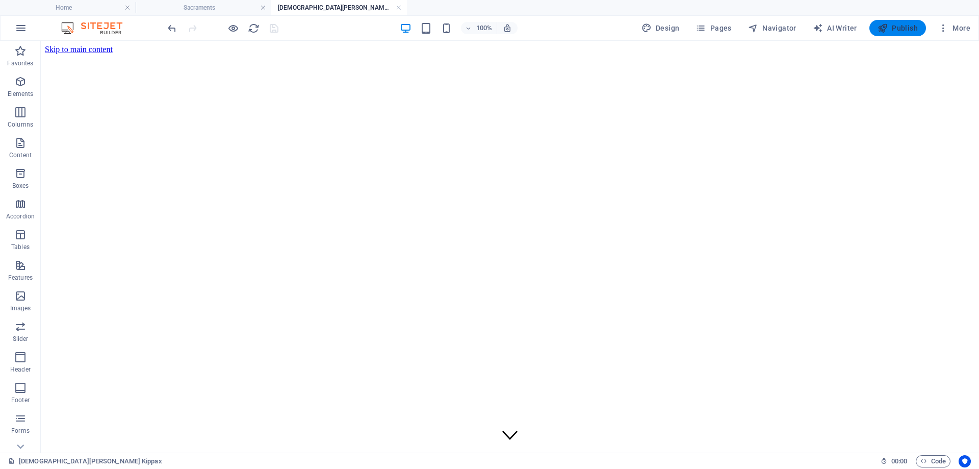
click at [899, 27] on span "Publish" at bounding box center [898, 28] width 40 height 10
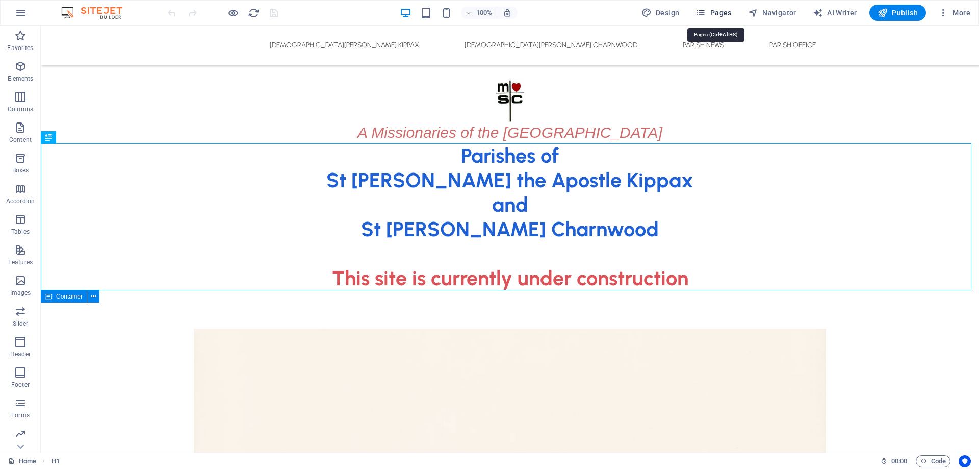
click at [723, 14] on span "Pages" at bounding box center [714, 13] width 36 height 10
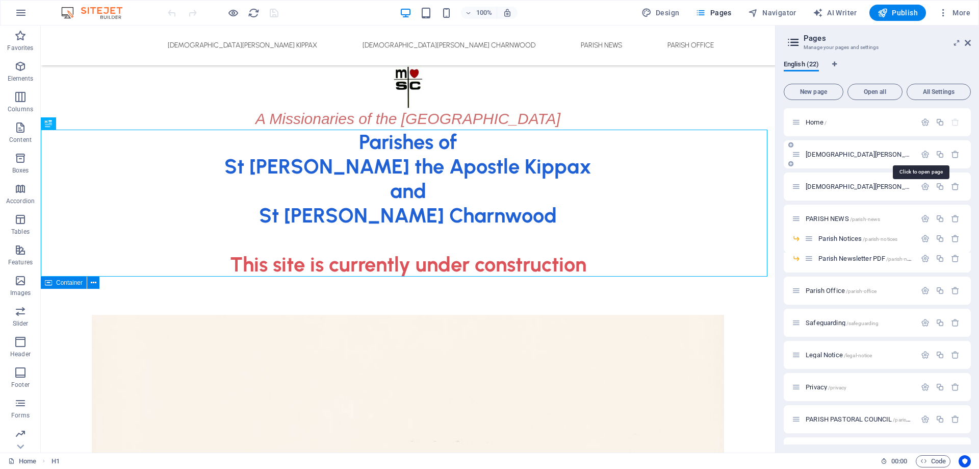
click at [838, 153] on span "[DEMOGRAPHIC_DATA][PERSON_NAME] Kippax /[GEOGRAPHIC_DATA][DEMOGRAPHIC_DATA][PER…" at bounding box center [961, 154] width 311 height 8
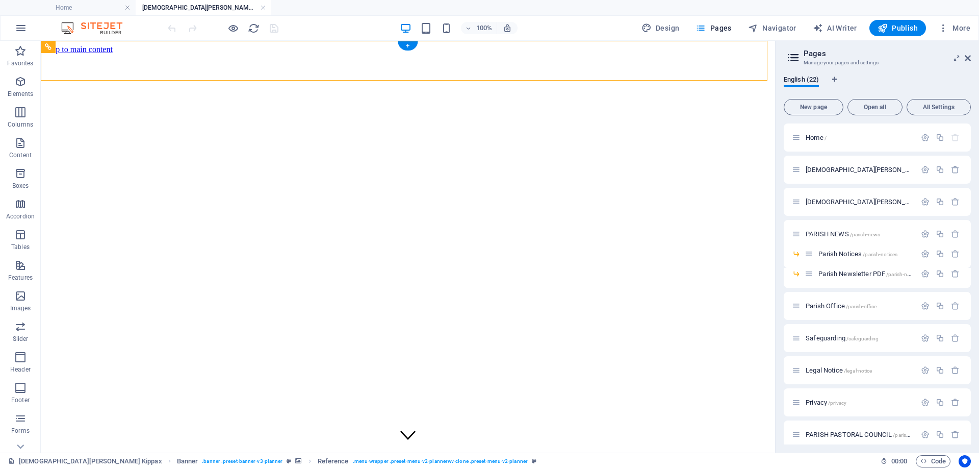
drag, startPoint x: 108, startPoint y: 191, endPoint x: 101, endPoint y: 60, distance: 130.7
drag, startPoint x: 118, startPoint y: 86, endPoint x: 82, endPoint y: 84, distance: 36.8
click at [275, 25] on icon "save" at bounding box center [274, 28] width 12 height 12
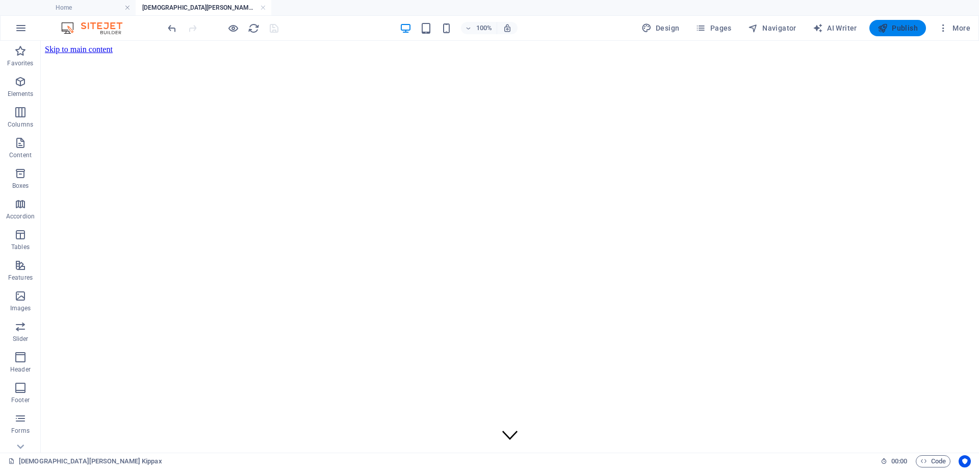
click at [892, 31] on span "Publish" at bounding box center [898, 28] width 40 height 10
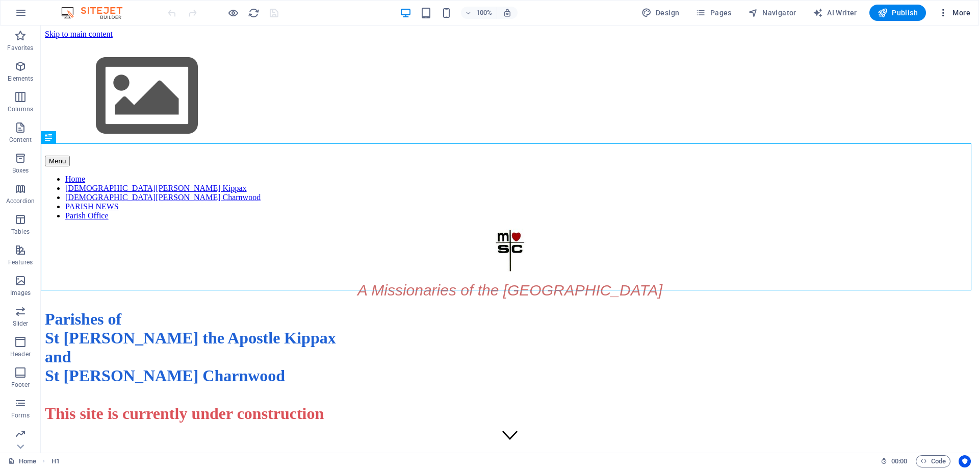
click at [959, 10] on span "More" at bounding box center [954, 13] width 32 height 10
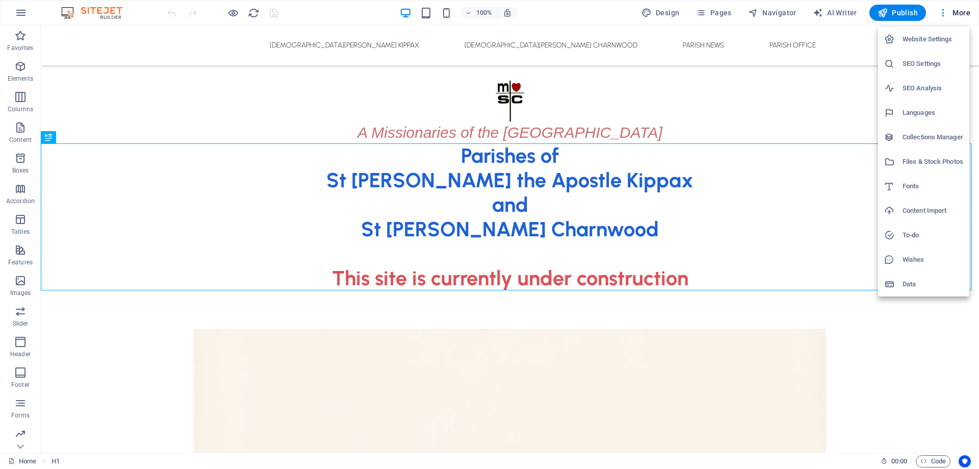
click at [929, 160] on h6 "Files & Stock Photos" at bounding box center [933, 162] width 61 height 12
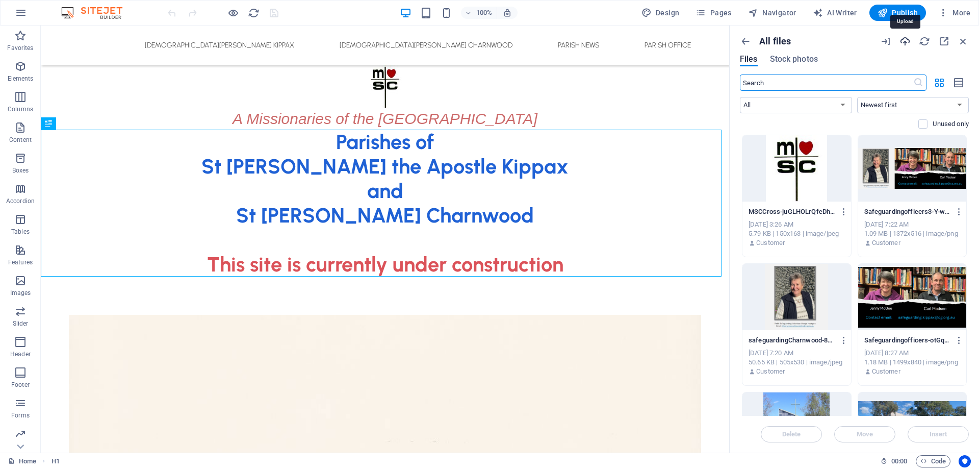
click at [904, 41] on icon "button" at bounding box center [904, 41] width 11 height 11
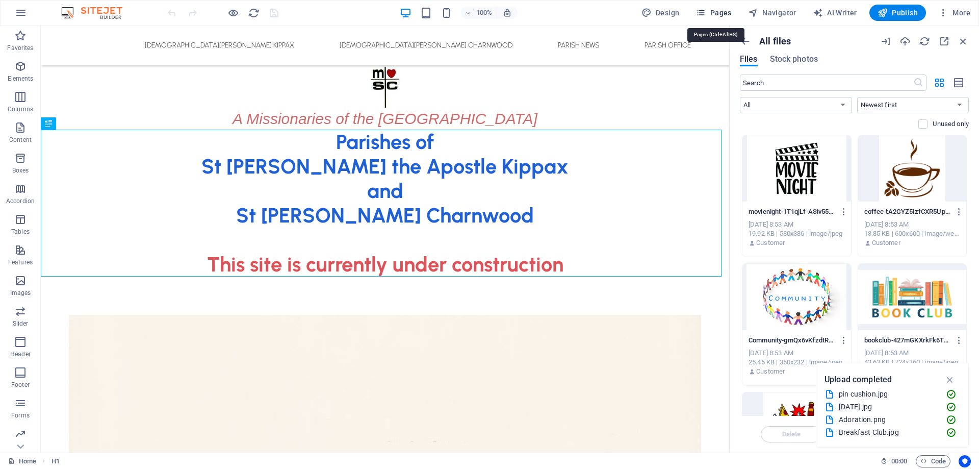
click at [710, 12] on span "Pages" at bounding box center [714, 13] width 36 height 10
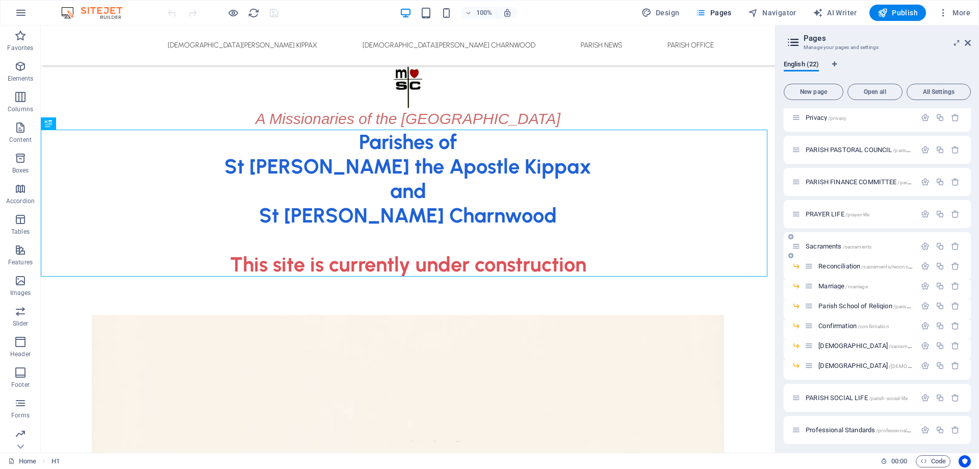
scroll to position [273, 0]
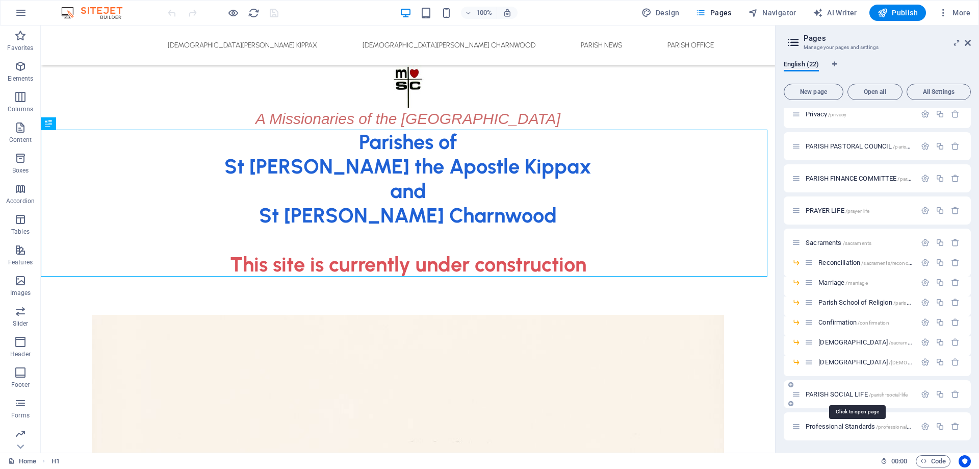
click at [840, 391] on span "PARISH SOCIAL LIFE /parish-social-life" at bounding box center [857, 394] width 102 height 8
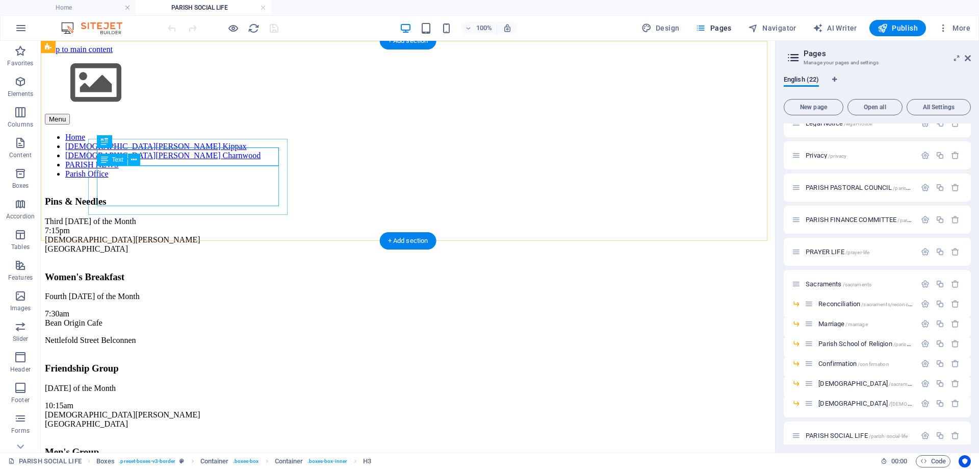
scroll to position [0, 0]
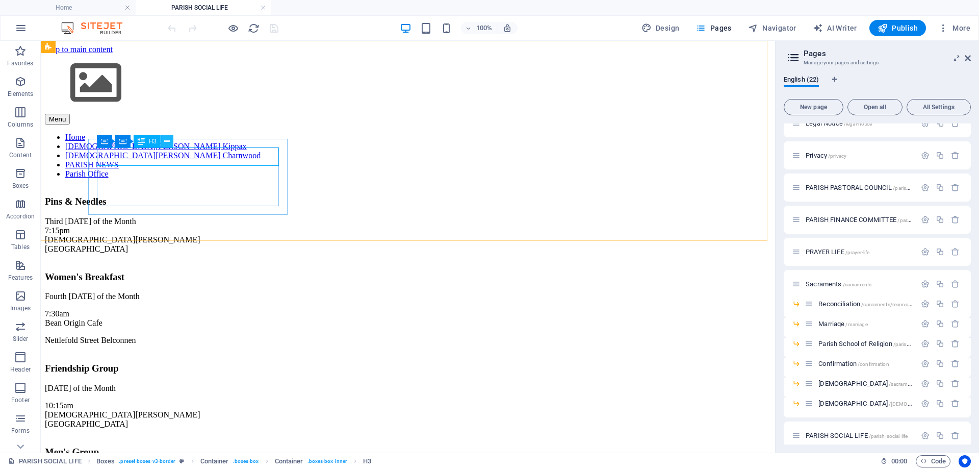
click at [168, 139] on icon at bounding box center [167, 141] width 6 height 11
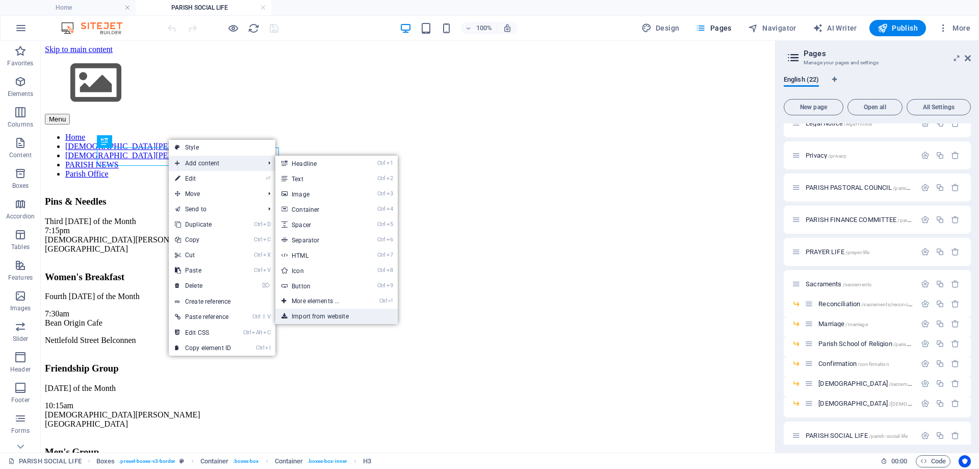
click at [334, 316] on link "Import from website" at bounding box center [336, 315] width 122 height 15
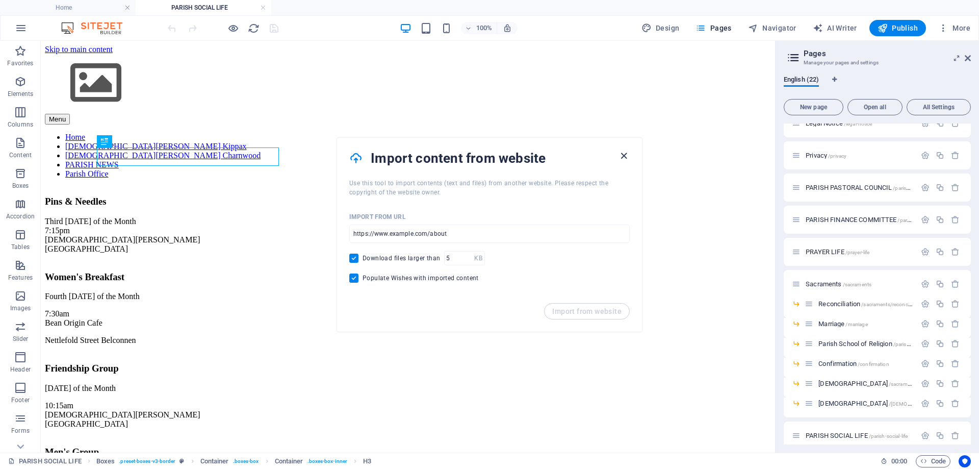
click at [621, 155] on icon "button" at bounding box center [624, 156] width 12 height 12
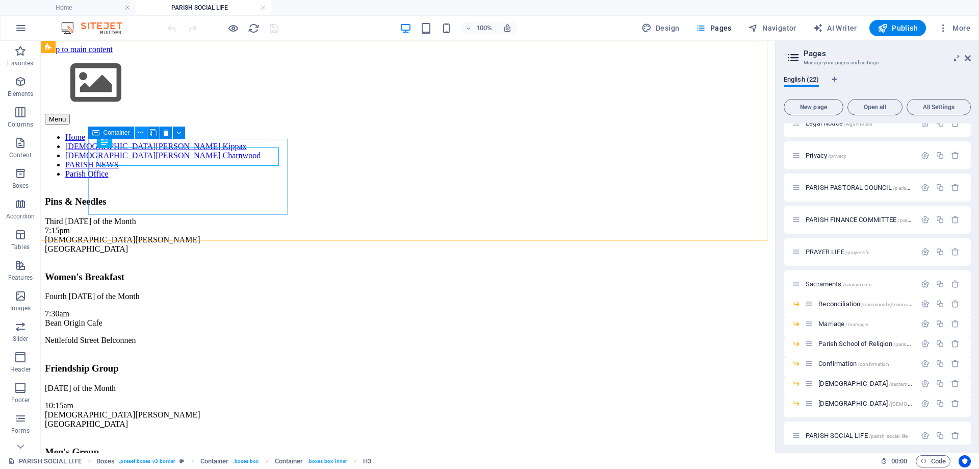
click at [139, 132] on icon at bounding box center [141, 132] width 6 height 11
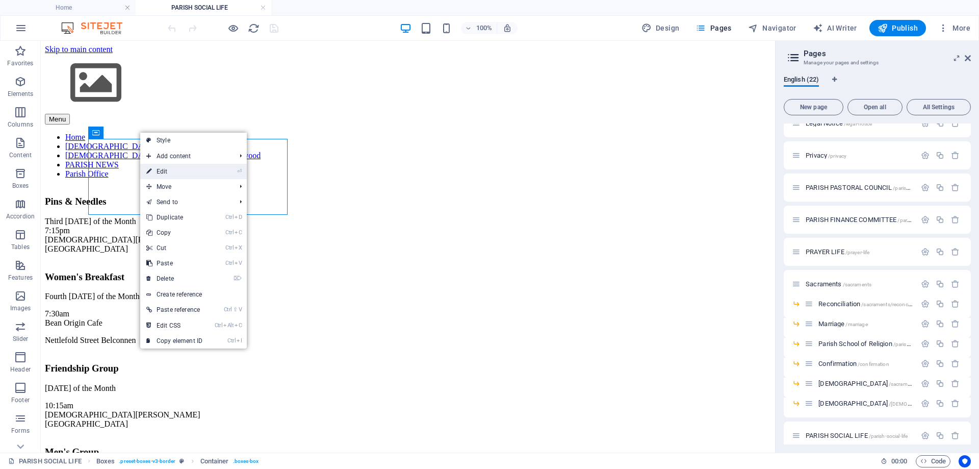
click at [177, 168] on link "⏎ Edit" at bounding box center [174, 171] width 68 height 15
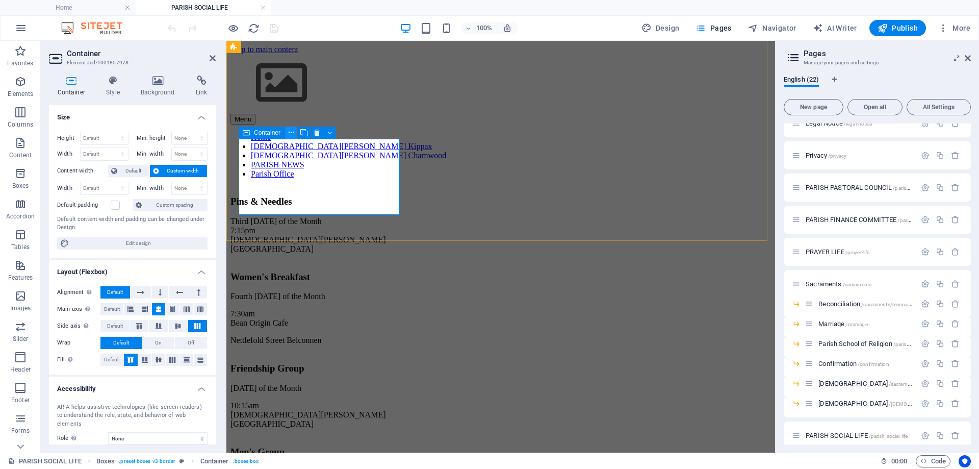
click at [291, 134] on icon at bounding box center [292, 132] width 6 height 11
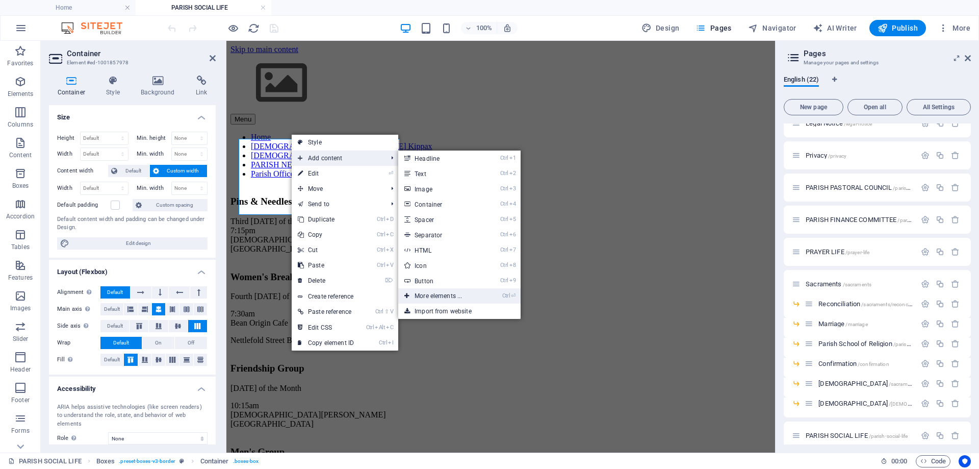
click at [444, 295] on link "Ctrl ⏎ More elements ..." at bounding box center [440, 295] width 84 height 15
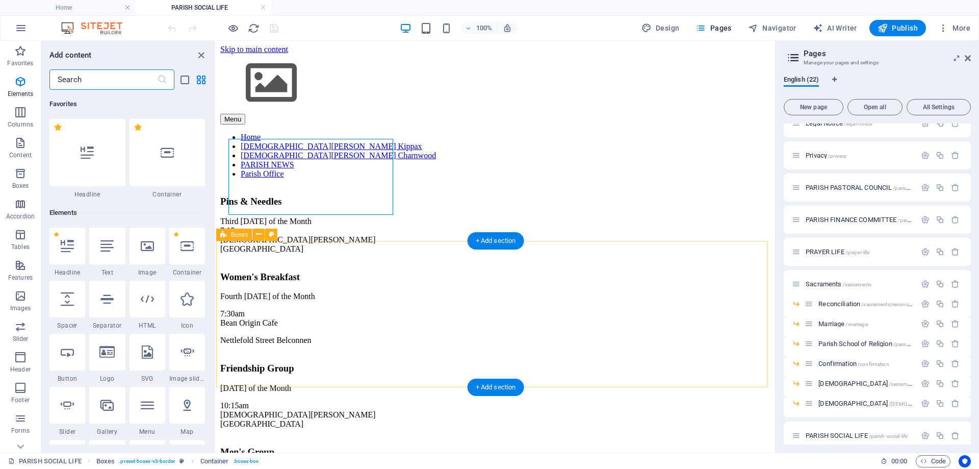
scroll to position [109, 0]
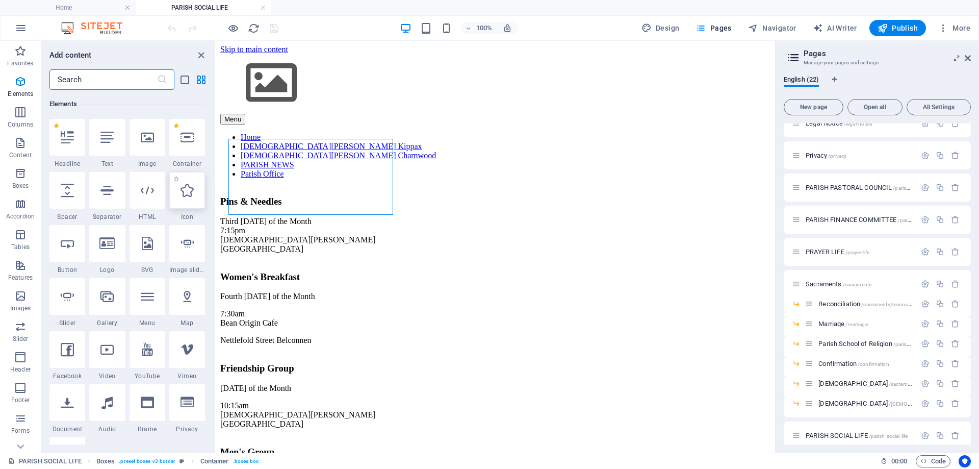
click at [193, 192] on icon at bounding box center [187, 190] width 13 height 13
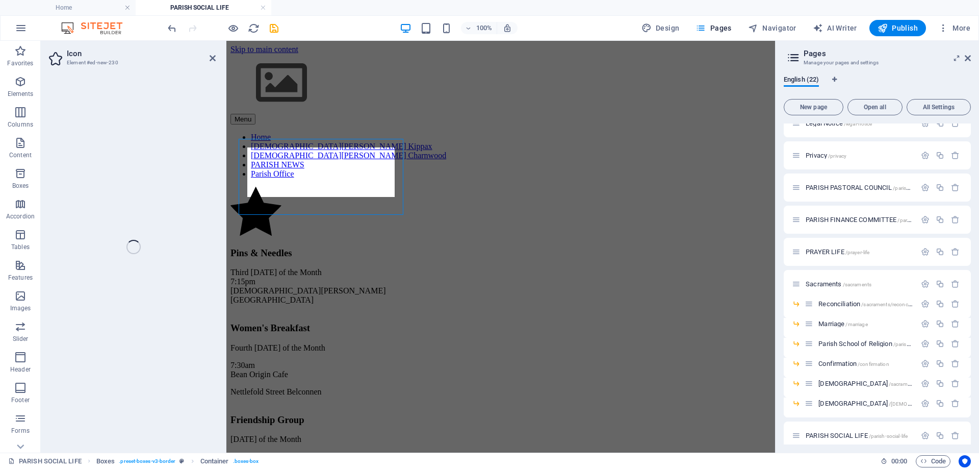
select select "xMidYMid"
select select "px"
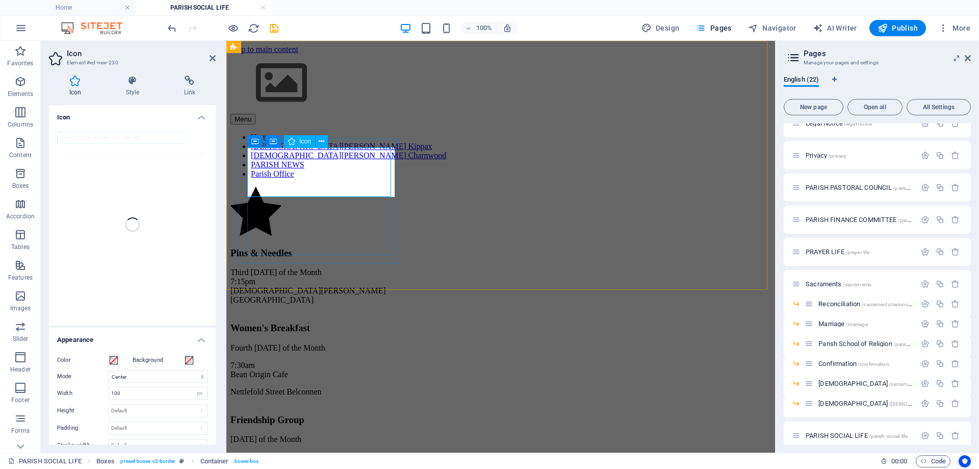
drag, startPoint x: 443, startPoint y: 213, endPoint x: 329, endPoint y: 156, distance: 127.7
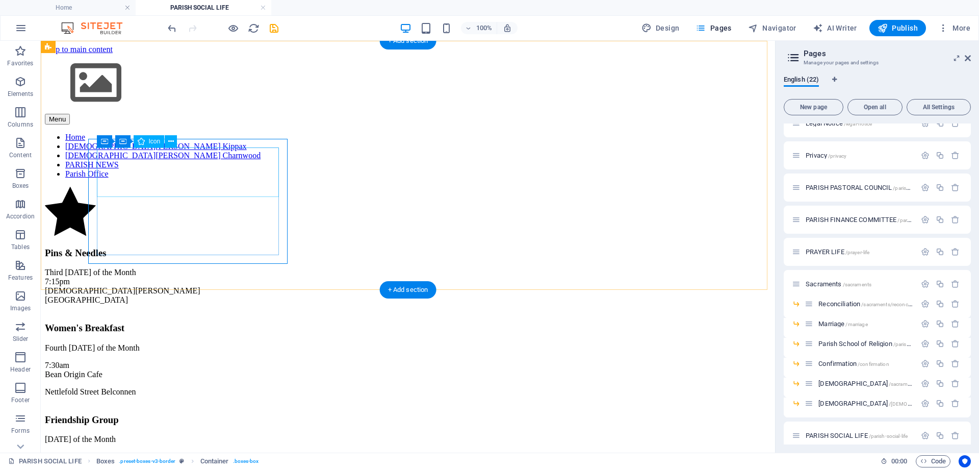
click at [192, 187] on figure at bounding box center [408, 212] width 726 height 51
select select "xMidYMid"
select select "px"
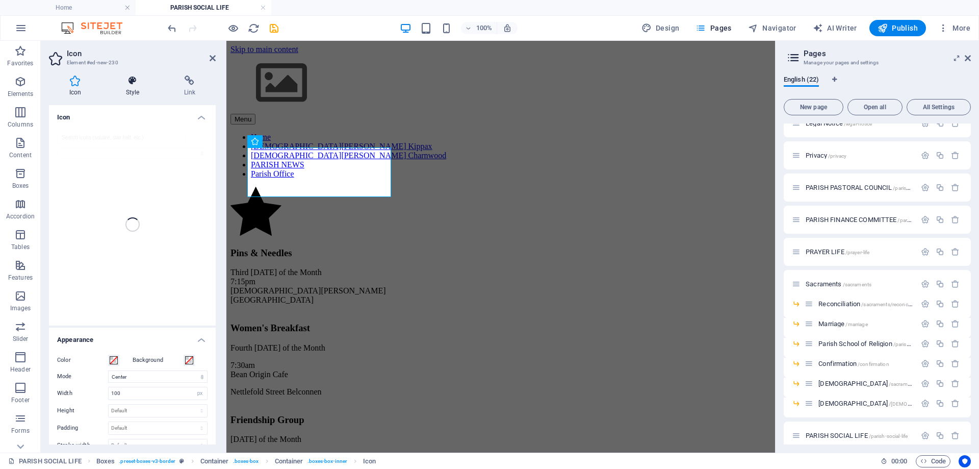
click at [141, 92] on h4 "Style" at bounding box center [135, 85] width 58 height 21
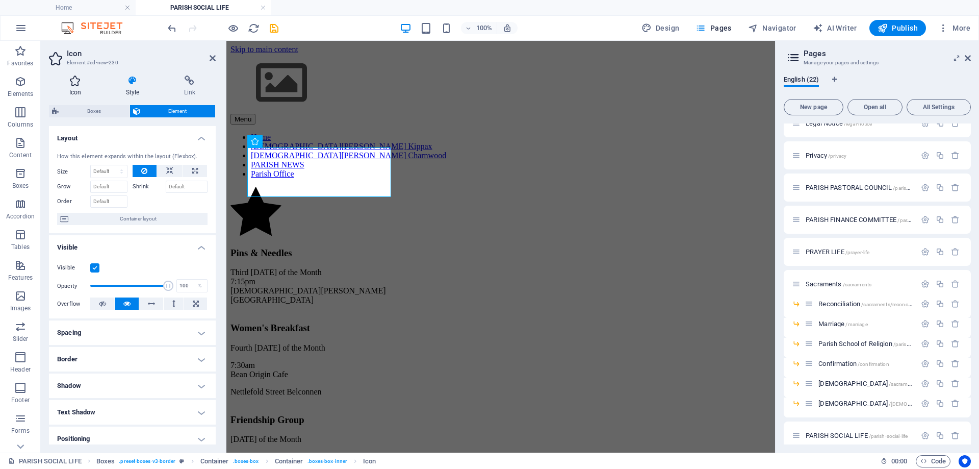
click at [80, 81] on icon at bounding box center [75, 80] width 53 height 10
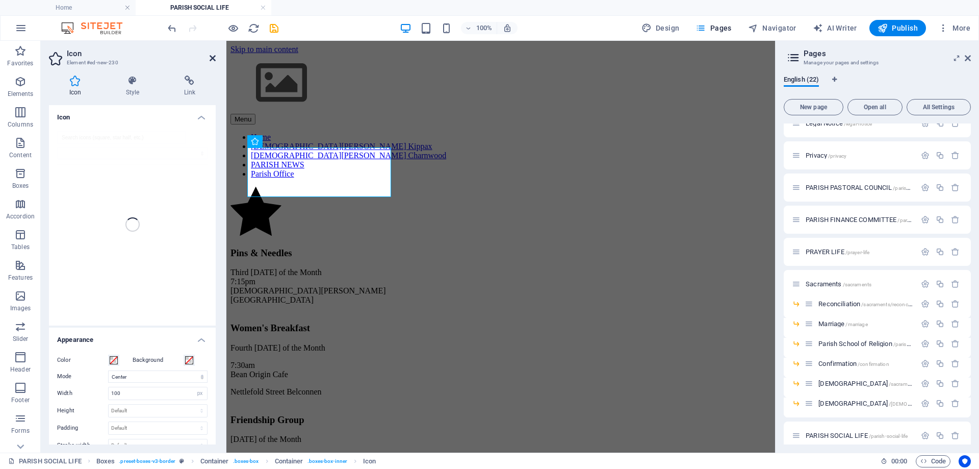
click at [213, 61] on icon at bounding box center [213, 58] width 6 height 8
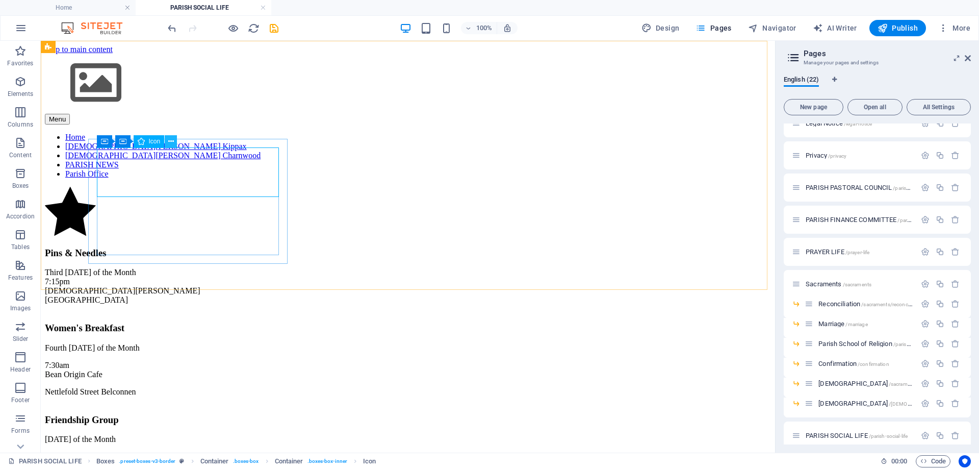
click at [171, 140] on icon at bounding box center [171, 141] width 6 height 11
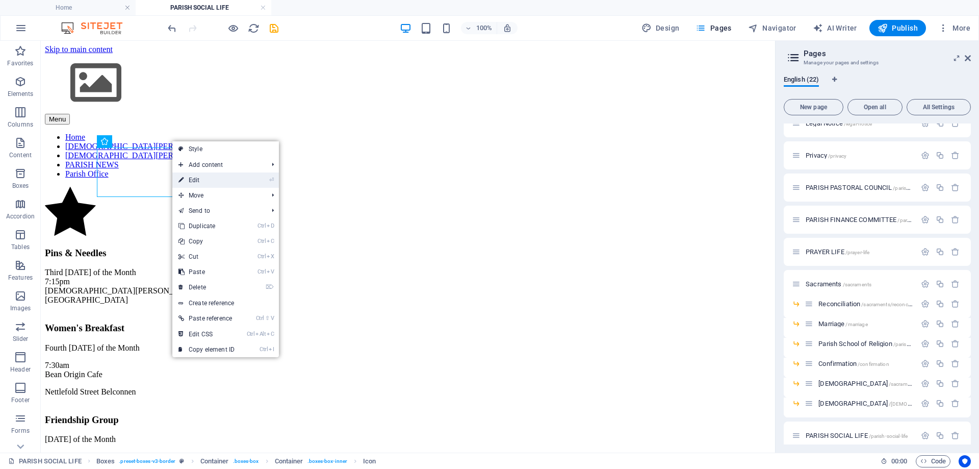
click at [196, 177] on link "⏎ Edit" at bounding box center [206, 179] width 68 height 15
select select "xMidYMid"
select select "px"
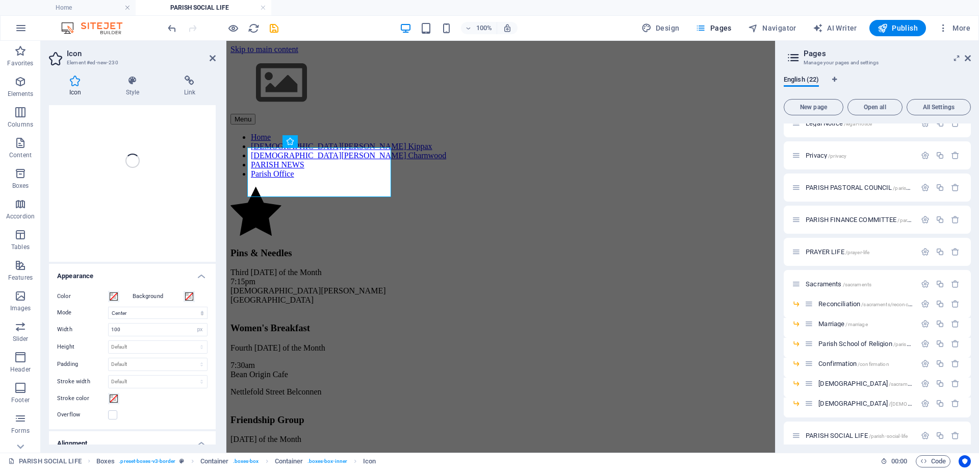
scroll to position [0, 0]
click at [131, 89] on h4 "Style" at bounding box center [135, 85] width 58 height 21
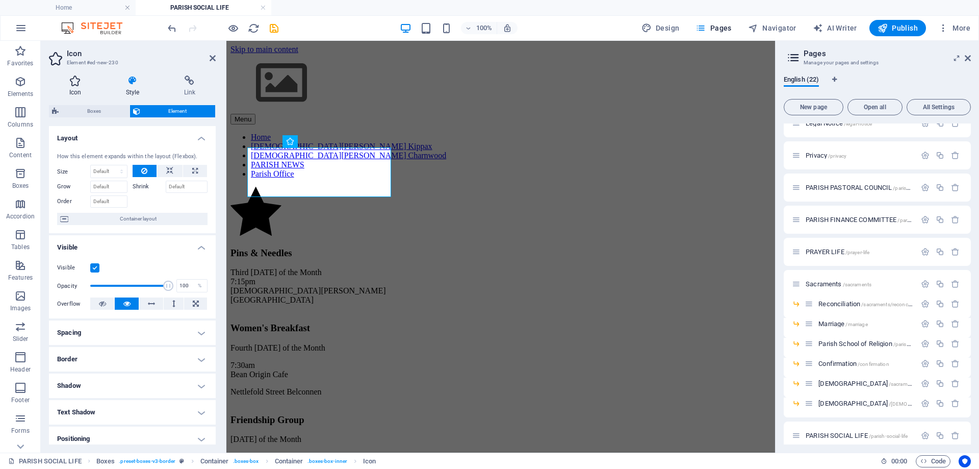
click at [74, 79] on icon at bounding box center [75, 80] width 53 height 10
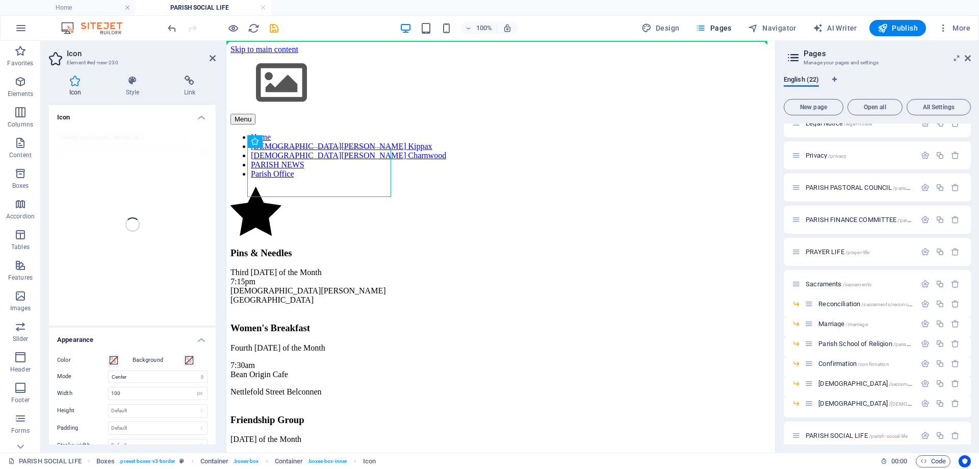
drag, startPoint x: 526, startPoint y: 184, endPoint x: 303, endPoint y: 137, distance: 227.3
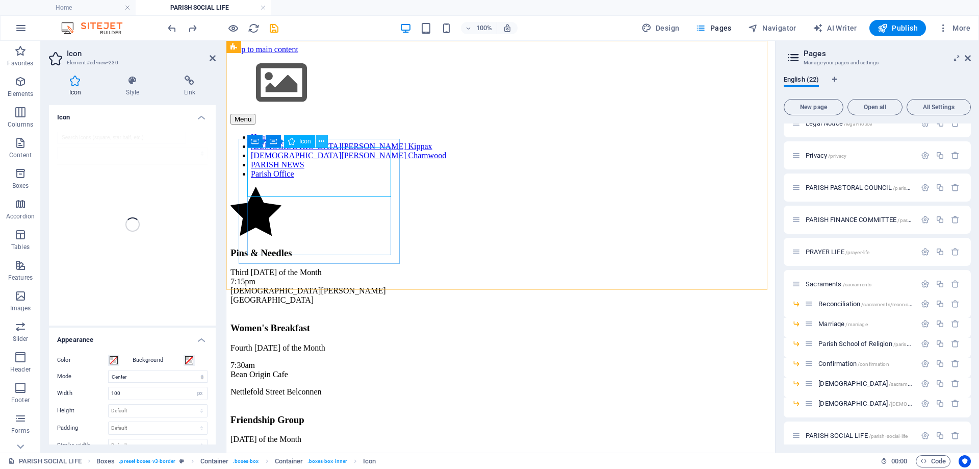
click at [325, 142] on button at bounding box center [322, 141] width 12 height 12
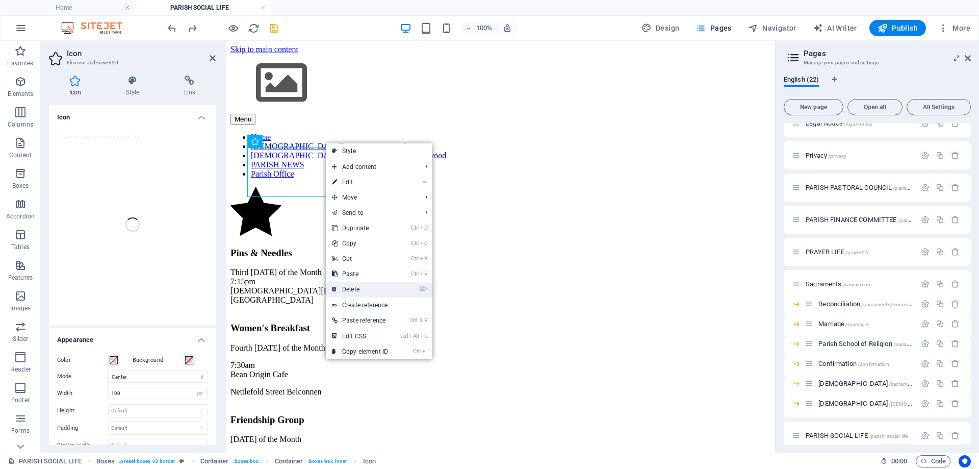
click at [366, 286] on link "⌦ Delete" at bounding box center [360, 288] width 68 height 15
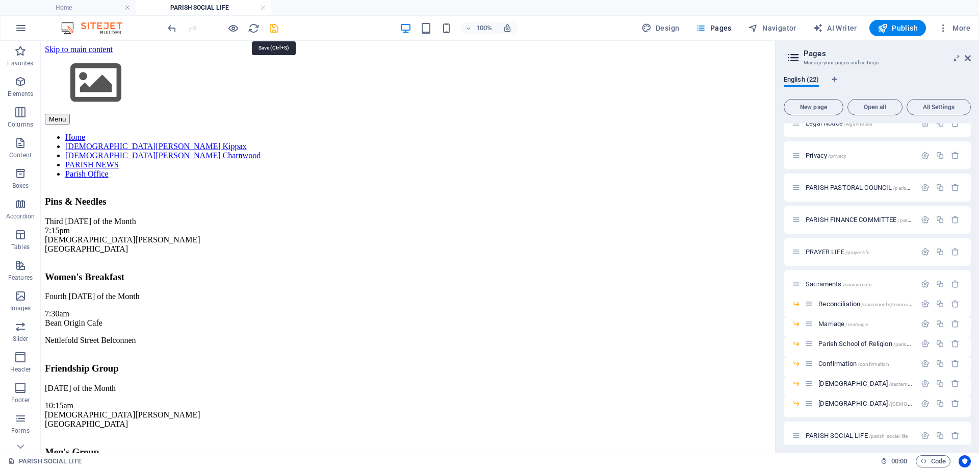
click at [272, 30] on icon "save" at bounding box center [274, 28] width 12 height 12
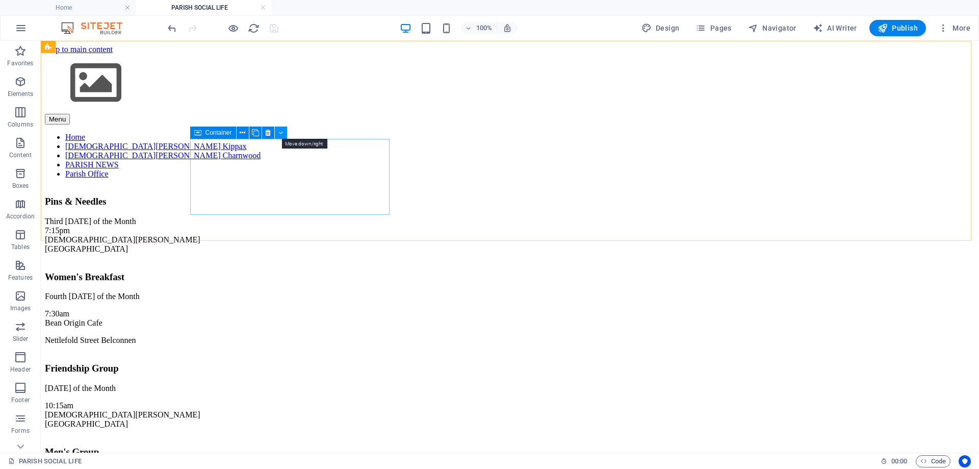
click at [282, 130] on icon at bounding box center [280, 132] width 5 height 11
click at [242, 134] on icon at bounding box center [243, 132] width 6 height 11
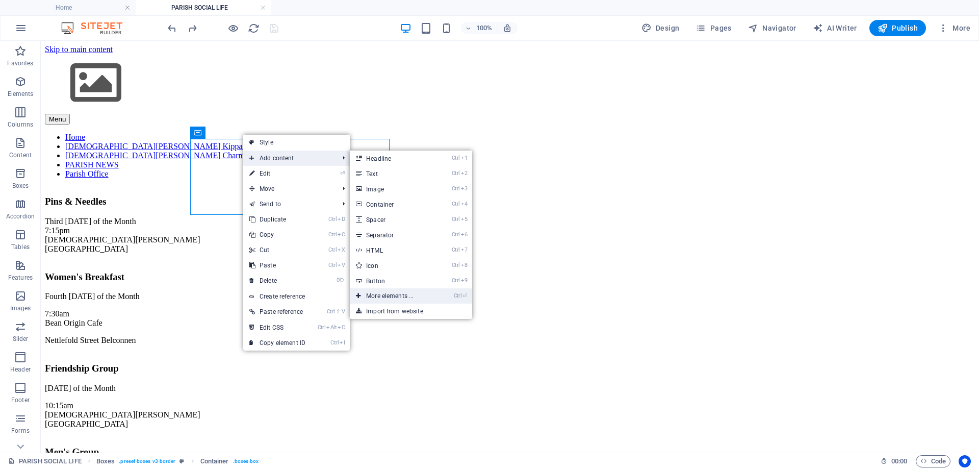
click at [390, 293] on link "Ctrl ⏎ More elements ..." at bounding box center [392, 295] width 84 height 15
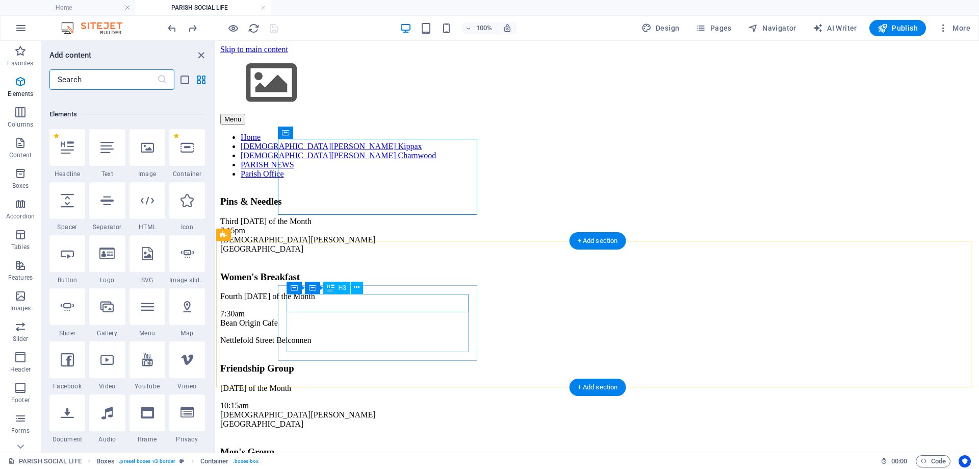
scroll to position [109, 0]
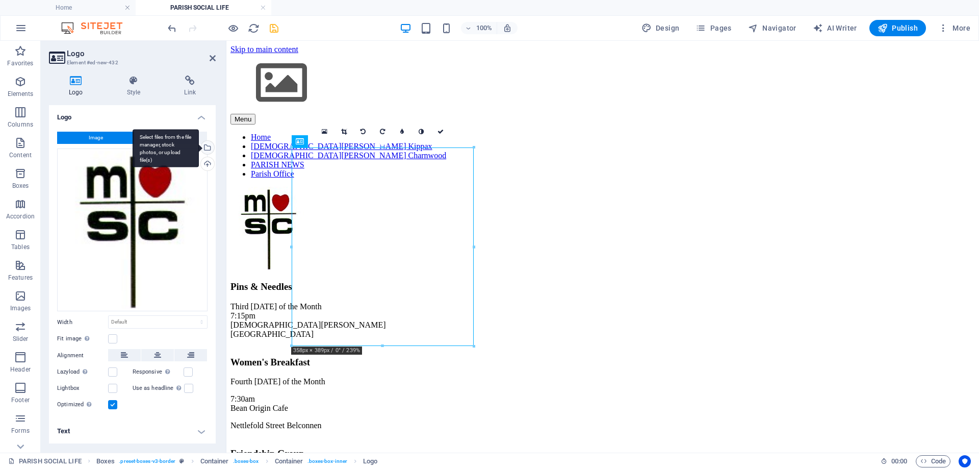
click at [208, 148] on div "Select files from the file manager, stock photos, or upload file(s)" at bounding box center [206, 148] width 15 height 15
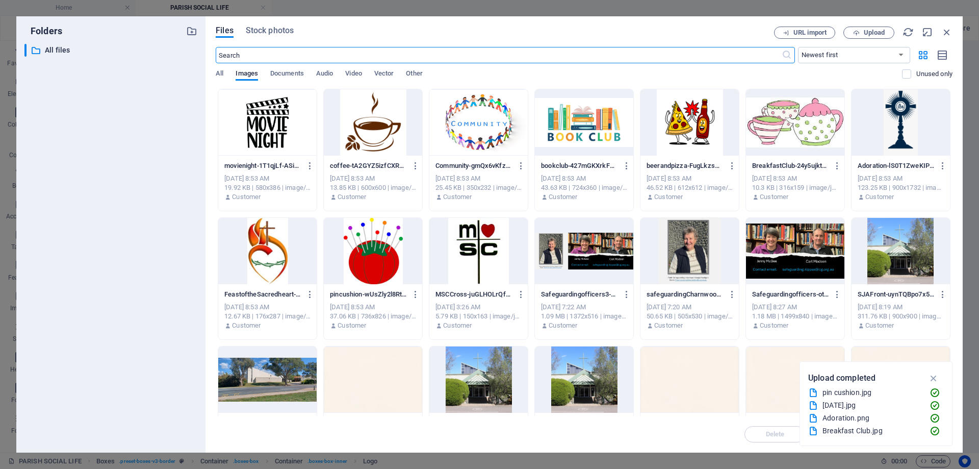
click at [373, 254] on div at bounding box center [373, 251] width 98 height 66
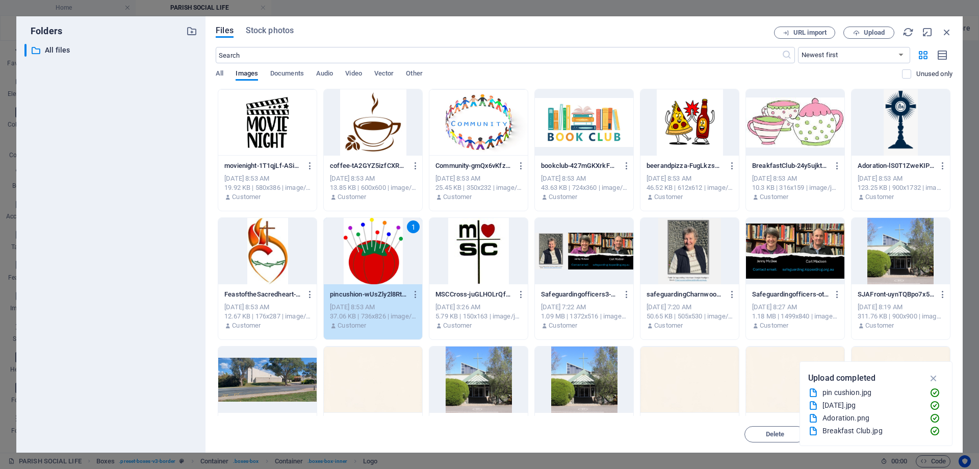
click at [373, 254] on div "1" at bounding box center [373, 251] width 98 height 66
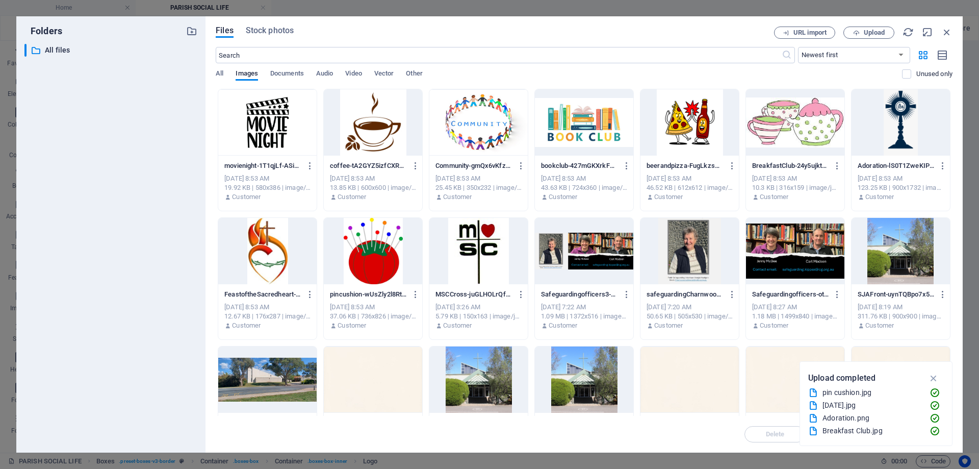
click at [373, 253] on div at bounding box center [373, 251] width 98 height 66
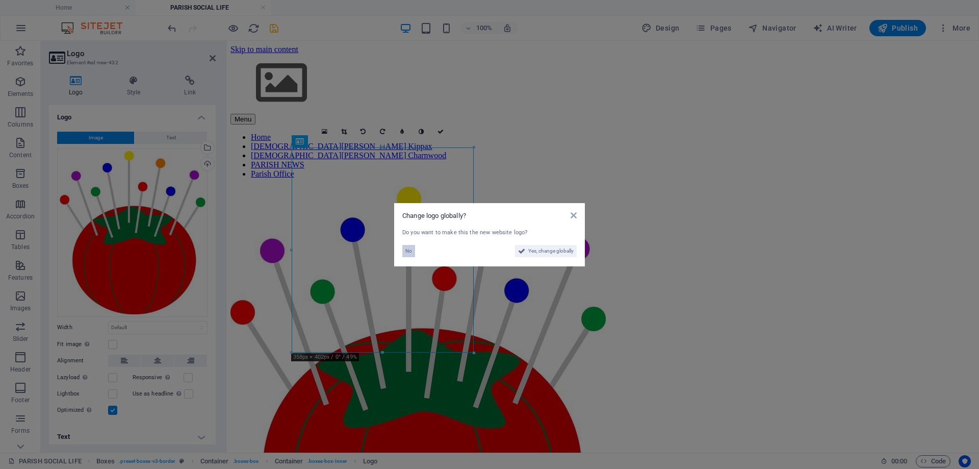
drag, startPoint x: 407, startPoint y: 253, endPoint x: 181, endPoint y: 212, distance: 230.1
click at [407, 253] on span "No" at bounding box center [408, 251] width 7 height 12
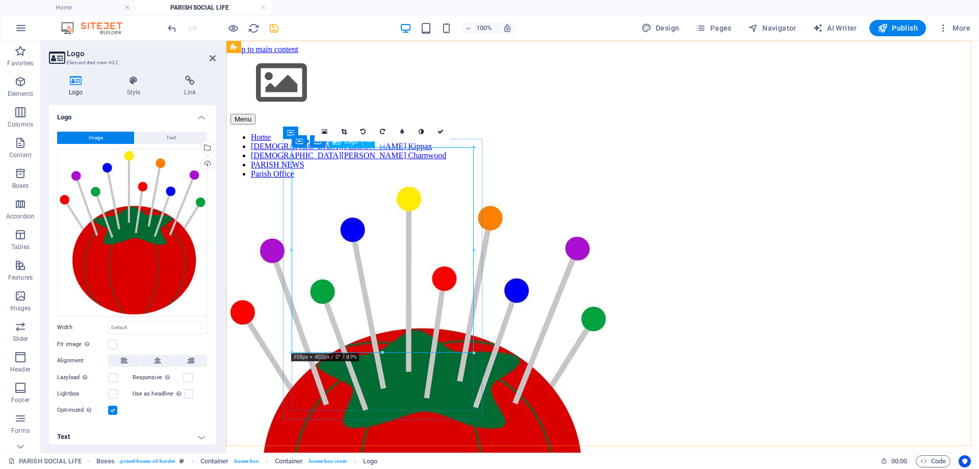
drag, startPoint x: 698, startPoint y: 393, endPoint x: 383, endPoint y: 215, distance: 361.0
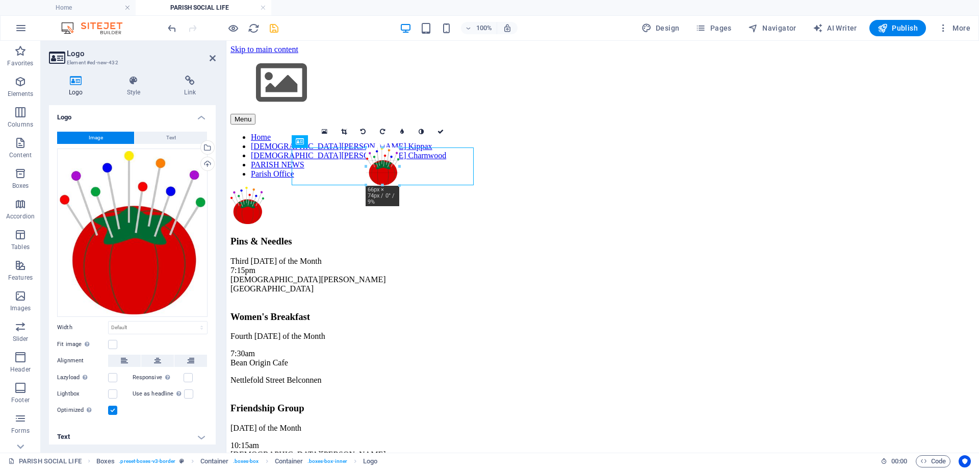
drag, startPoint x: 471, startPoint y: 347, endPoint x: 394, endPoint y: 183, distance: 181.8
type input "65"
select select "px"
click at [660, 301] on div "Women's Breakfast Fourth [DATE] of the Month 7:30am Bean Origin Cafe [GEOGRAPHI…" at bounding box center [602, 346] width 744 height 91
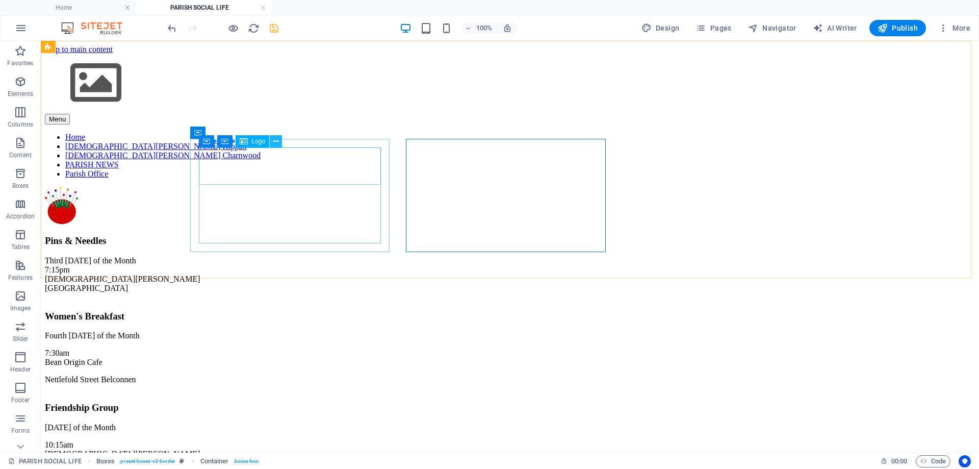
click at [276, 141] on icon at bounding box center [276, 141] width 6 height 11
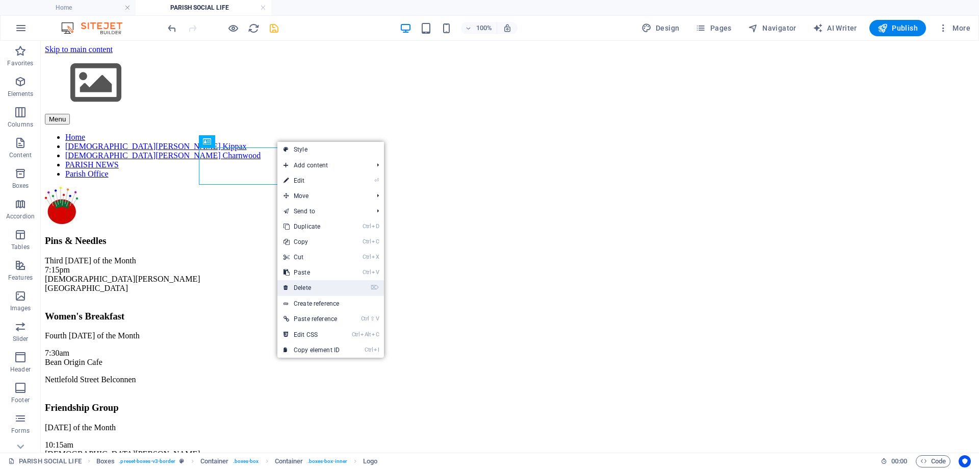
click at [298, 286] on link "⌦ Delete" at bounding box center [311, 287] width 68 height 15
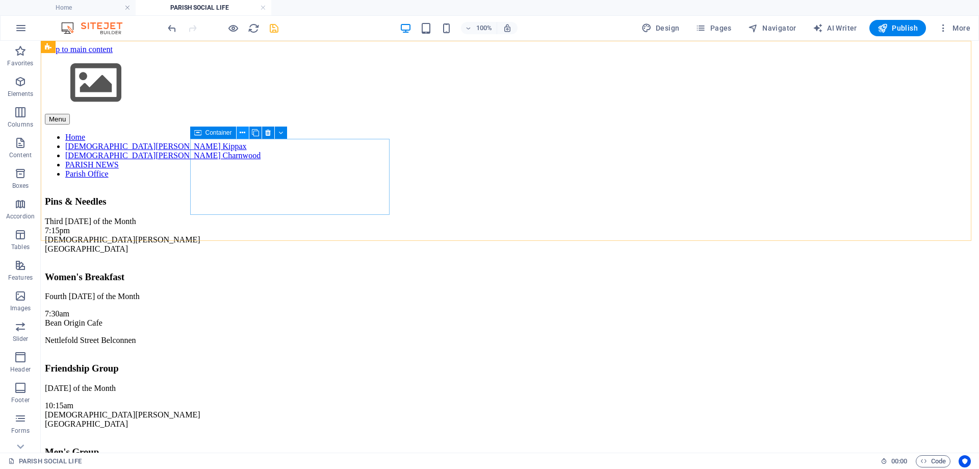
click at [243, 131] on icon at bounding box center [243, 132] width 6 height 11
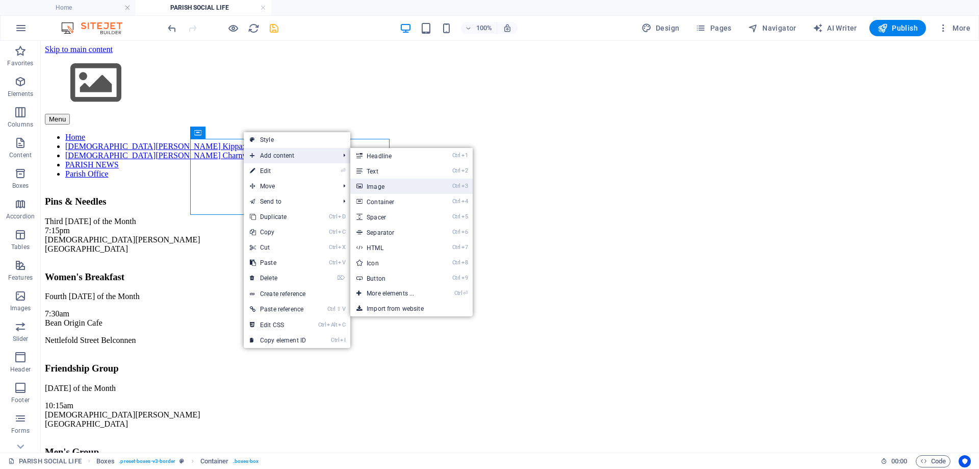
click at [378, 185] on link "Ctrl 3 Image" at bounding box center [392, 185] width 84 height 15
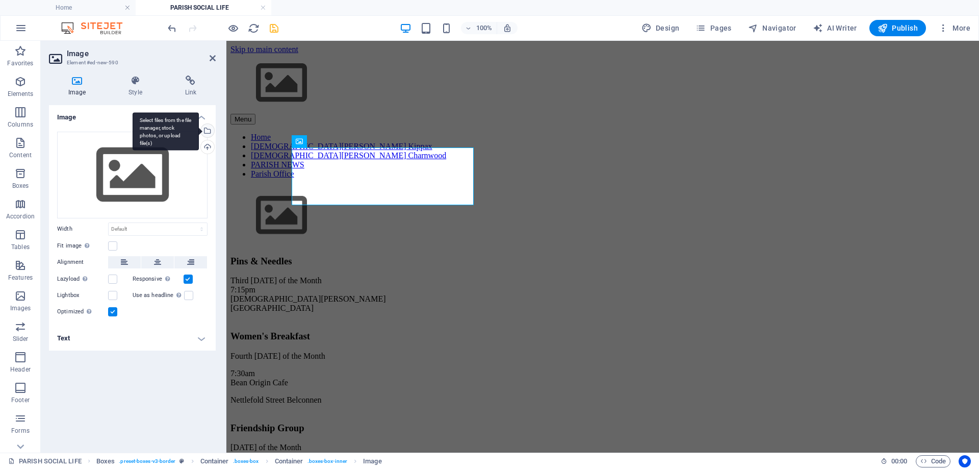
click at [209, 127] on div "Select files from the file manager, stock photos, or upload file(s)" at bounding box center [206, 131] width 15 height 15
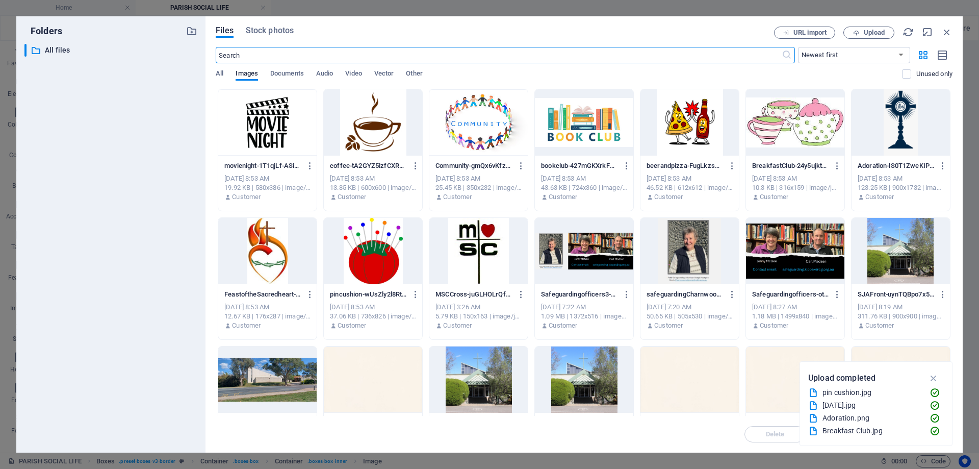
click at [380, 261] on div at bounding box center [373, 251] width 98 height 66
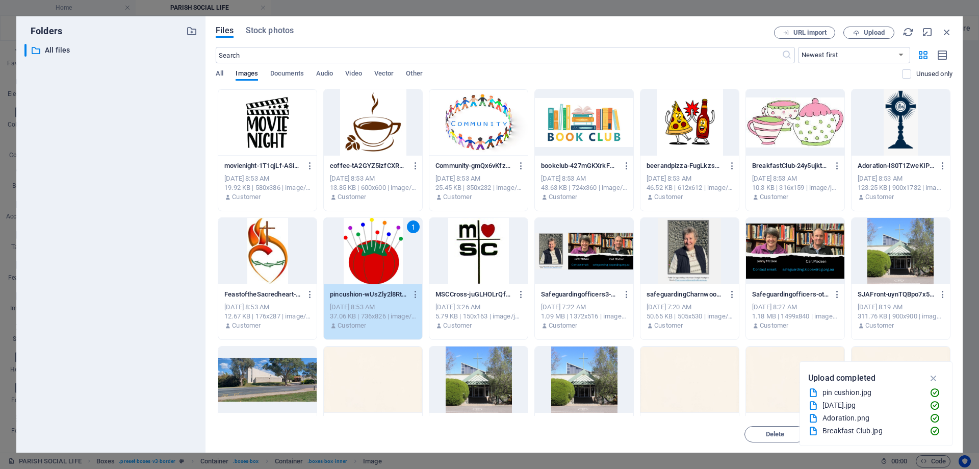
click at [380, 261] on div "1" at bounding box center [373, 251] width 98 height 66
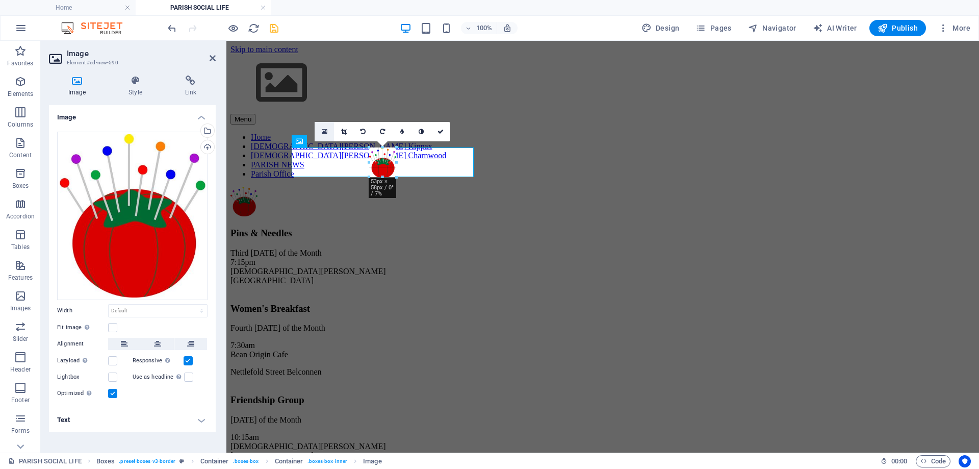
drag, startPoint x: 475, startPoint y: 352, endPoint x: 317, endPoint y: 137, distance: 267.4
type input "54"
select select "px"
click at [443, 128] on icon at bounding box center [440, 131] width 6 height 6
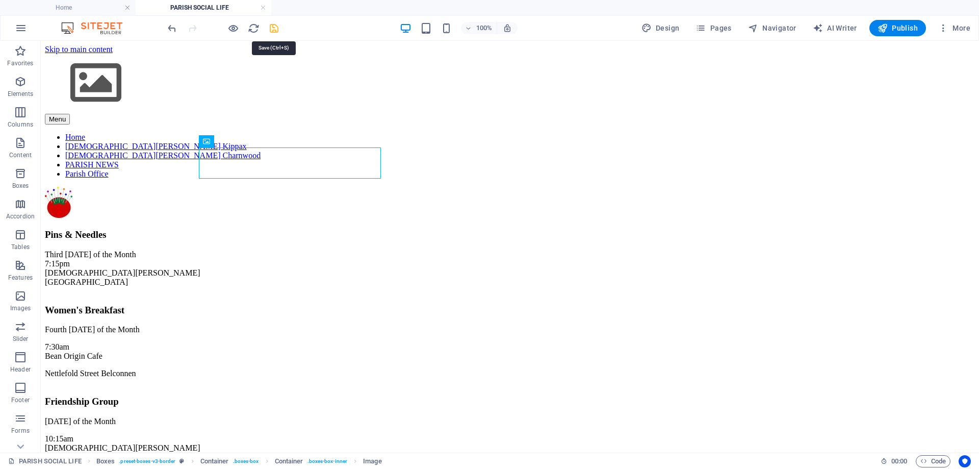
click at [274, 29] on icon "save" at bounding box center [274, 28] width 12 height 12
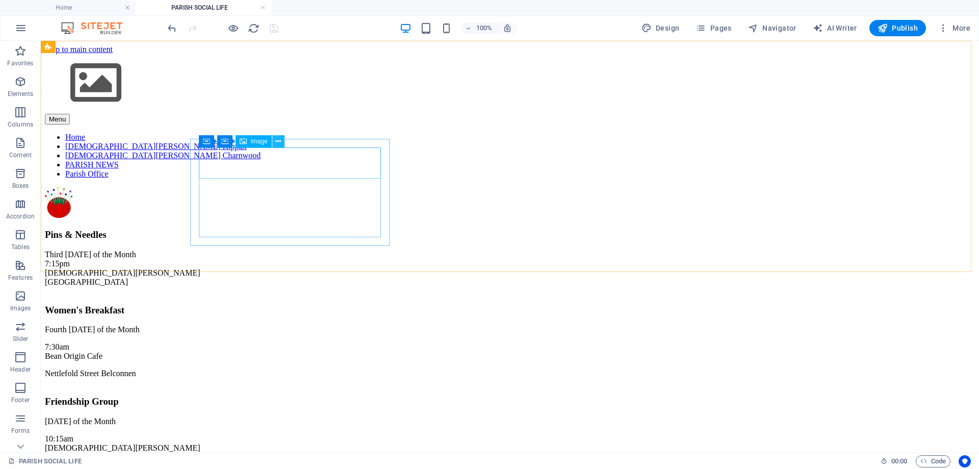
click at [279, 141] on icon at bounding box center [278, 141] width 6 height 11
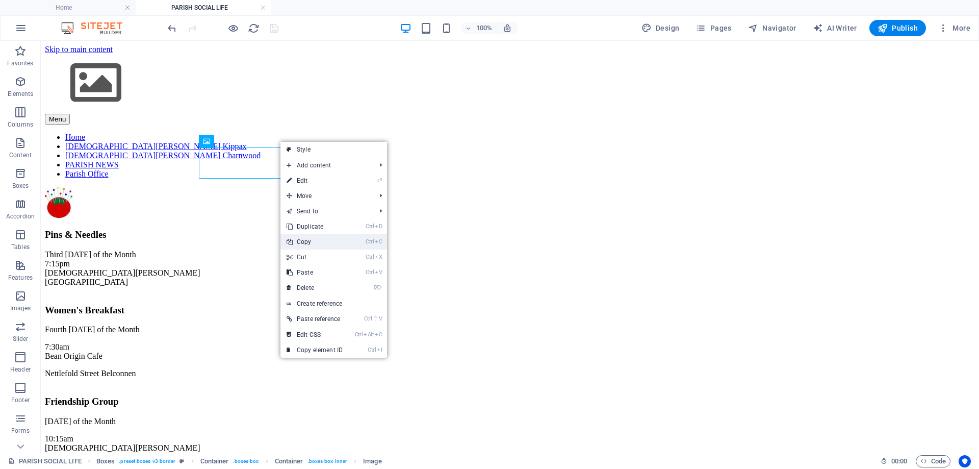
click at [307, 239] on link "Ctrl C Copy" at bounding box center [314, 241] width 68 height 15
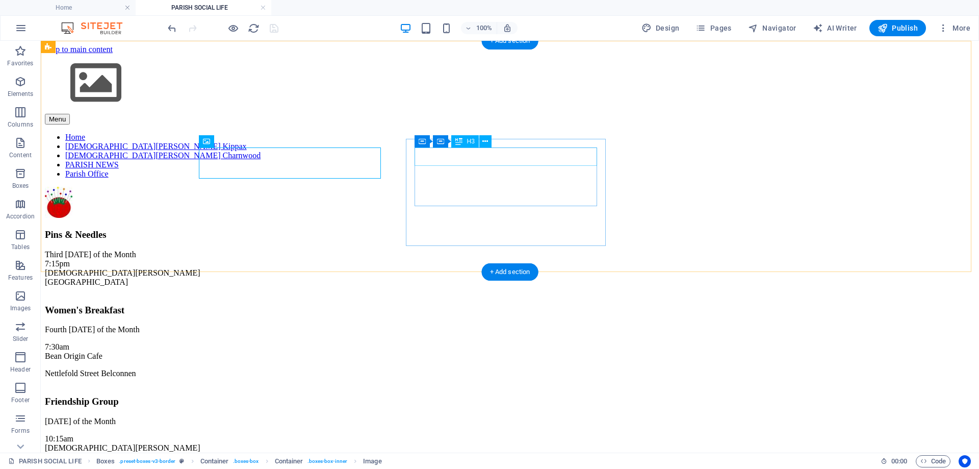
click at [431, 304] on div "Women's Breakfast" at bounding box center [510, 309] width 930 height 11
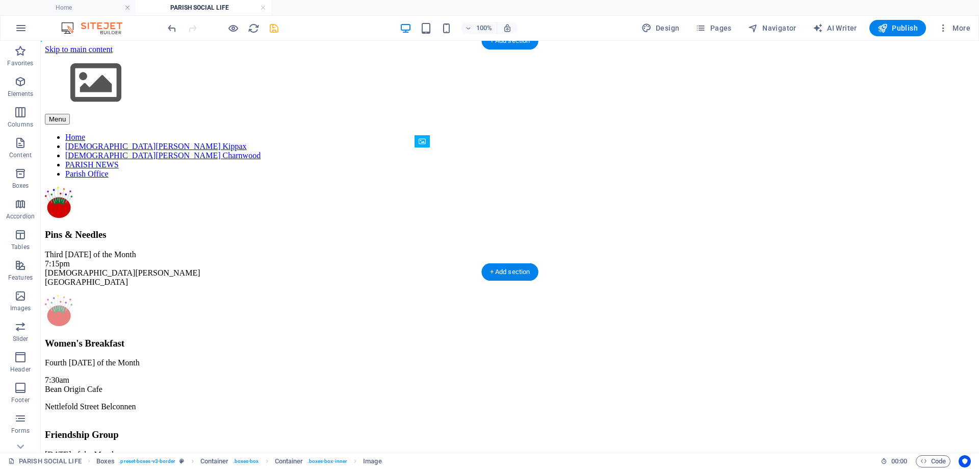
drag, startPoint x: 524, startPoint y: 179, endPoint x: 517, endPoint y: 155, distance: 25.4
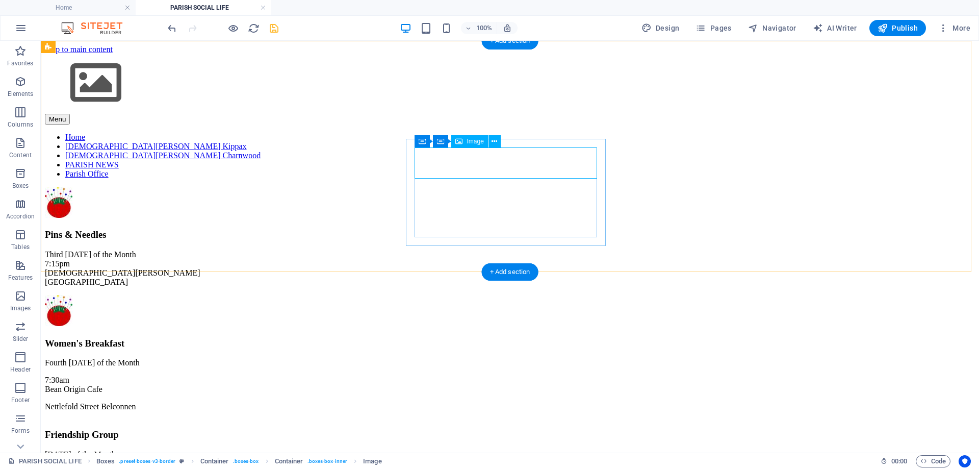
click at [503, 295] on figure at bounding box center [510, 311] width 930 height 33
select select "px"
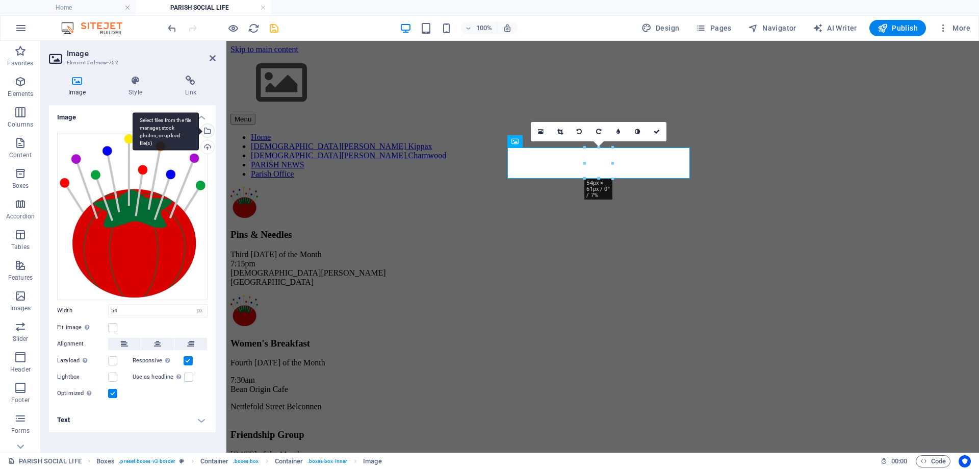
click at [199, 128] on div "Select files from the file manager, stock photos, or upload file(s)" at bounding box center [166, 131] width 66 height 38
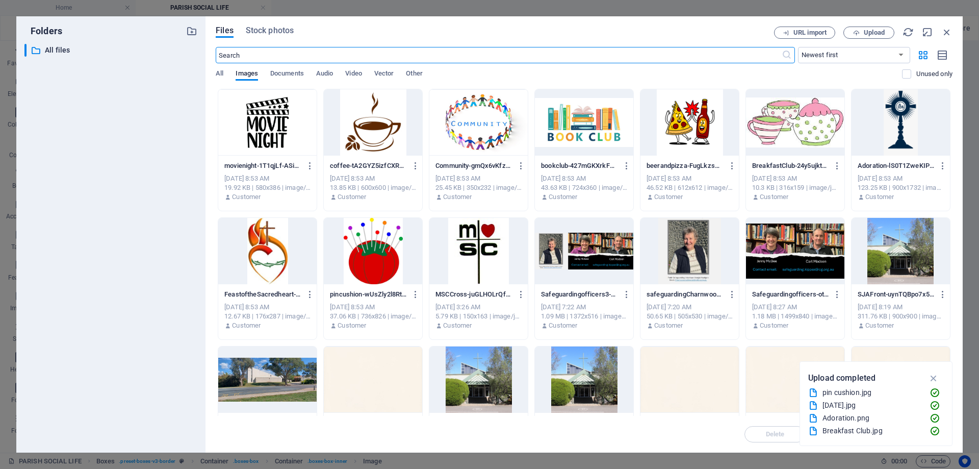
click at [786, 125] on div at bounding box center [795, 122] width 98 height 66
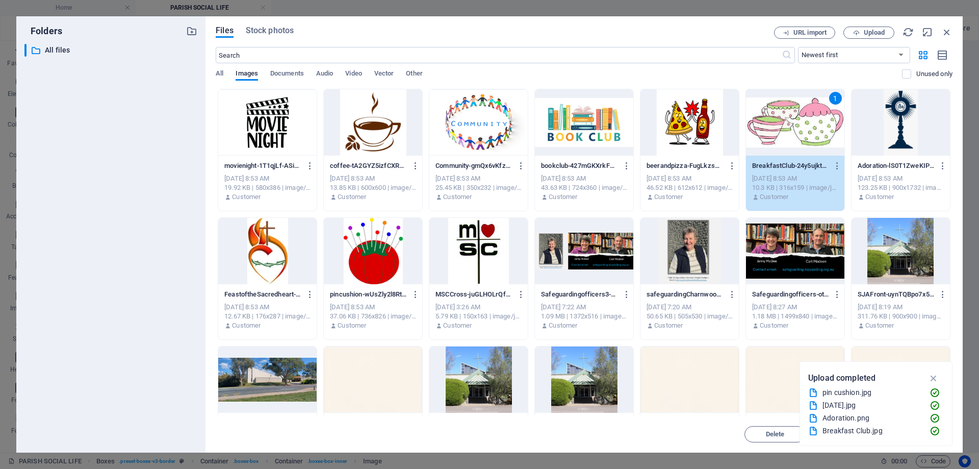
click at [786, 125] on div "1" at bounding box center [795, 122] width 98 height 66
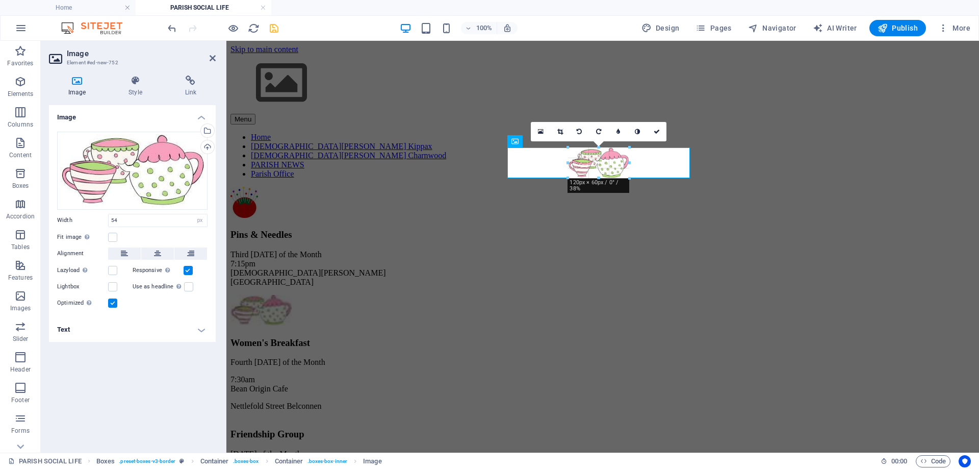
drag, startPoint x: 612, startPoint y: 160, endPoint x: 621, endPoint y: 173, distance: 16.0
type input "120"
click at [661, 130] on link at bounding box center [656, 131] width 19 height 19
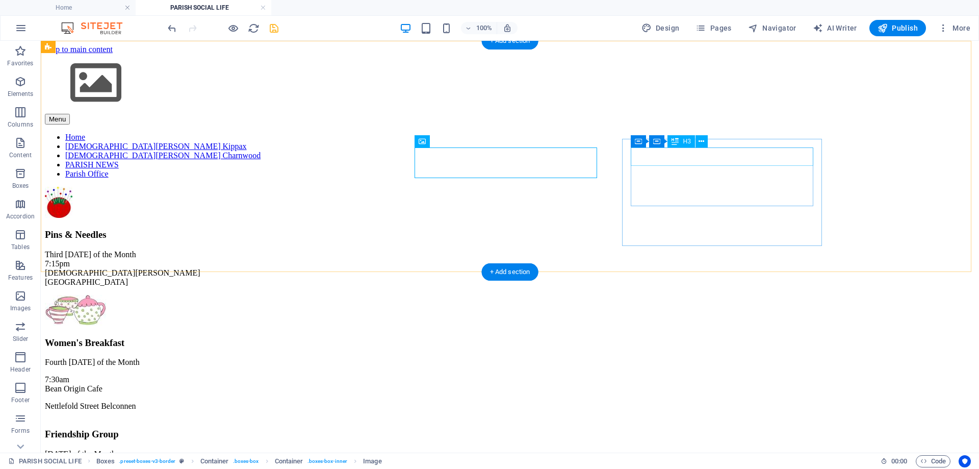
click at [662, 428] on div "Friendship Group" at bounding box center [510, 433] width 930 height 11
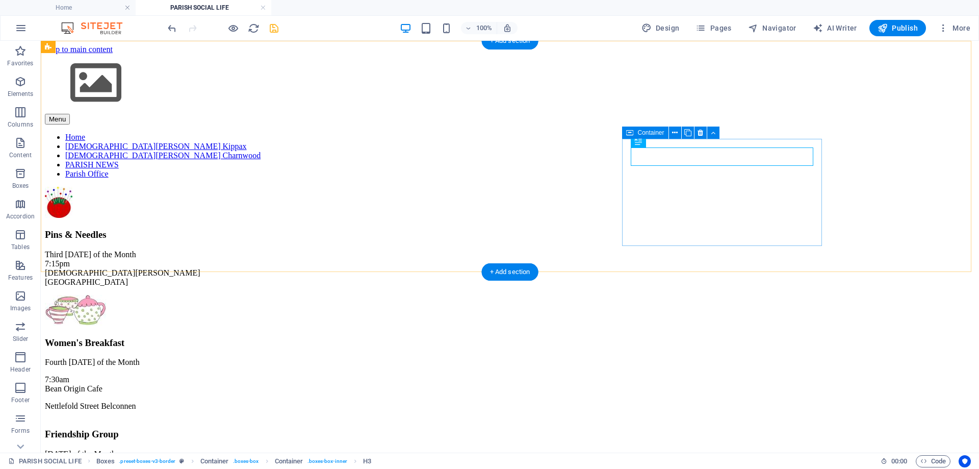
click at [745, 419] on div "Friendship Group [DATE] of the Month 10:[GEOGRAPHIC_DATA][DEMOGRAPHIC_DATA][PER…" at bounding box center [510, 460] width 930 height 83
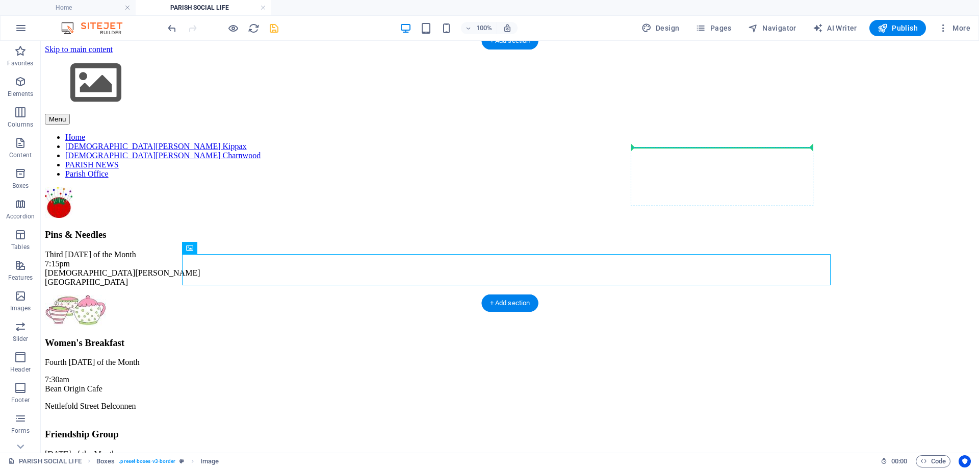
drag, startPoint x: 238, startPoint y: 290, endPoint x: 734, endPoint y: 153, distance: 514.7
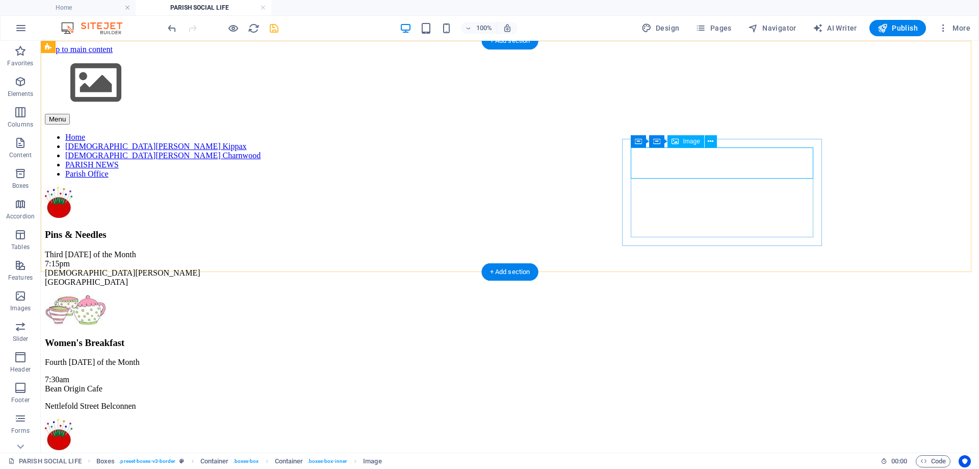
click at [719, 419] on figure at bounding box center [510, 435] width 930 height 33
select select "px"
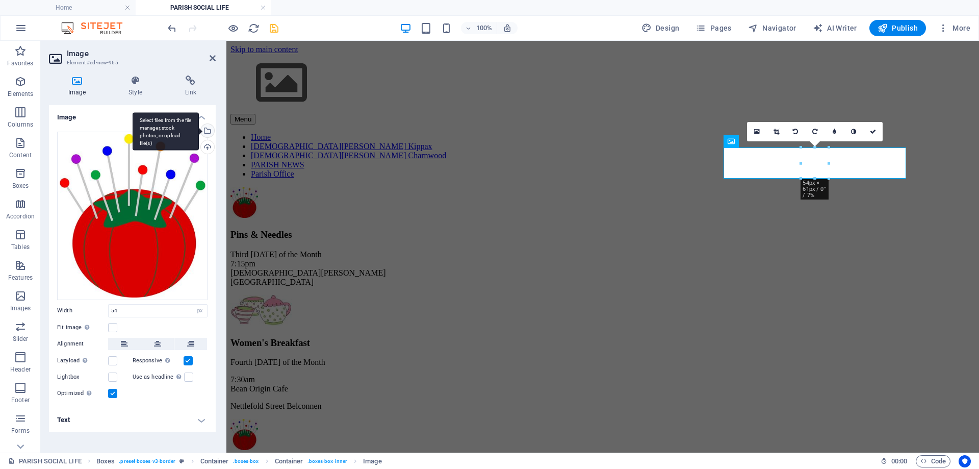
click at [199, 131] on div "Select files from the file manager, stock photos, or upload file(s)" at bounding box center [166, 131] width 66 height 38
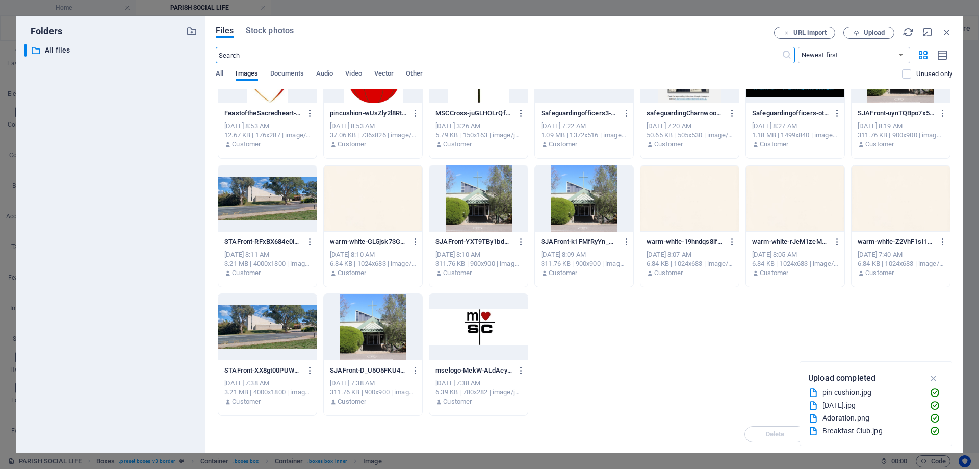
scroll to position [0, 0]
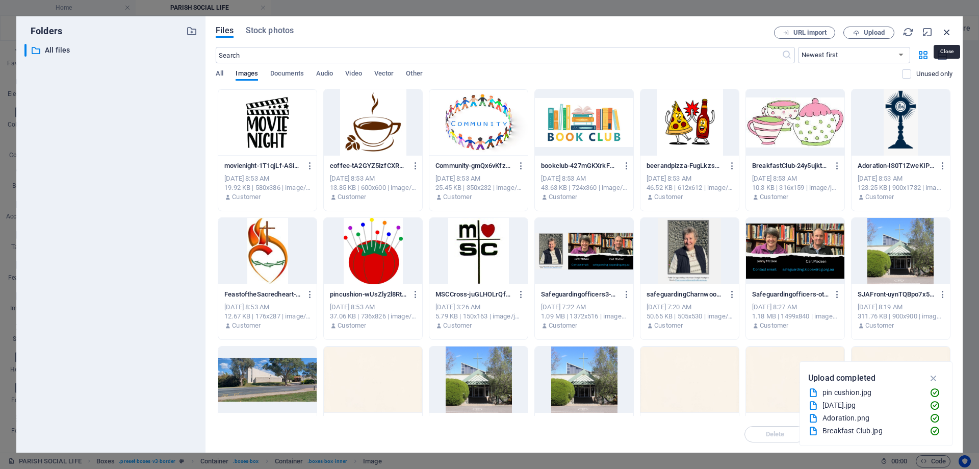
click at [945, 29] on icon "button" at bounding box center [946, 32] width 11 height 11
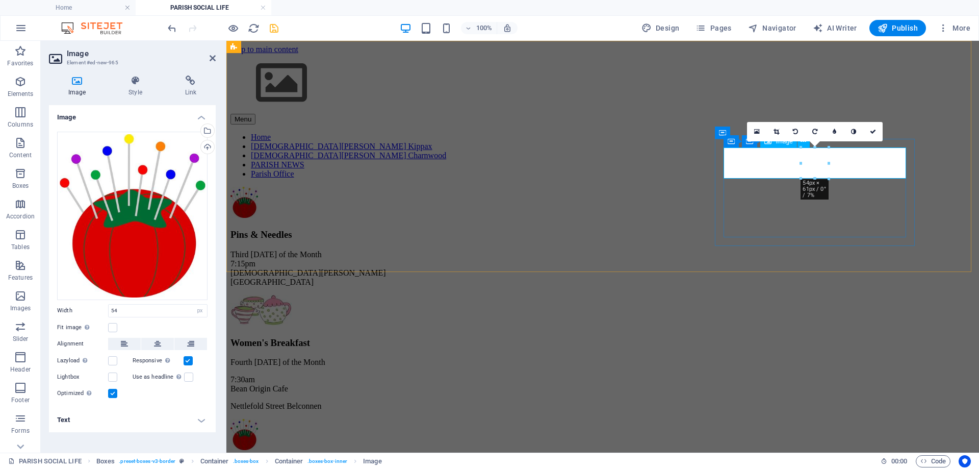
click at [813, 419] on figure at bounding box center [602, 435] width 744 height 33
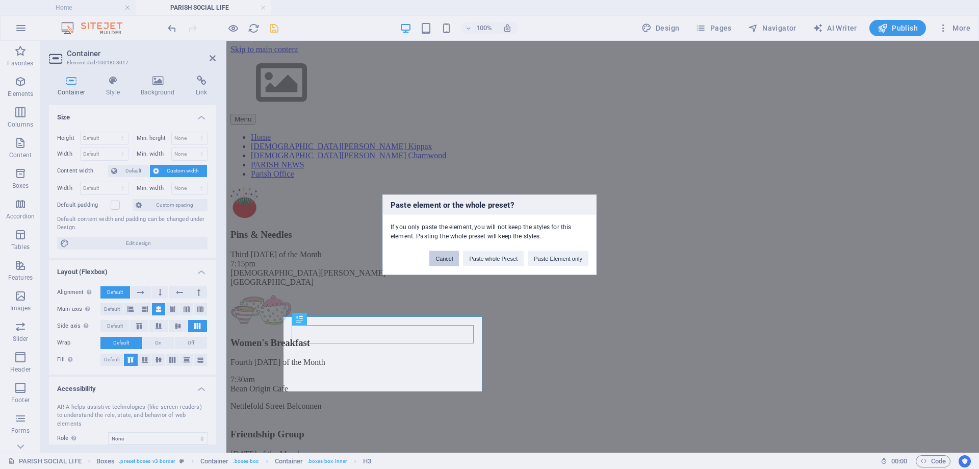
click at [437, 263] on button "Cancel" at bounding box center [444, 257] width 30 height 15
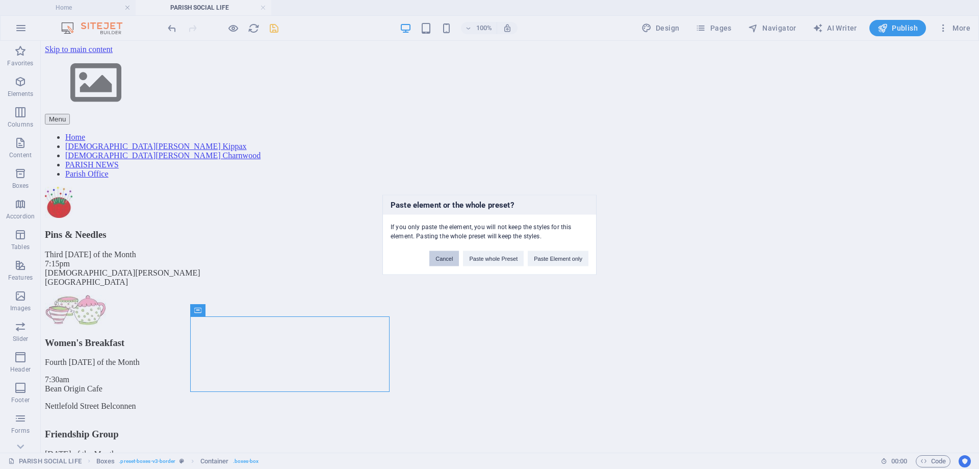
click at [443, 261] on button "Cancel" at bounding box center [444, 257] width 30 height 15
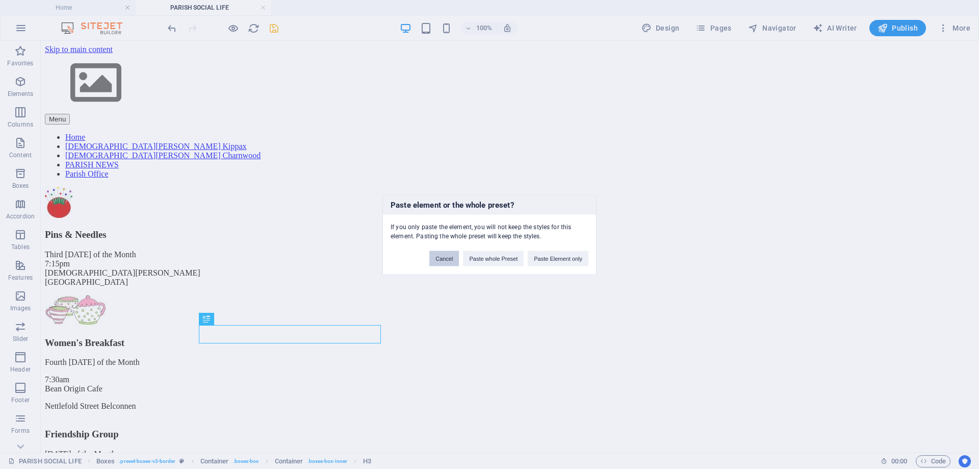
click at [445, 257] on button "Cancel" at bounding box center [444, 257] width 30 height 15
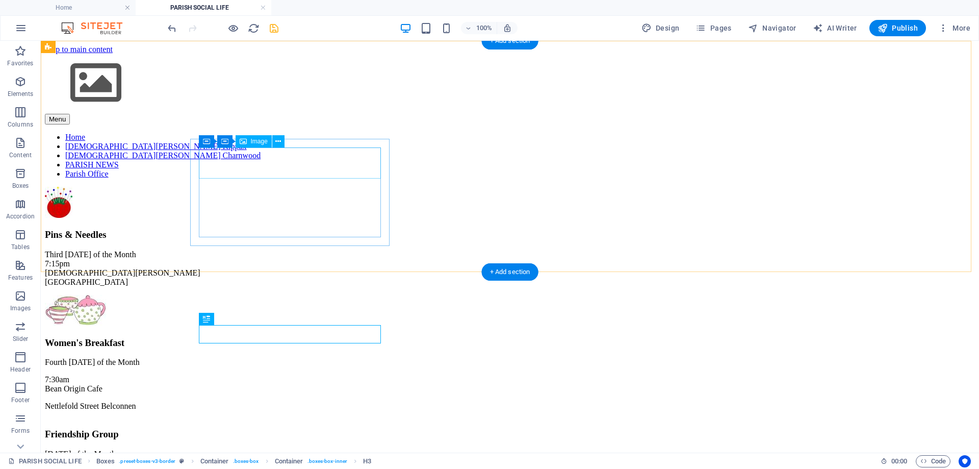
click at [293, 187] on figure at bounding box center [510, 203] width 930 height 33
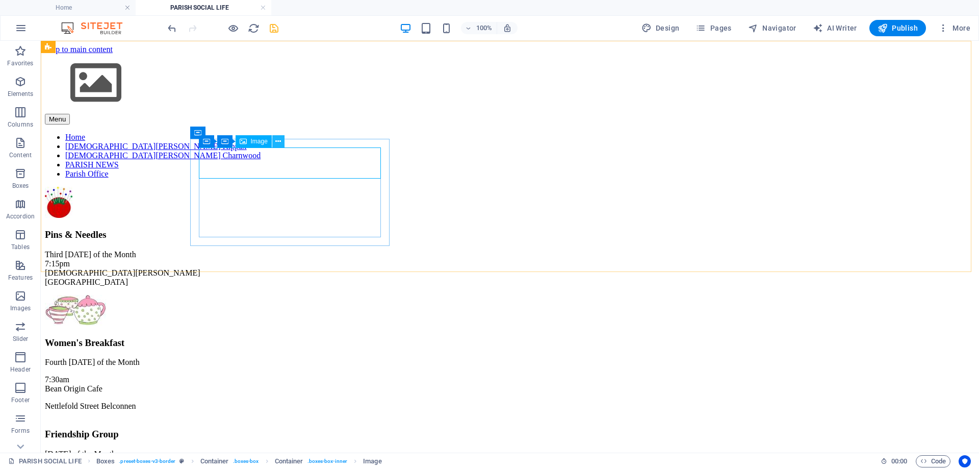
click at [278, 142] on icon at bounding box center [278, 141] width 6 height 11
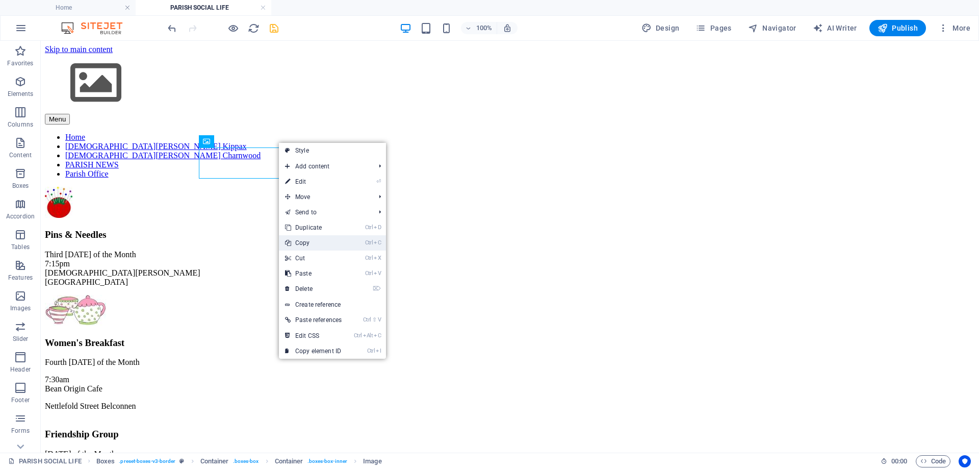
click at [310, 239] on link "Ctrl C Copy" at bounding box center [313, 242] width 69 height 15
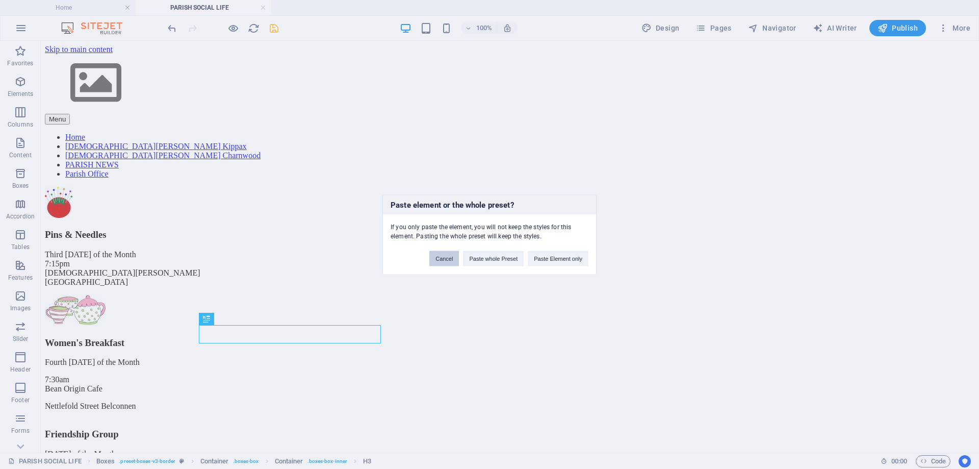
click at [442, 261] on button "Cancel" at bounding box center [444, 257] width 30 height 15
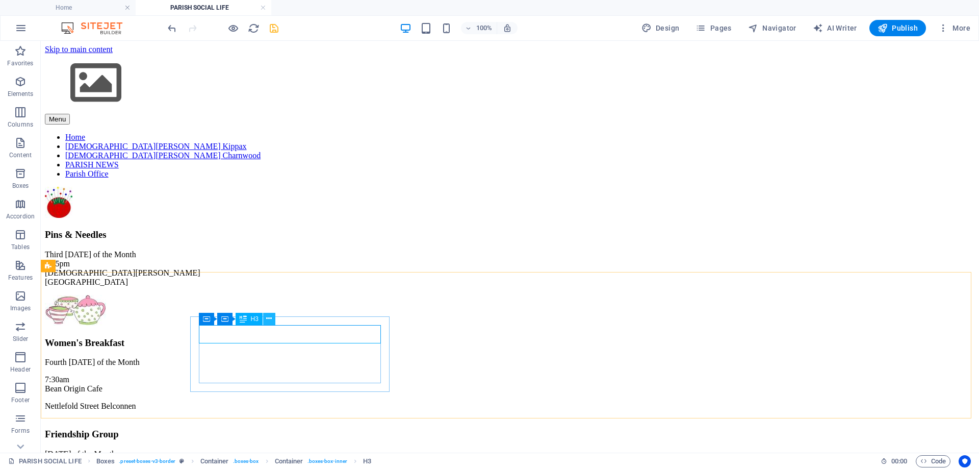
click at [269, 317] on icon at bounding box center [269, 318] width 6 height 11
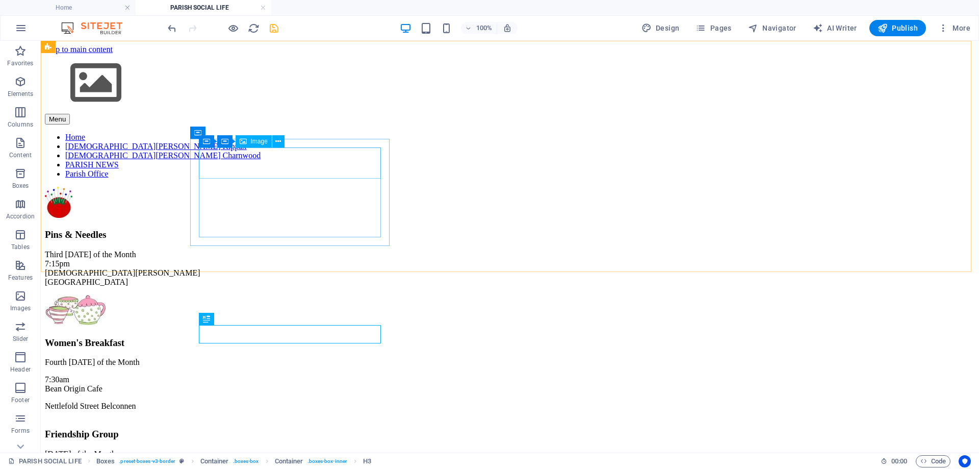
click at [251, 143] on span "Image" at bounding box center [259, 141] width 17 height 6
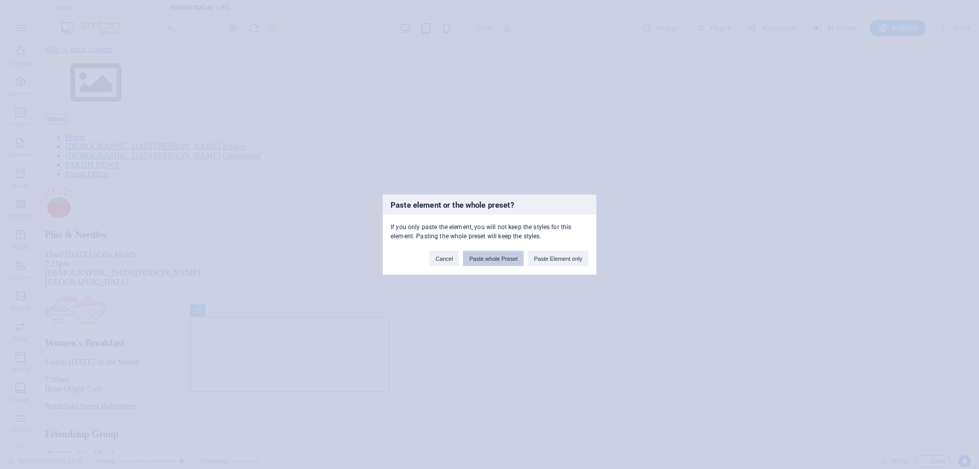
click at [502, 257] on button "Paste whole Preset" at bounding box center [493, 257] width 61 height 15
click at [439, 253] on button "Cancel" at bounding box center [444, 257] width 30 height 15
click at [449, 263] on button "Cancel" at bounding box center [444, 257] width 30 height 15
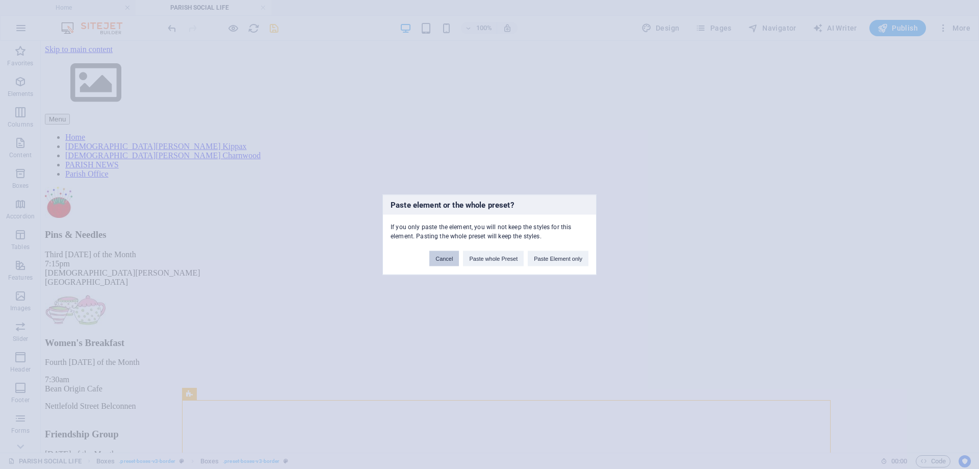
click at [449, 262] on button "Cancel" at bounding box center [444, 257] width 30 height 15
click at [444, 260] on button "Cancel" at bounding box center [444, 257] width 30 height 15
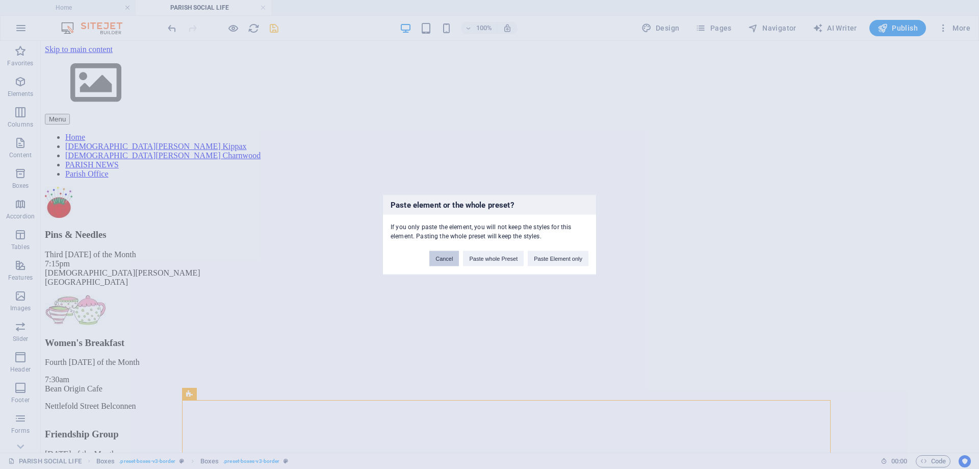
click at [444, 260] on button "Cancel" at bounding box center [444, 257] width 30 height 15
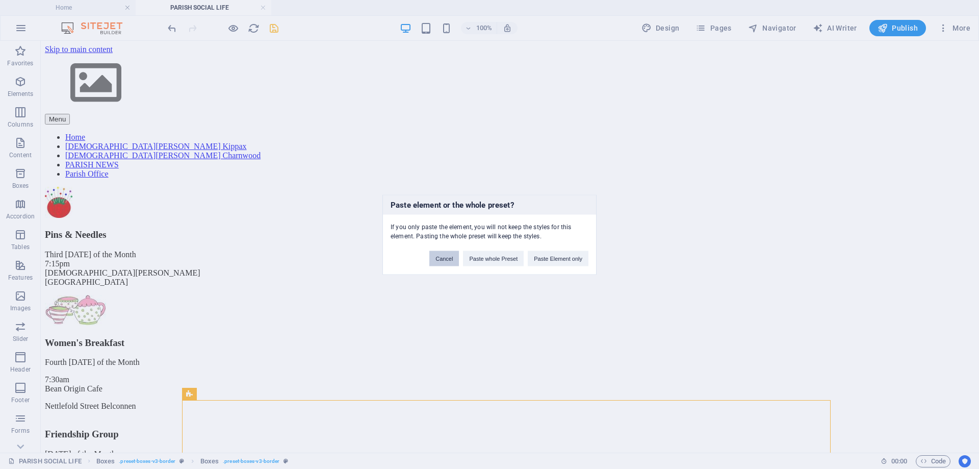
click at [444, 260] on button "Cancel" at bounding box center [444, 257] width 30 height 15
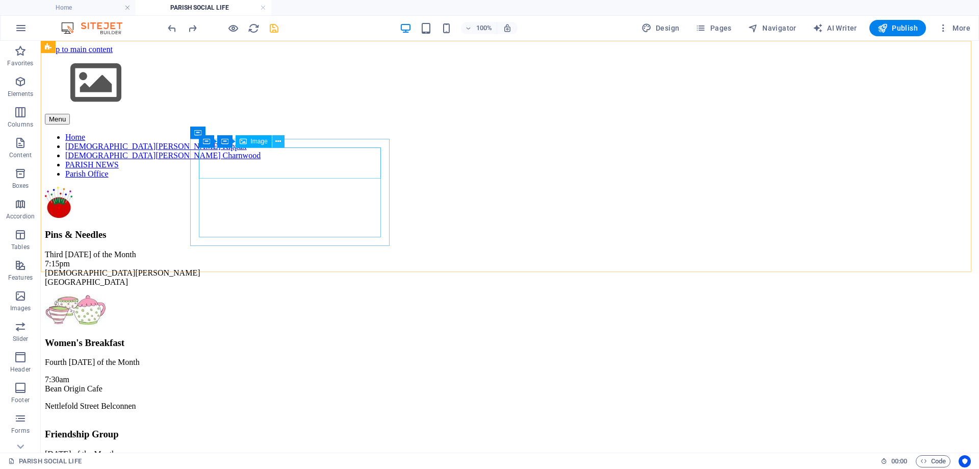
click at [279, 142] on icon at bounding box center [278, 141] width 6 height 11
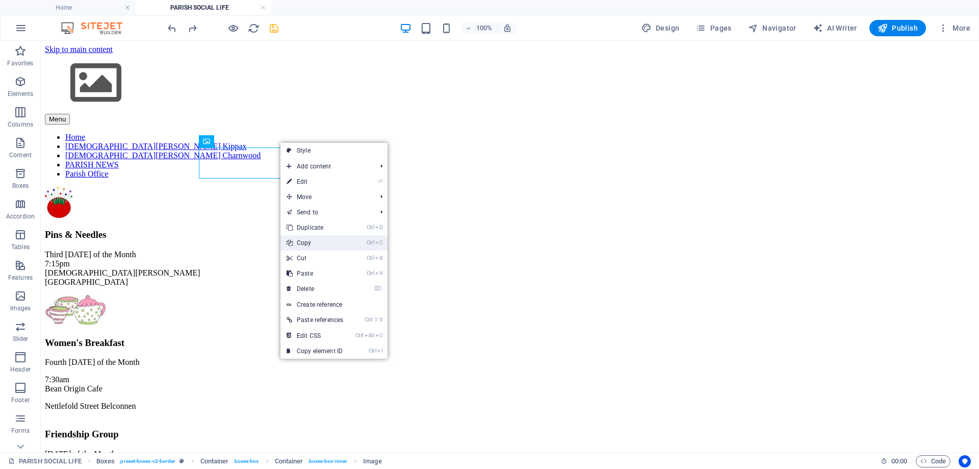
click at [311, 240] on link "Ctrl C Copy" at bounding box center [314, 242] width 69 height 15
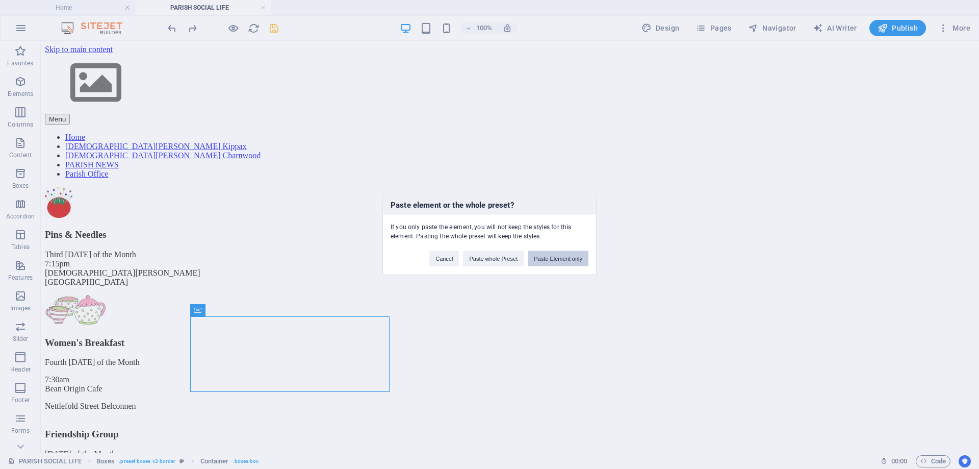
click at [562, 260] on button "Paste Element only" at bounding box center [558, 257] width 61 height 15
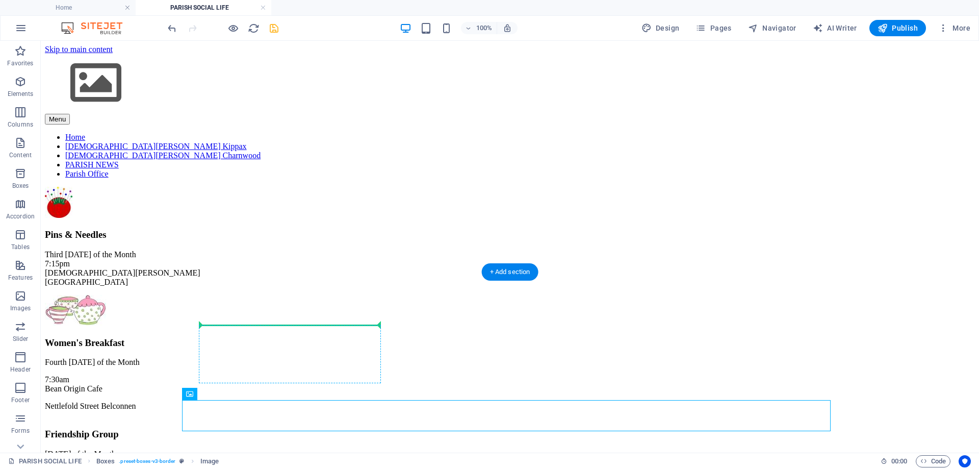
drag, startPoint x: 241, startPoint y: 436, endPoint x: 284, endPoint y: 326, distance: 117.7
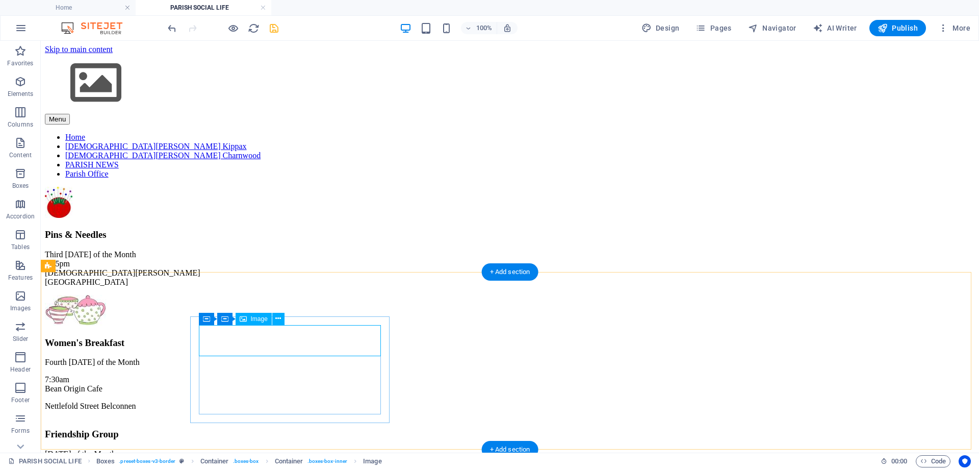
select select "px"
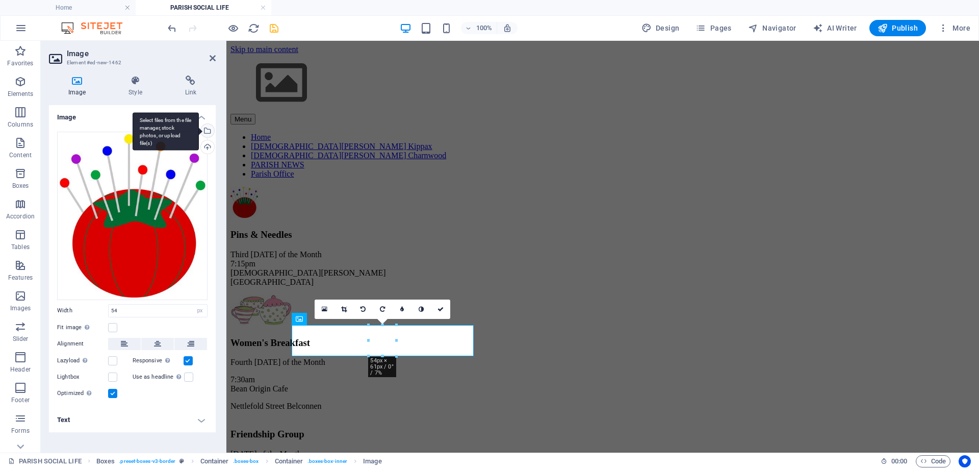
click at [208, 129] on div "Select files from the file manager, stock photos, or upload file(s)" at bounding box center [206, 131] width 15 height 15
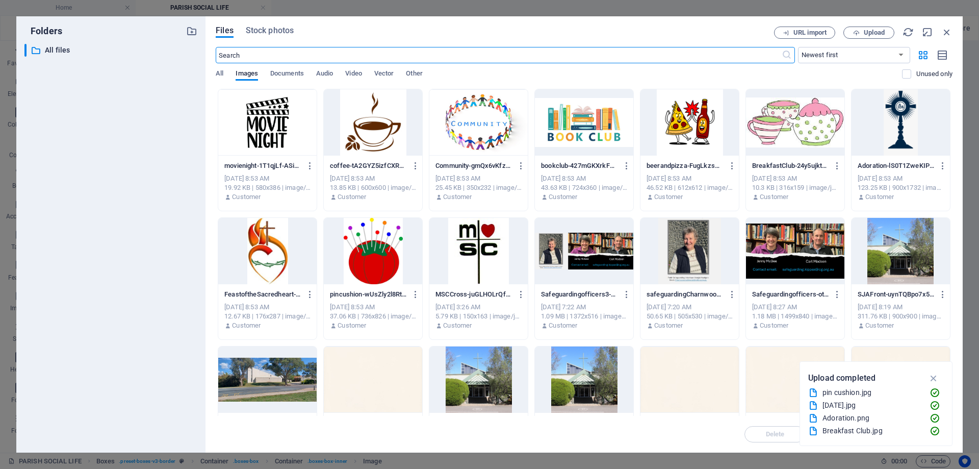
click at [690, 130] on div at bounding box center [689, 122] width 98 height 66
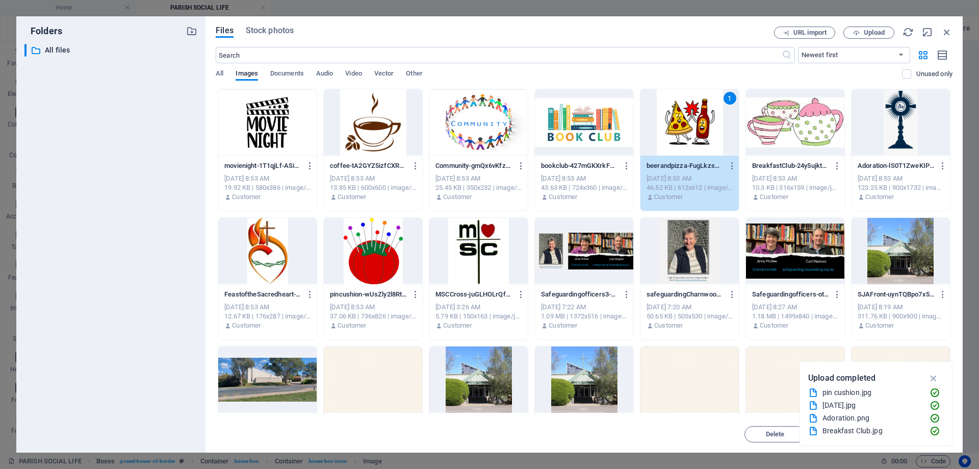
click at [690, 130] on div "1" at bounding box center [689, 122] width 98 height 66
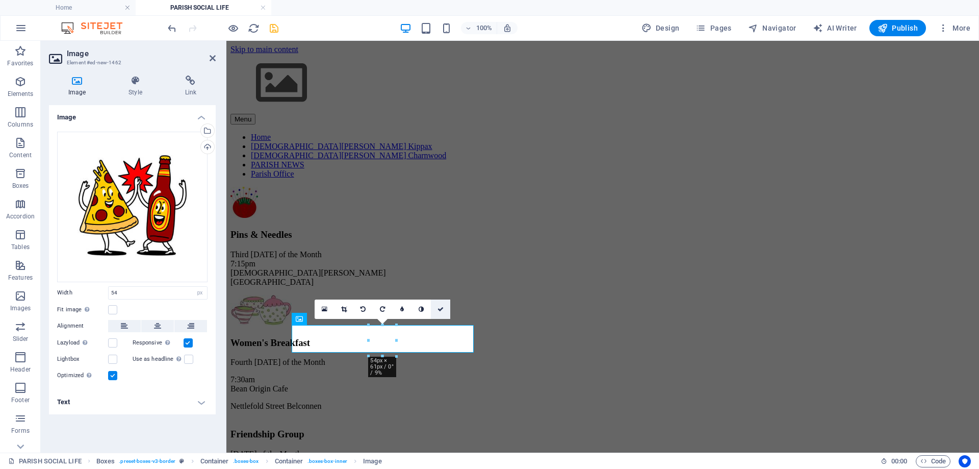
click at [439, 309] on icon at bounding box center [440, 309] width 6 height 6
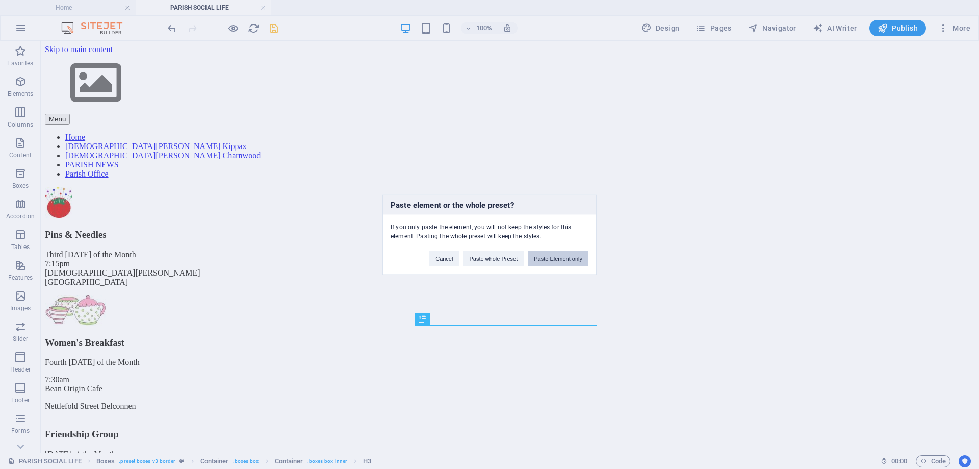
click at [555, 256] on button "Paste Element only" at bounding box center [558, 257] width 61 height 15
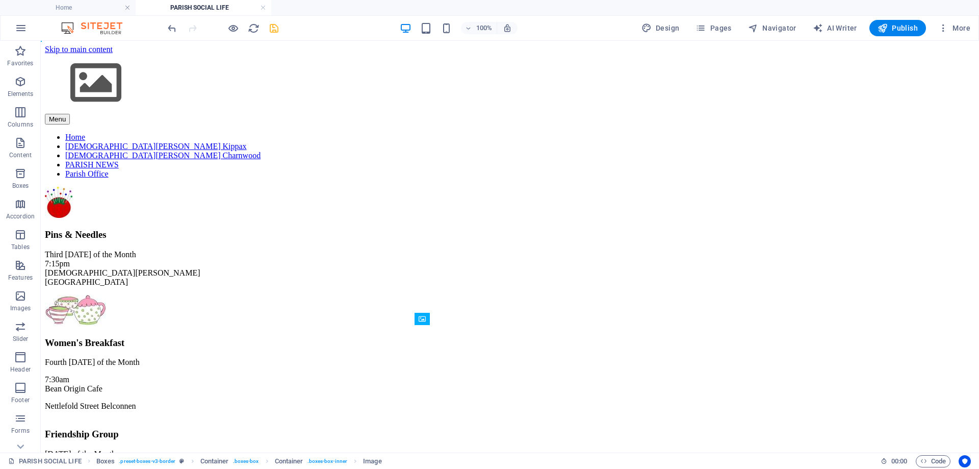
drag, startPoint x: 432, startPoint y: 340, endPoint x: 433, endPoint y: 324, distance: 16.3
click at [433, 324] on div "Image" at bounding box center [426, 319] width 22 height 13
click at [429, 338] on div "Image" at bounding box center [433, 337] width 36 height 12
drag, startPoint x: 435, startPoint y: 337, endPoint x: 394, endPoint y: 288, distance: 63.7
click at [432, 318] on div "Image" at bounding box center [426, 319] width 22 height 13
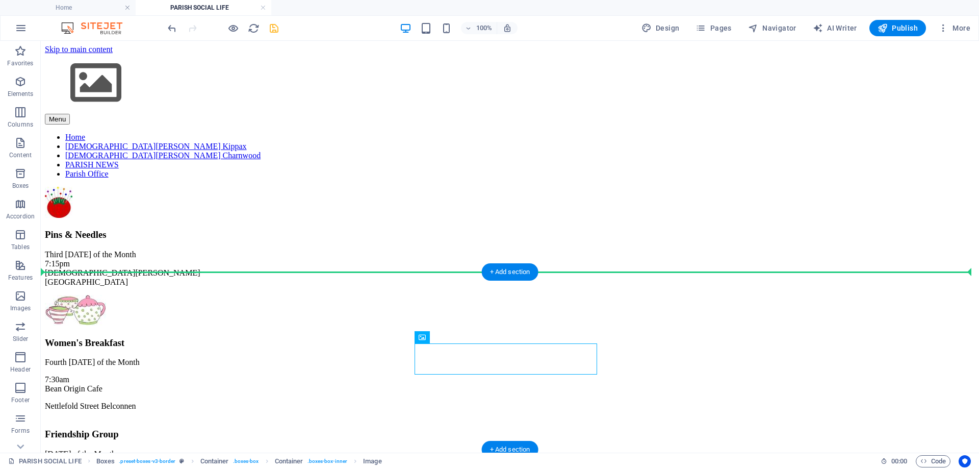
drag, startPoint x: 474, startPoint y: 379, endPoint x: 508, endPoint y: 313, distance: 74.6
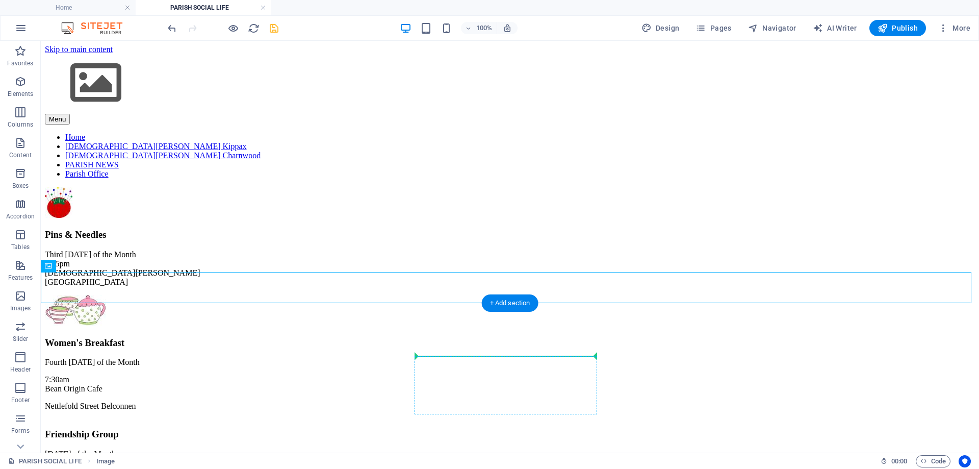
drag, startPoint x: 107, startPoint y: 306, endPoint x: 504, endPoint y: 354, distance: 400.6
drag, startPoint x: 98, startPoint y: 306, endPoint x: 481, endPoint y: 362, distance: 386.4
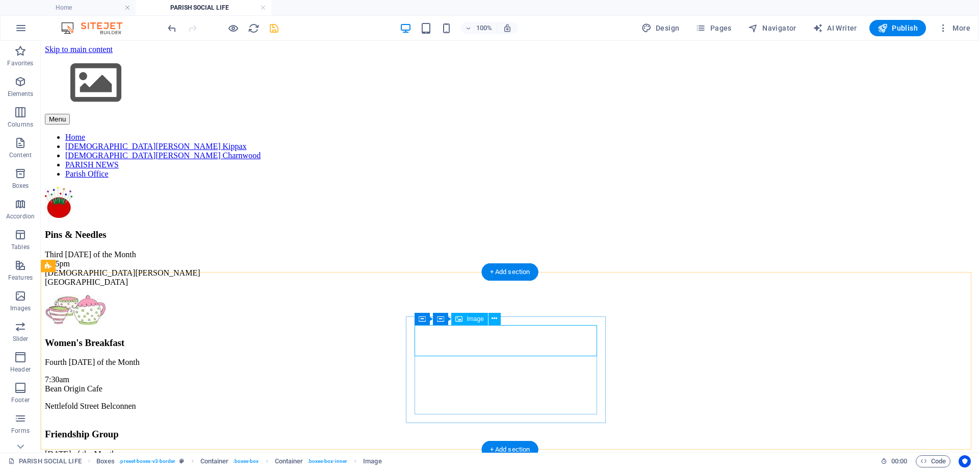
select select "px"
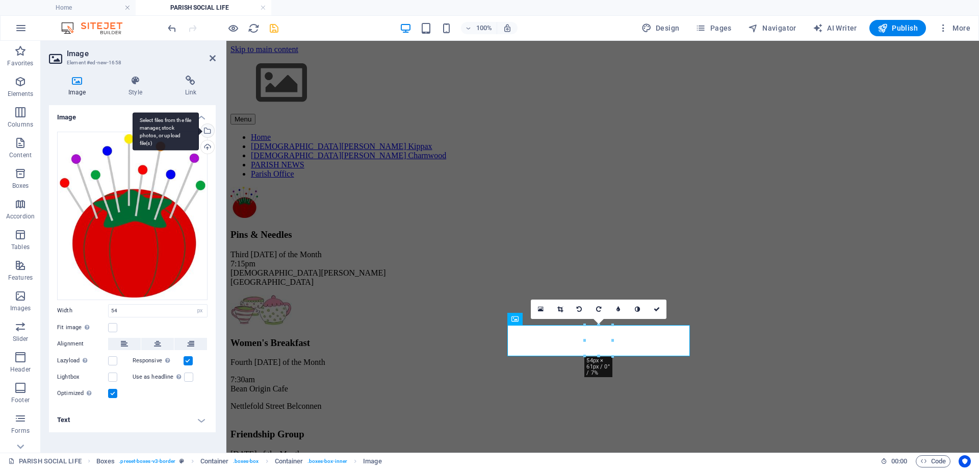
click at [199, 131] on div "Select files from the file manager, stock photos, or upload file(s)" at bounding box center [166, 131] width 66 height 38
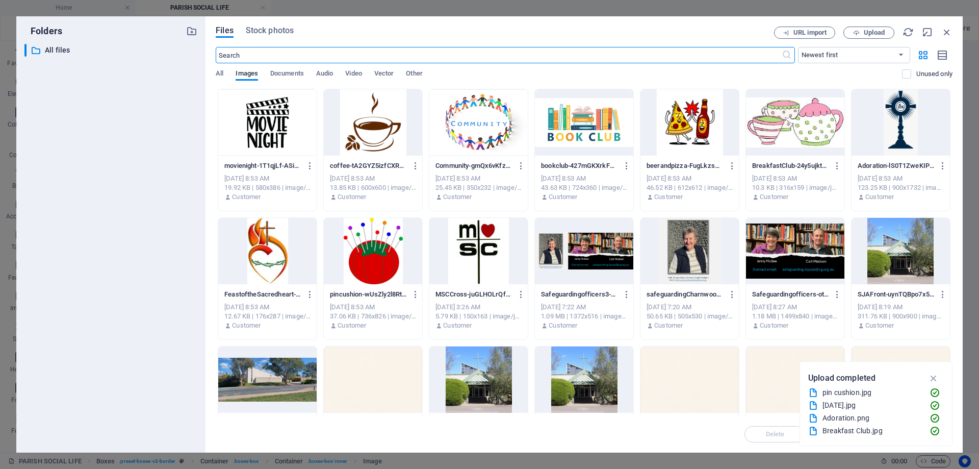
click at [588, 122] on div at bounding box center [584, 122] width 98 height 66
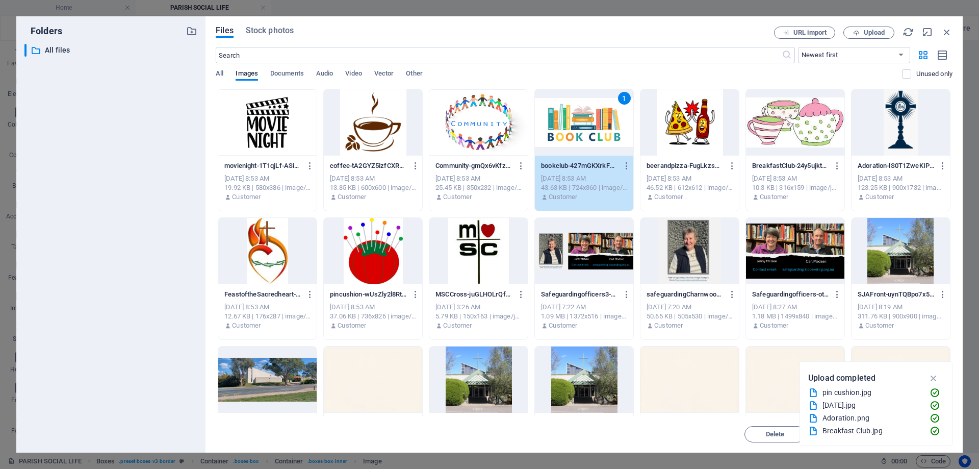
click at [588, 122] on div "1" at bounding box center [584, 122] width 98 height 66
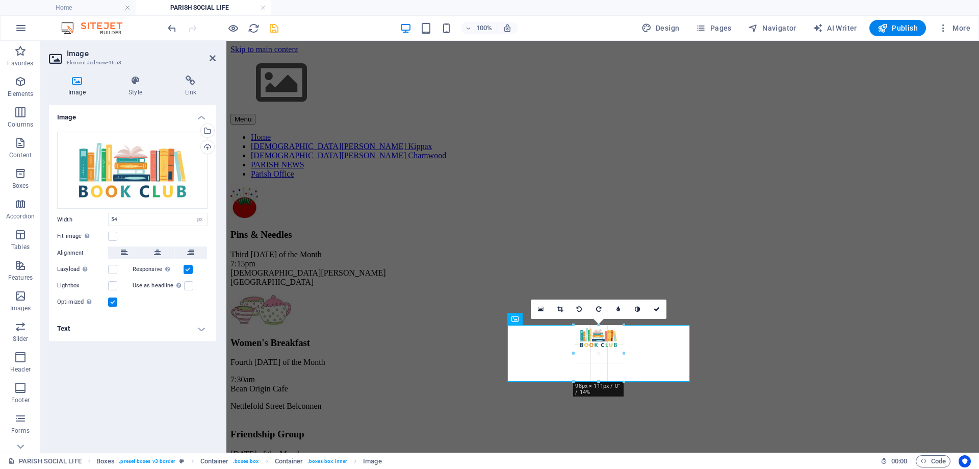
drag, startPoint x: 584, startPoint y: 354, endPoint x: 561, endPoint y: 366, distance: 26.5
type input "98"
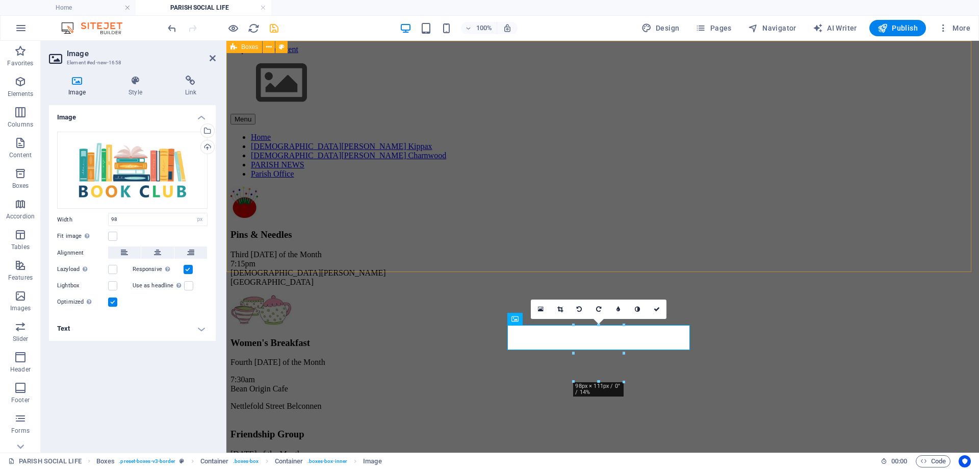
click at [721, 265] on div "Pins & Needles Third [DATE] of the Month 7:15pm [DEMOGRAPHIC_DATA][GEOGRAPHIC_D…" at bounding box center [602, 345] width 744 height 316
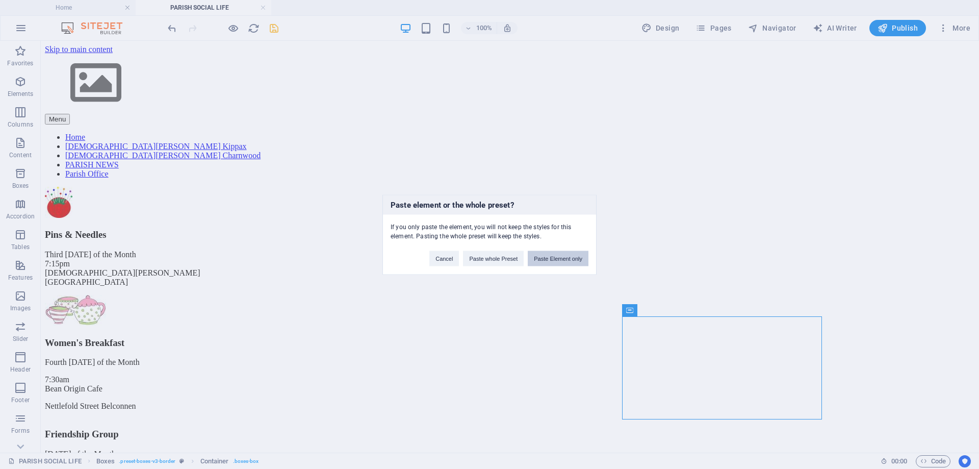
click at [575, 260] on button "Paste Element only" at bounding box center [558, 257] width 61 height 15
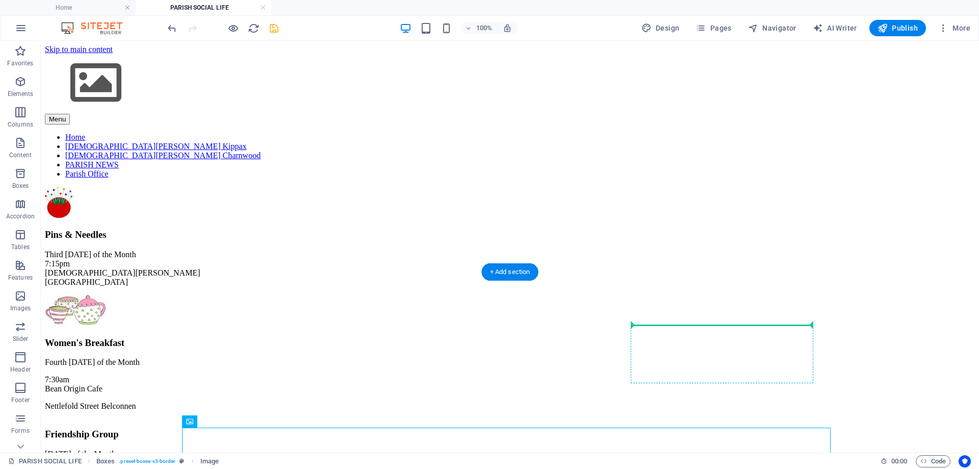
drag, startPoint x: 241, startPoint y: 459, endPoint x: 691, endPoint y: 329, distance: 468.6
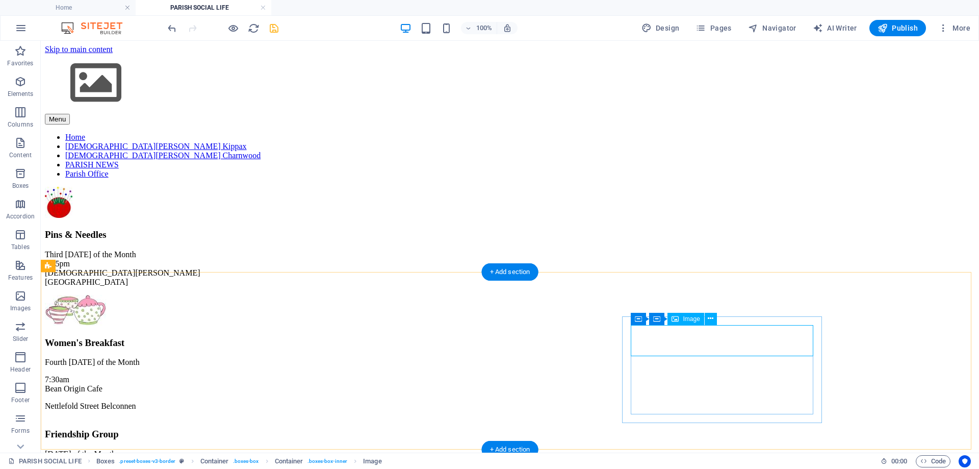
select select "px"
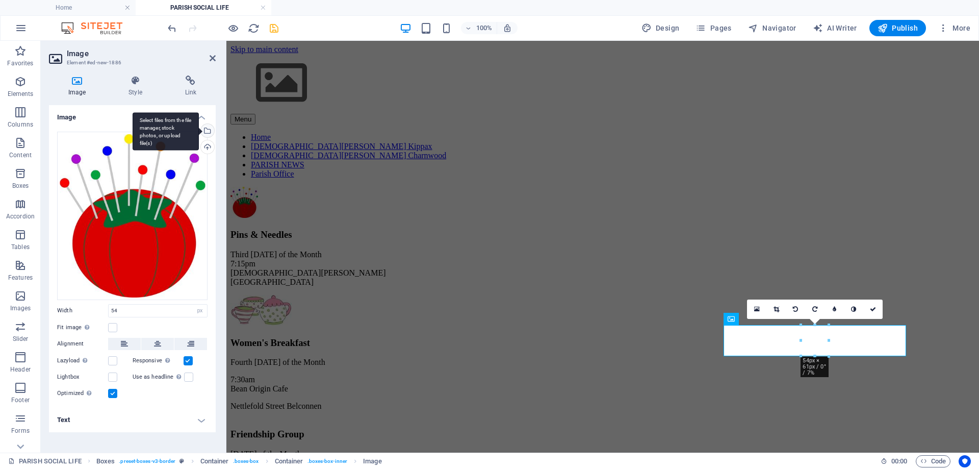
click at [207, 128] on div "Select files from the file manager, stock photos, or upload file(s)" at bounding box center [206, 131] width 15 height 15
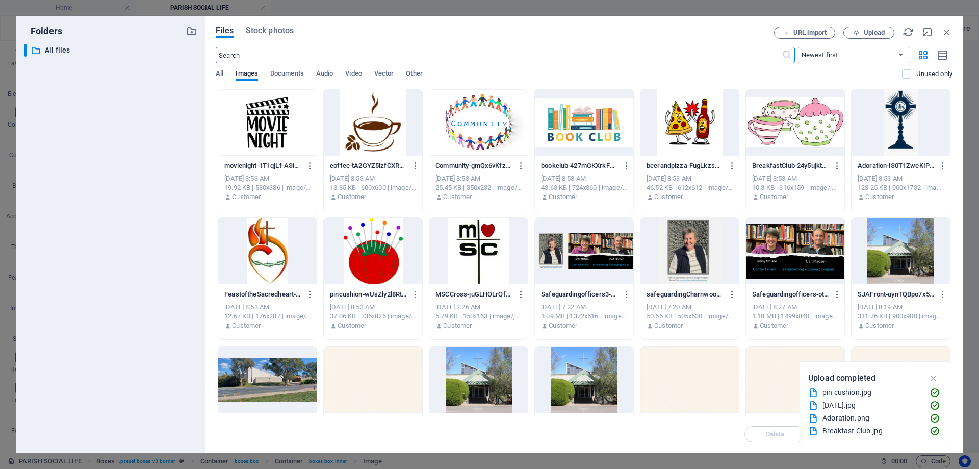
click at [277, 112] on div at bounding box center [267, 122] width 98 height 66
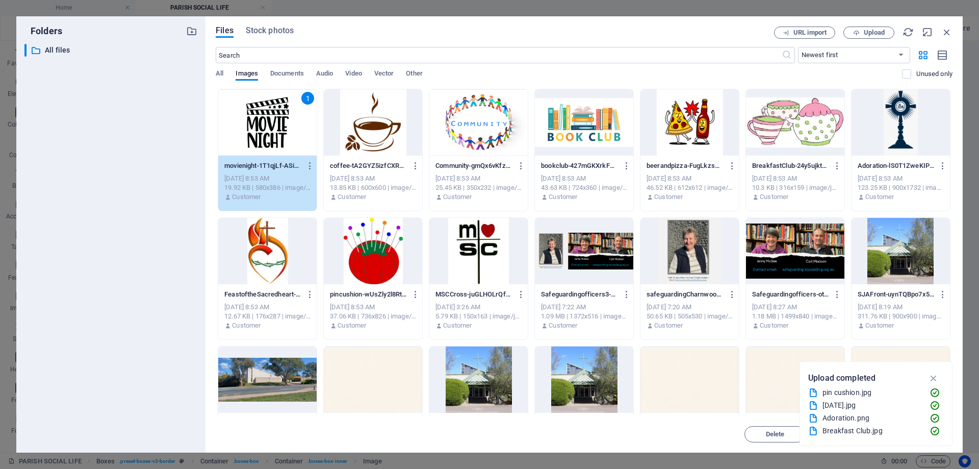
click at [277, 112] on div "1" at bounding box center [267, 122] width 98 height 66
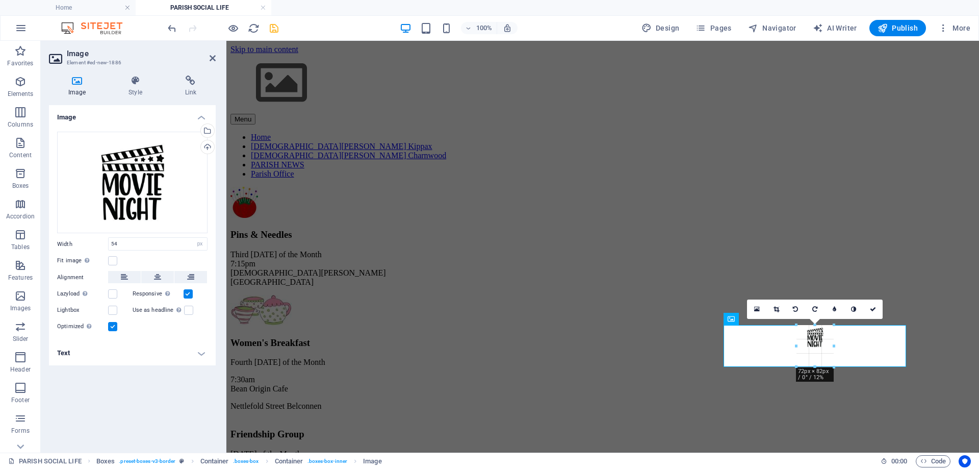
drag, startPoint x: 801, startPoint y: 353, endPoint x: 793, endPoint y: 364, distance: 13.2
type input "72"
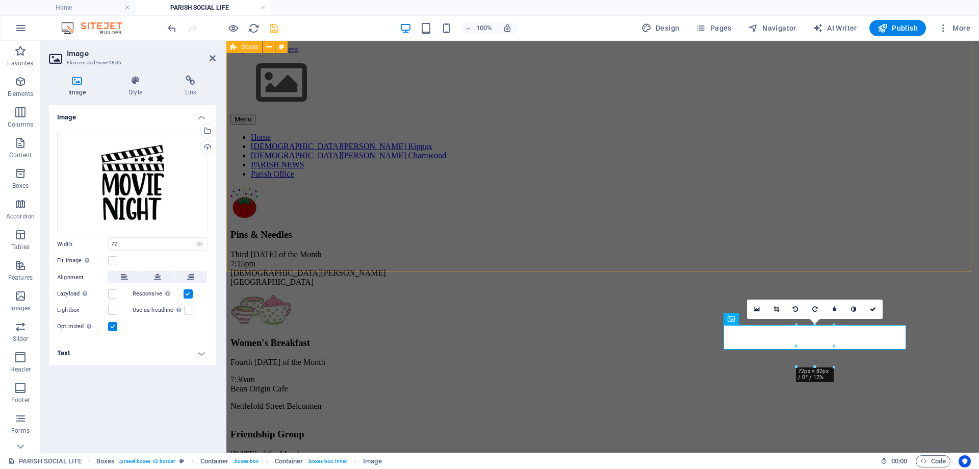
click at [928, 255] on div "Pins & Needles Third [DATE] of the Month 7:15pm [DEMOGRAPHIC_DATA][GEOGRAPHIC_D…" at bounding box center [602, 345] width 744 height 316
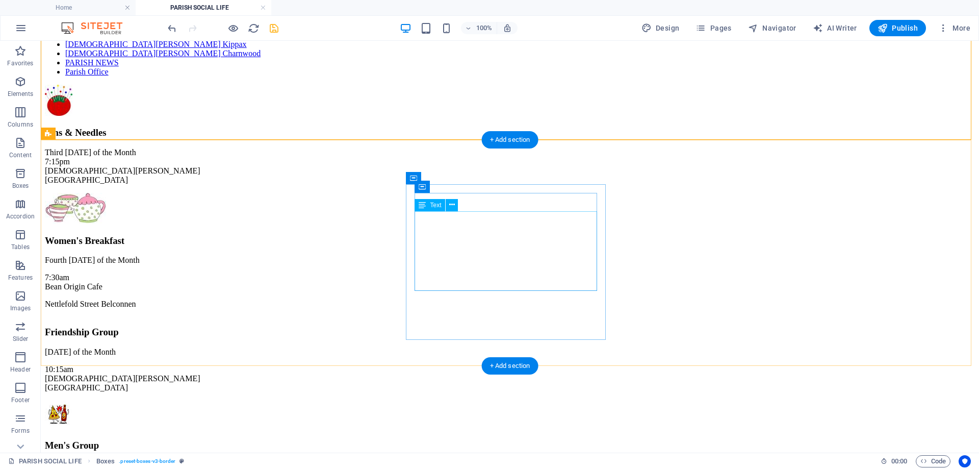
scroll to position [306, 0]
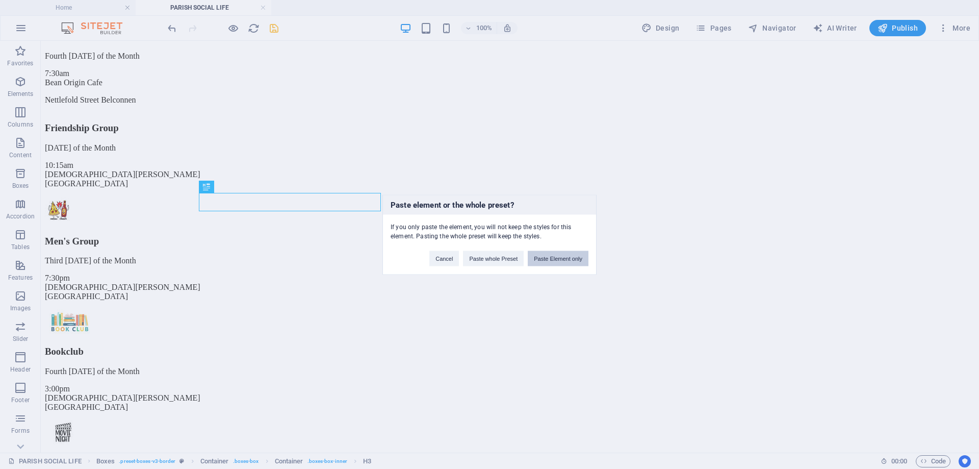
click at [558, 256] on button "Paste Element only" at bounding box center [558, 257] width 61 height 15
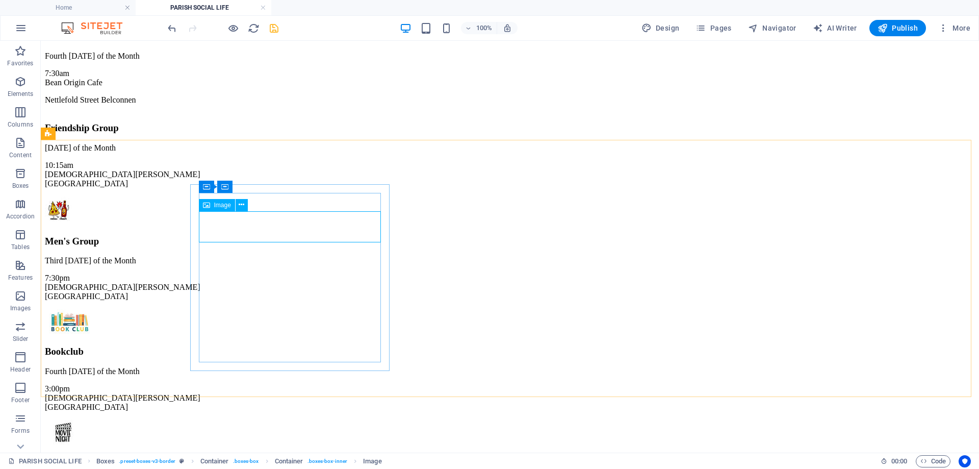
click at [215, 200] on div "Image" at bounding box center [217, 205] width 36 height 12
drag, startPoint x: 216, startPoint y: 205, endPoint x: 220, endPoint y: 192, distance: 13.9
click at [220, 192] on div "Image" at bounding box center [210, 187] width 22 height 13
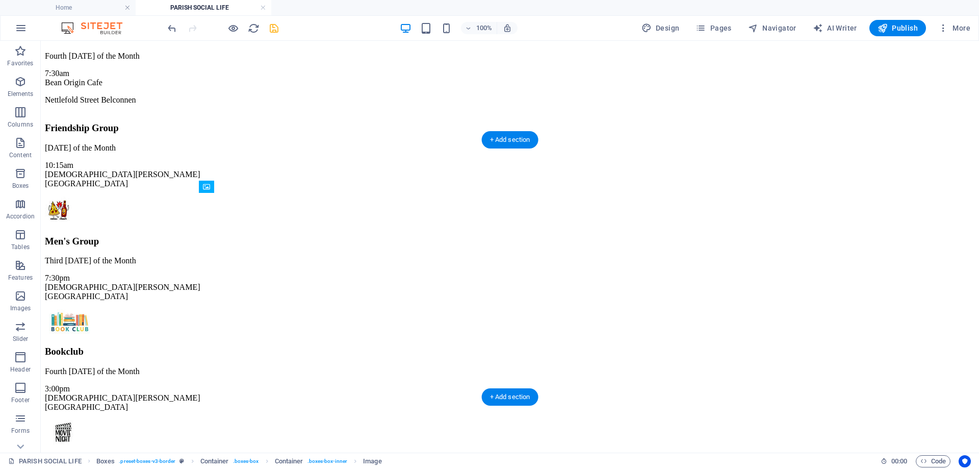
drag, startPoint x: 252, startPoint y: 248, endPoint x: 294, endPoint y: 219, distance: 50.9
select select "px"
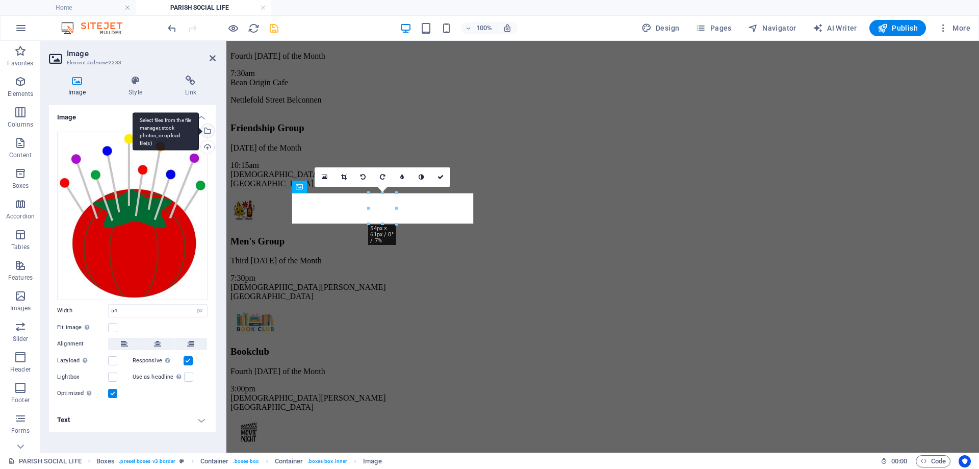
click at [210, 128] on div "Select files from the file manager, stock photos, or upload file(s)" at bounding box center [206, 131] width 15 height 15
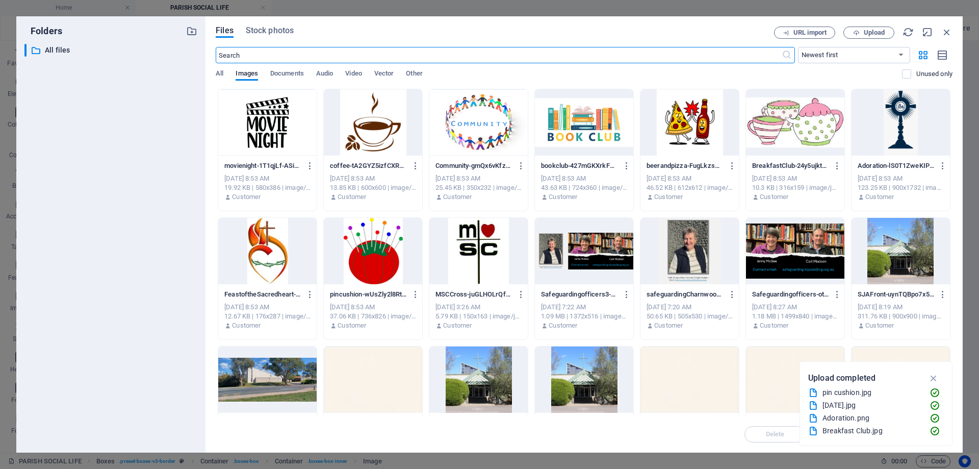
scroll to position [324, 0]
click at [473, 117] on div at bounding box center [478, 122] width 98 height 66
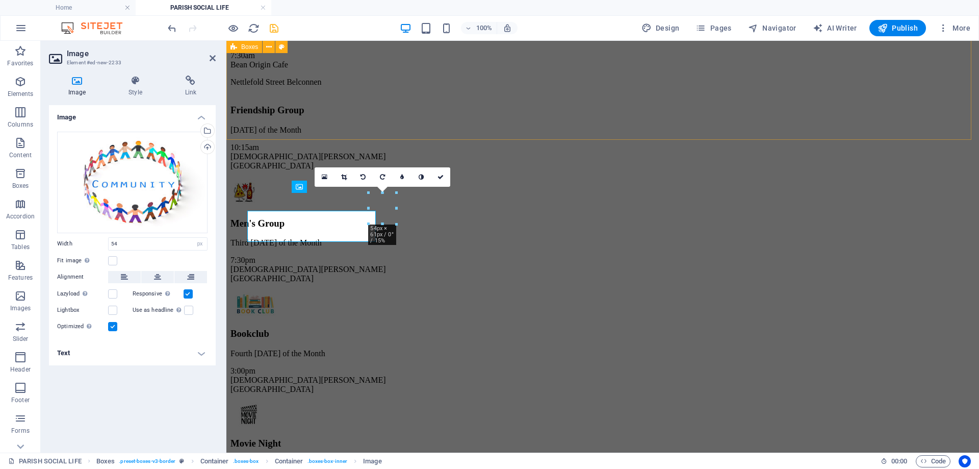
scroll to position [306, 0]
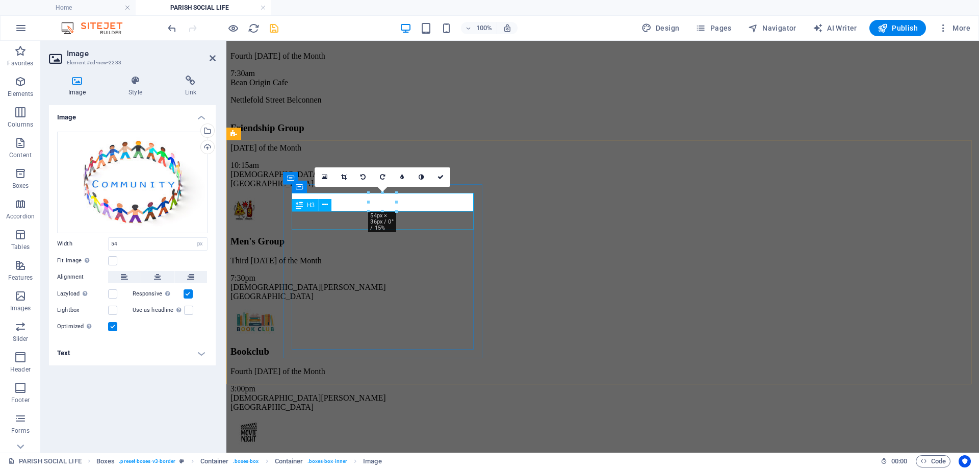
drag, startPoint x: 594, startPoint y: 249, endPoint x: 354, endPoint y: 225, distance: 240.8
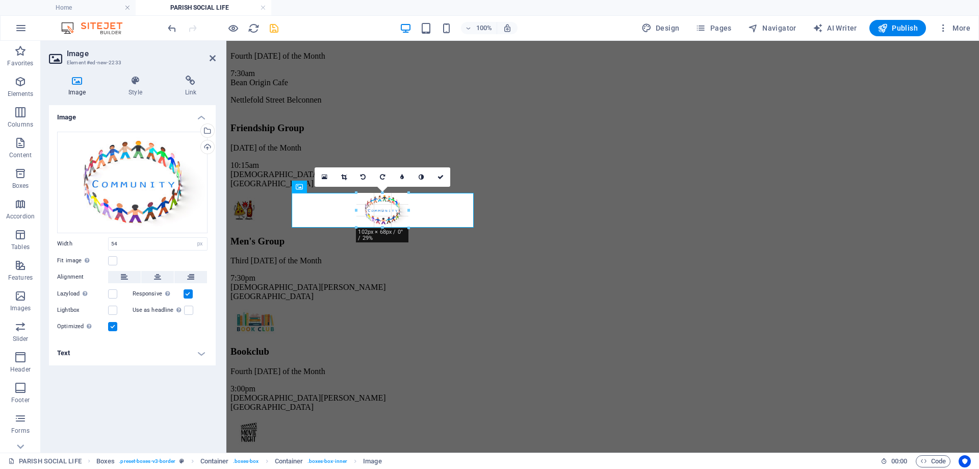
drag, startPoint x: 370, startPoint y: 212, endPoint x: 359, endPoint y: 225, distance: 17.4
type input "102"
click at [441, 177] on icon at bounding box center [440, 177] width 6 height 6
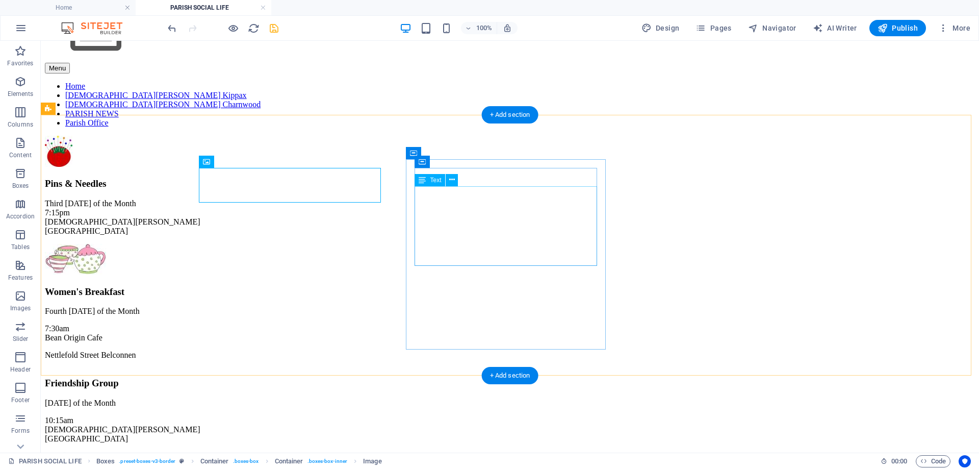
scroll to position [357, 0]
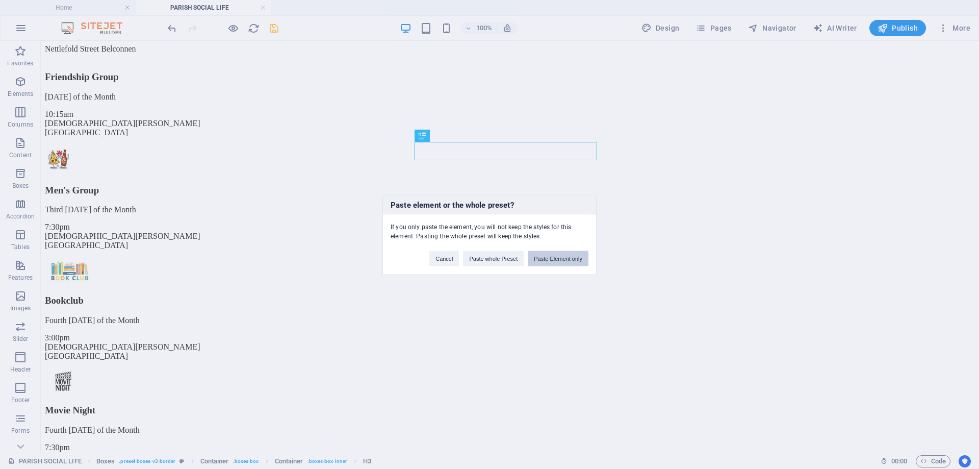
click at [557, 258] on button "Paste Element only" at bounding box center [558, 257] width 61 height 15
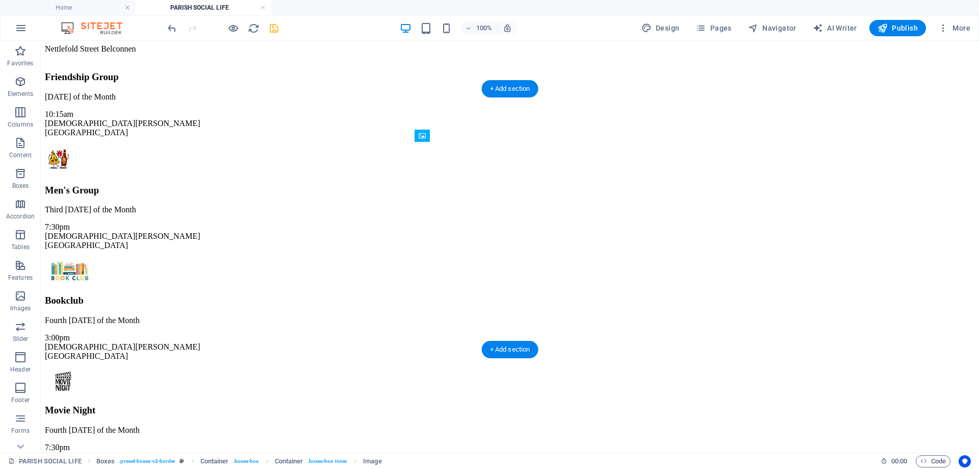
drag, startPoint x: 473, startPoint y: 198, endPoint x: 432, endPoint y: 146, distance: 65.8
select select "px"
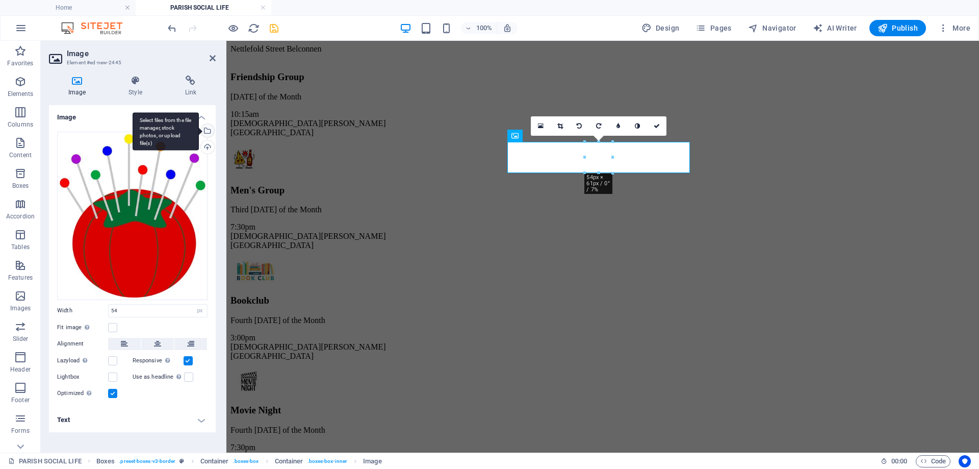
click at [208, 132] on div "Select files from the file manager, stock photos, or upload file(s)" at bounding box center [206, 131] width 15 height 15
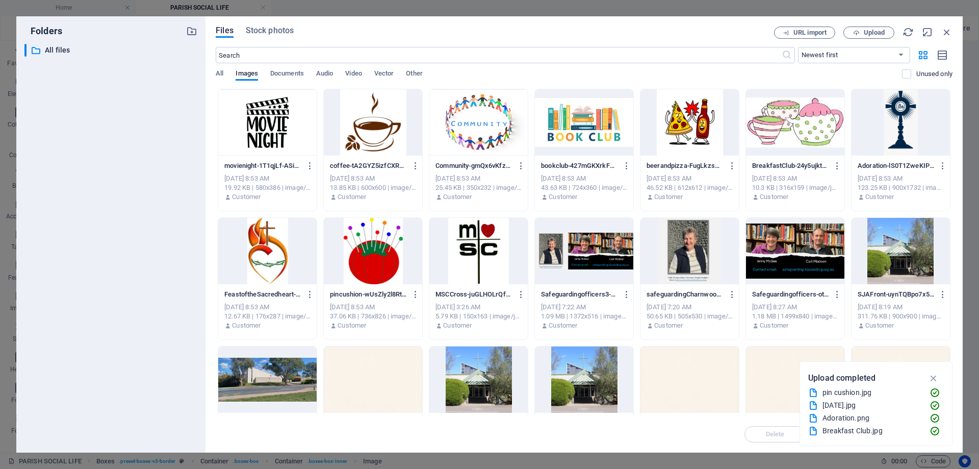
click at [375, 111] on div at bounding box center [373, 122] width 98 height 66
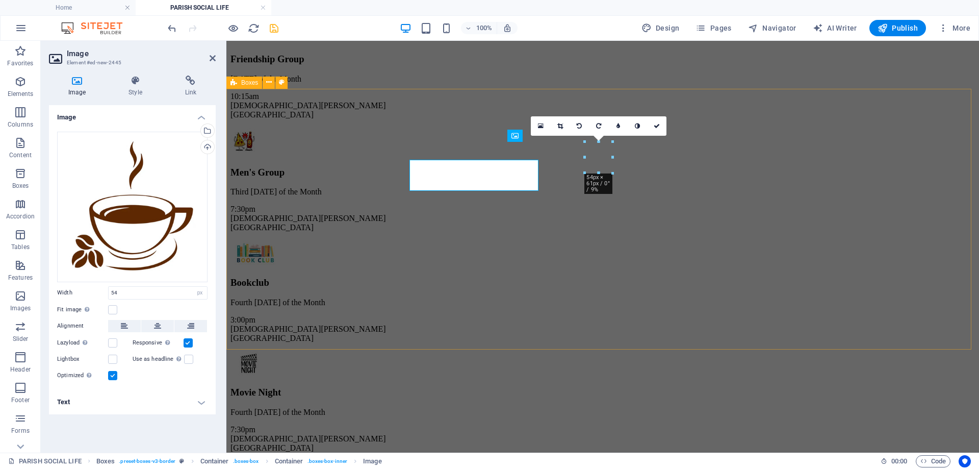
scroll to position [357, 0]
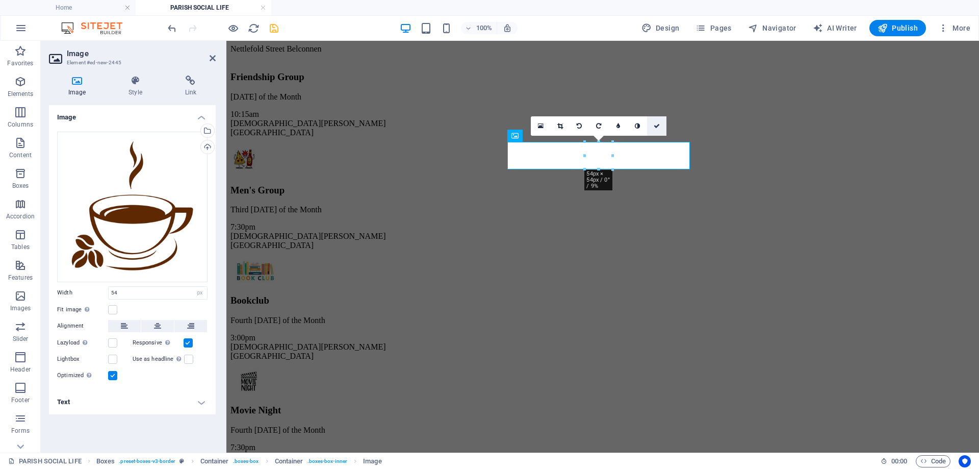
click at [656, 123] on icon at bounding box center [657, 126] width 6 height 6
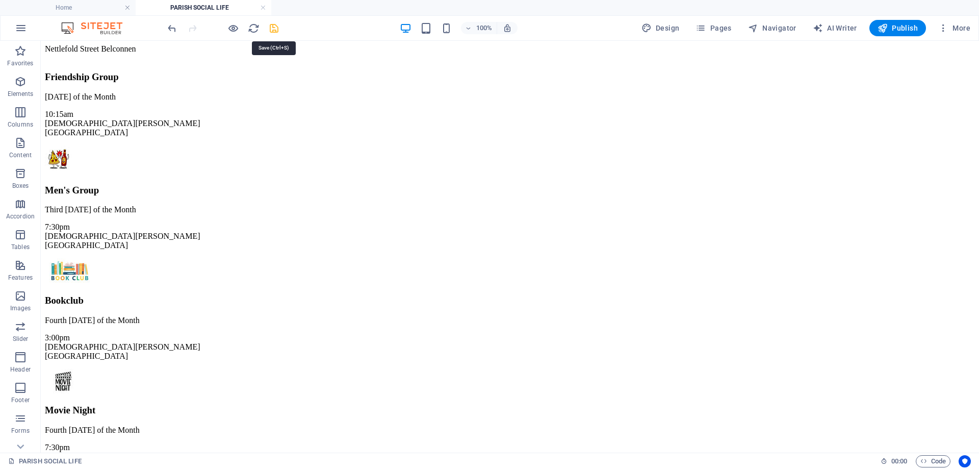
click at [272, 27] on icon "save" at bounding box center [274, 28] width 12 height 12
click at [905, 28] on span "Publish" at bounding box center [898, 28] width 40 height 10
